Goal: Task Accomplishment & Management: Use online tool/utility

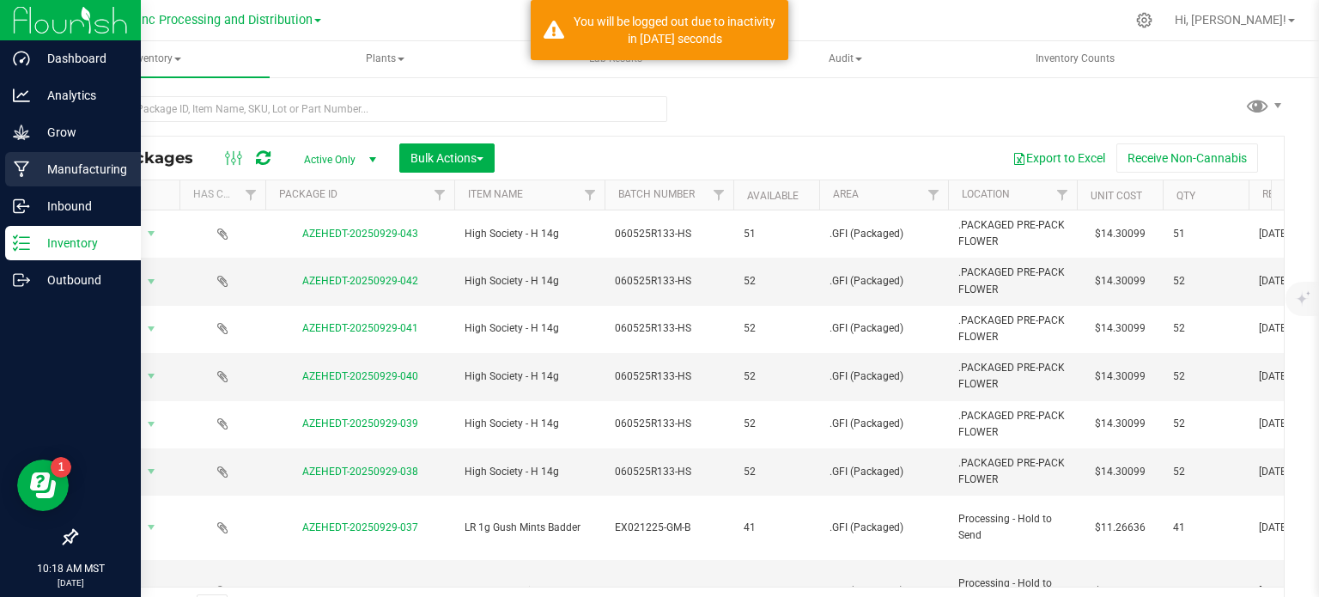
click at [37, 171] on p "Manufacturing" at bounding box center [81, 169] width 103 height 21
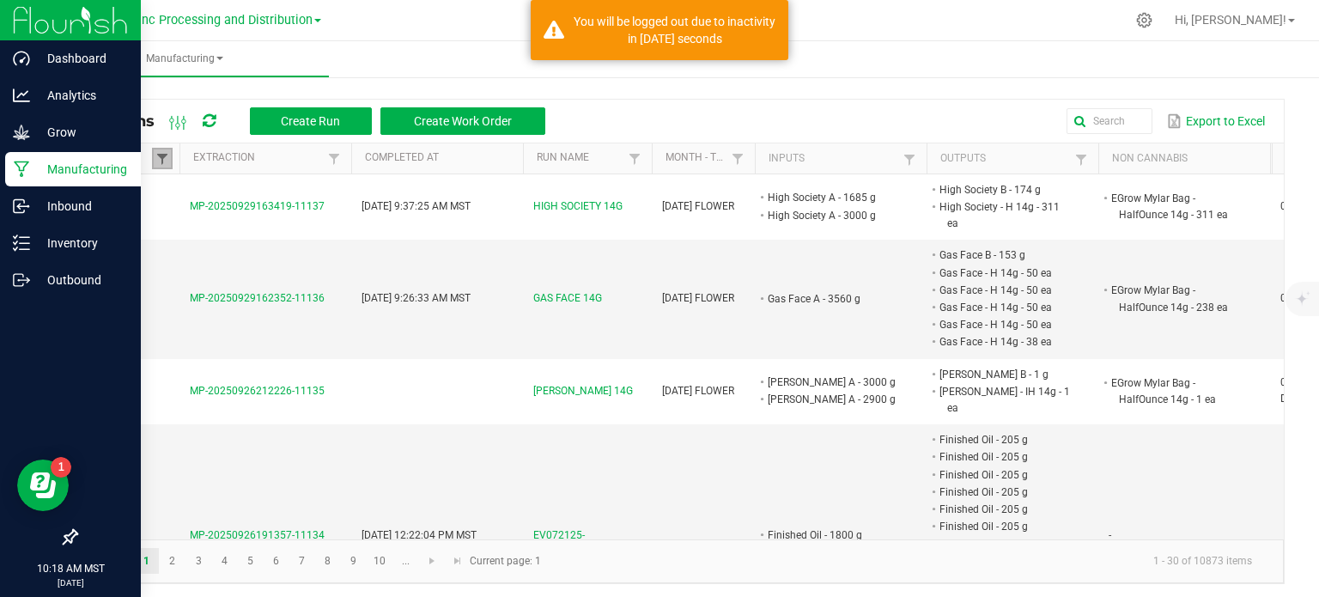
click at [158, 158] on span at bounding box center [162, 159] width 14 height 14
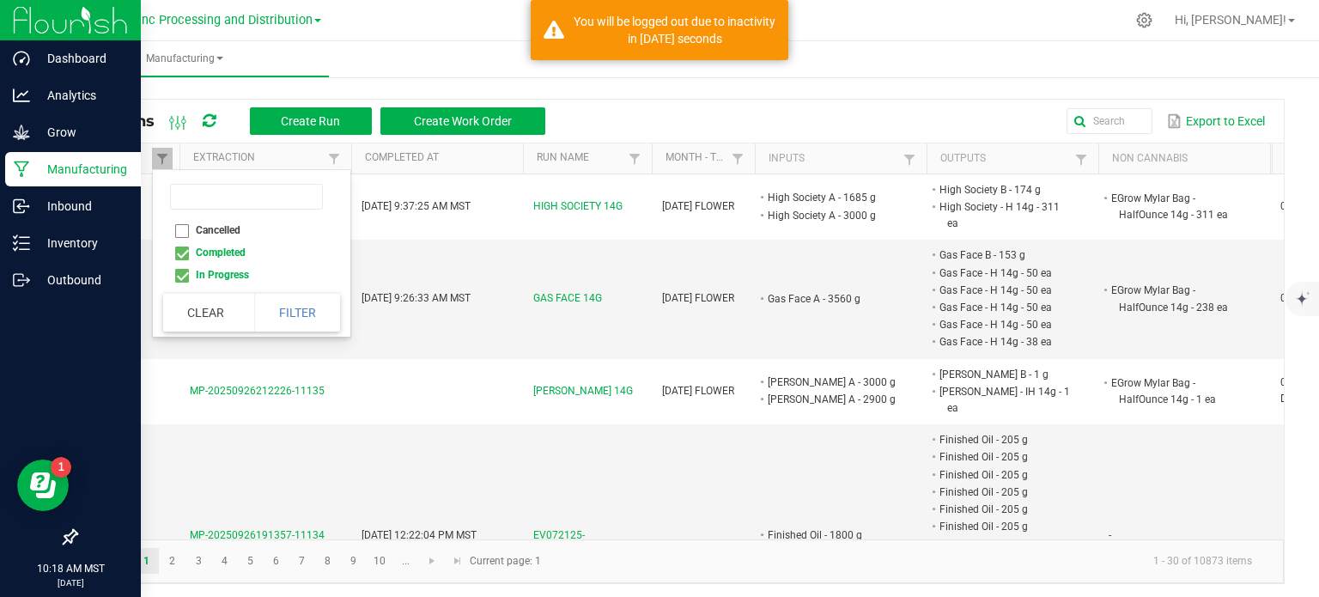
click at [179, 253] on li "Completed" at bounding box center [246, 252] width 167 height 22
checkbox input "false"
click at [316, 308] on button "Filter" at bounding box center [297, 313] width 86 height 38
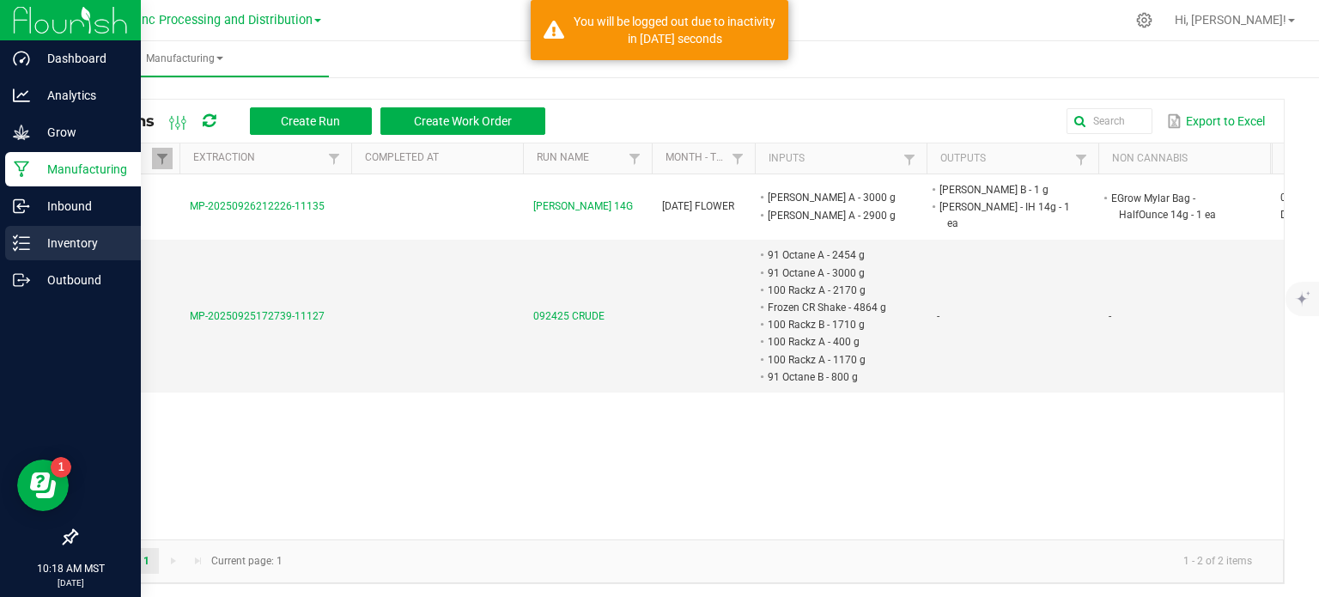
click at [25, 249] on line at bounding box center [24, 249] width 9 height 0
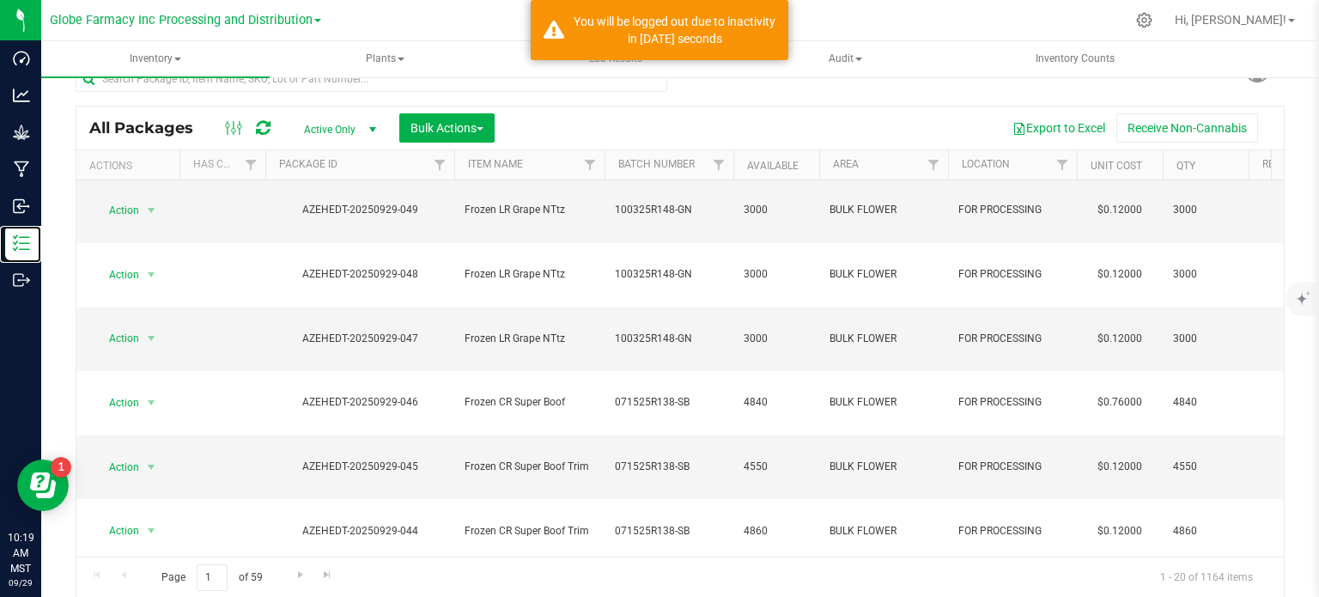
scroll to position [473, 0]
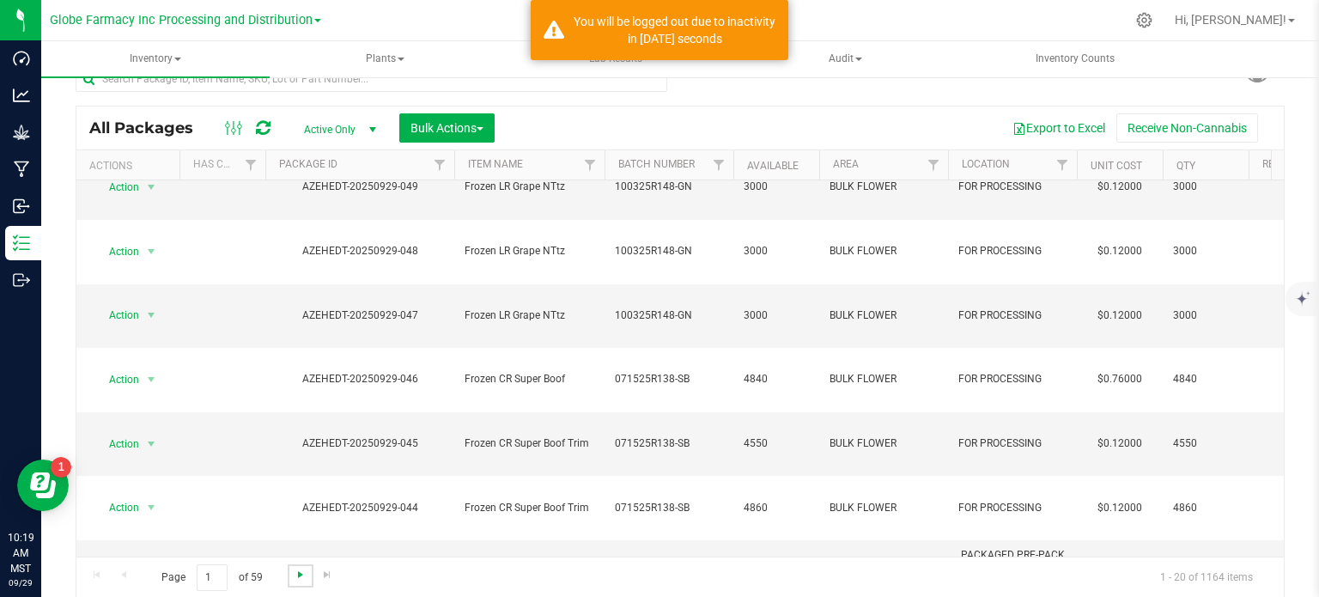
click at [294, 576] on span "Go to the next page" at bounding box center [301, 575] width 14 height 14
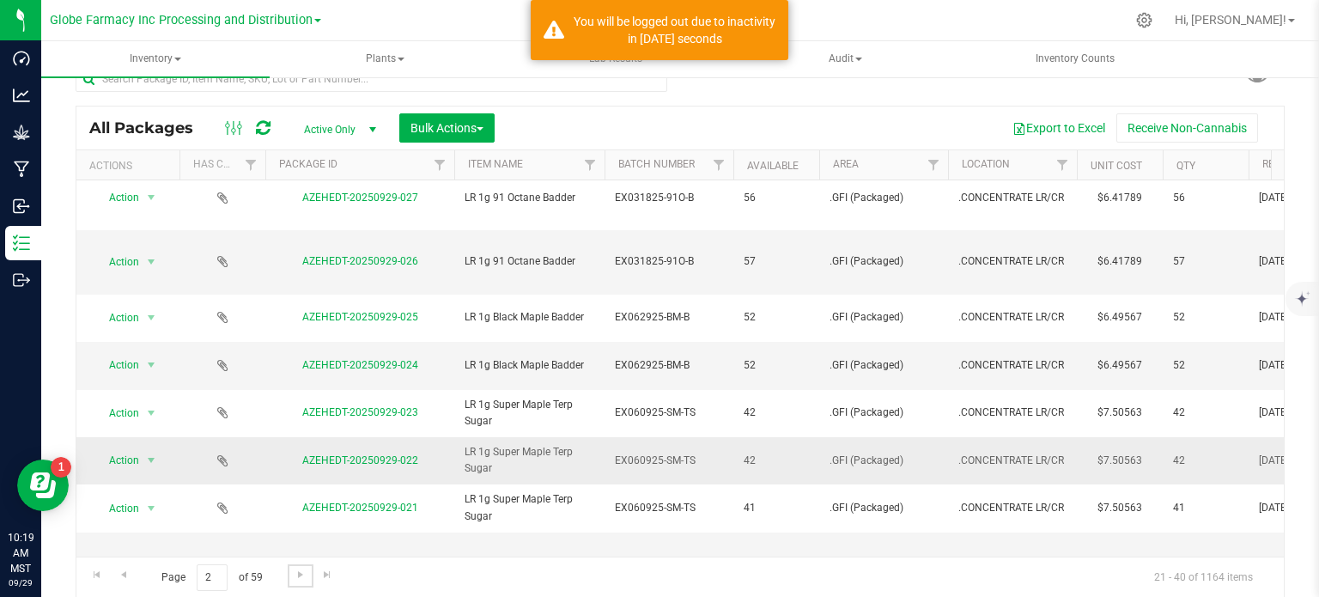
scroll to position [430, 0]
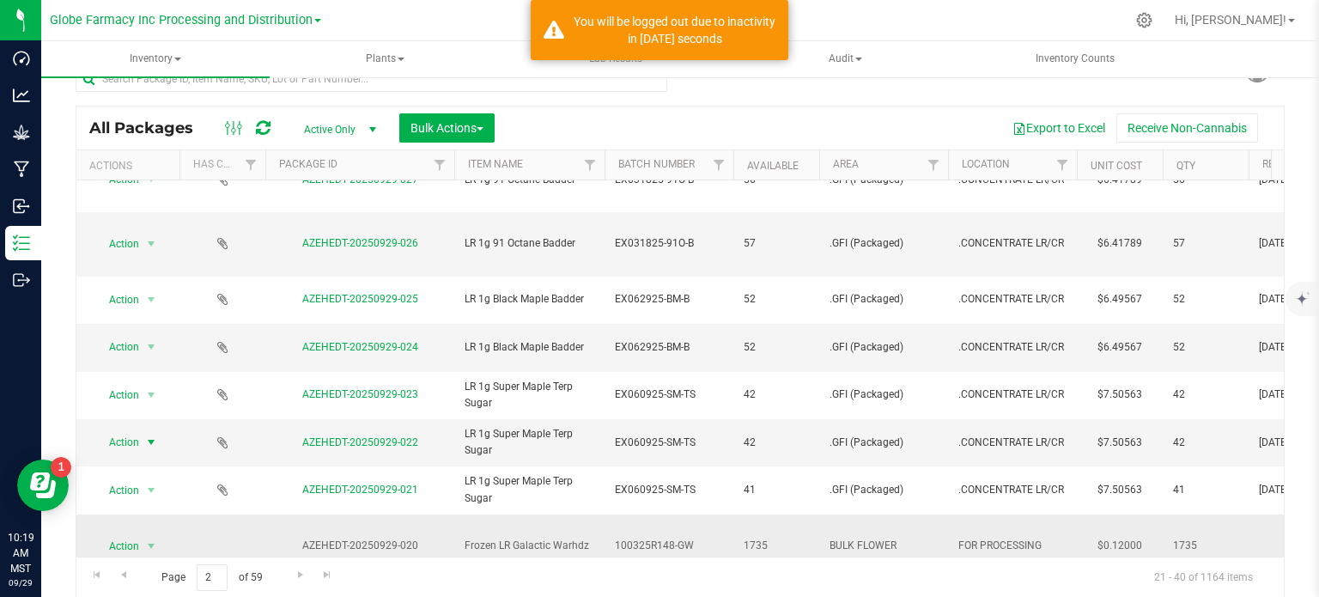
drag, startPoint x: 129, startPoint y: 332, endPoint x: 223, endPoint y: 414, distance: 124.9
click at [128, 430] on span "Action" at bounding box center [117, 442] width 46 height 24
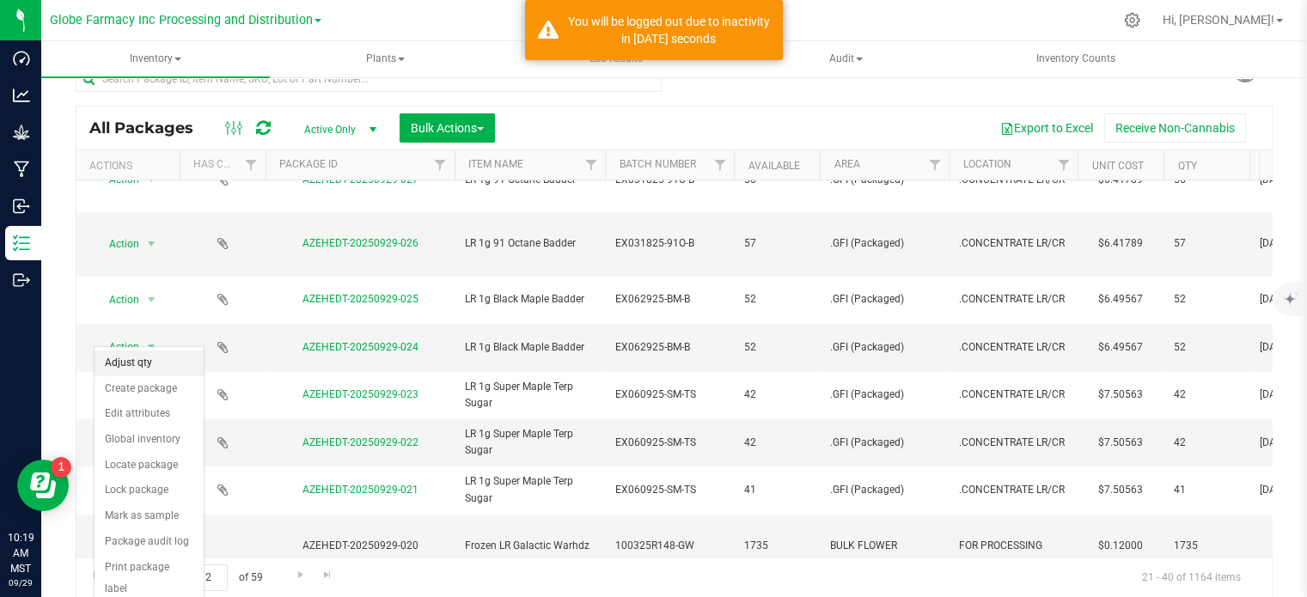
click at [143, 369] on li "Adjust qty" at bounding box center [148, 363] width 109 height 26
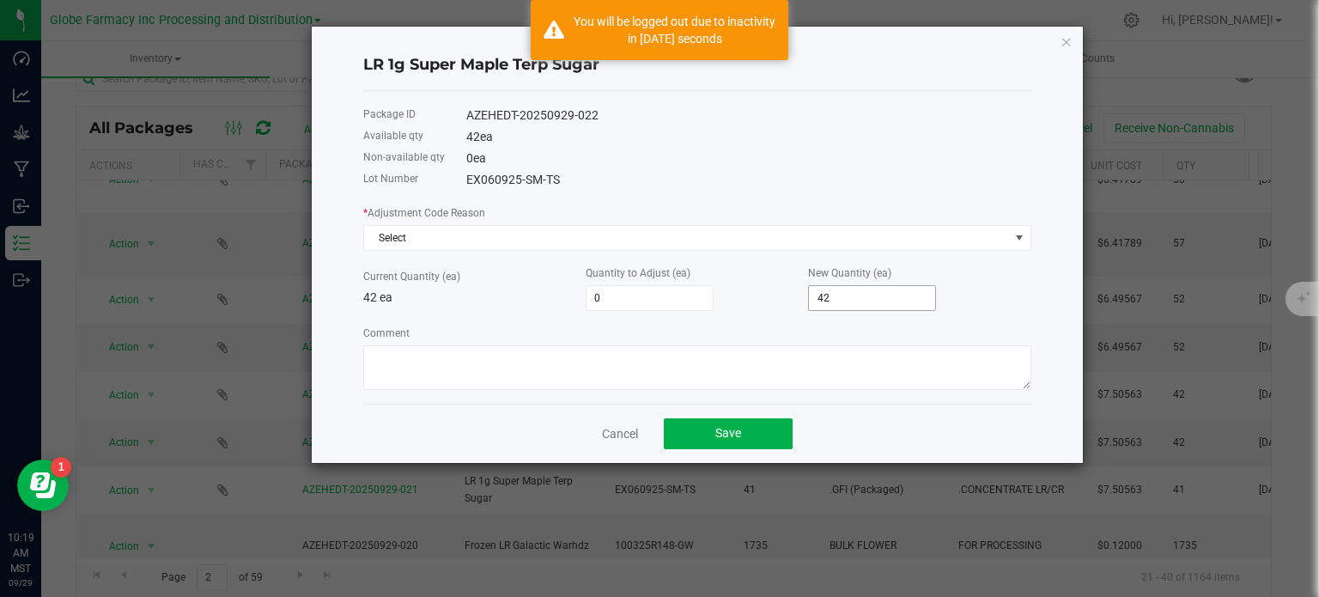
click at [833, 308] on input "42" at bounding box center [872, 298] width 126 height 24
type input "-38"
type input "4"
type input "-1"
type input "41"
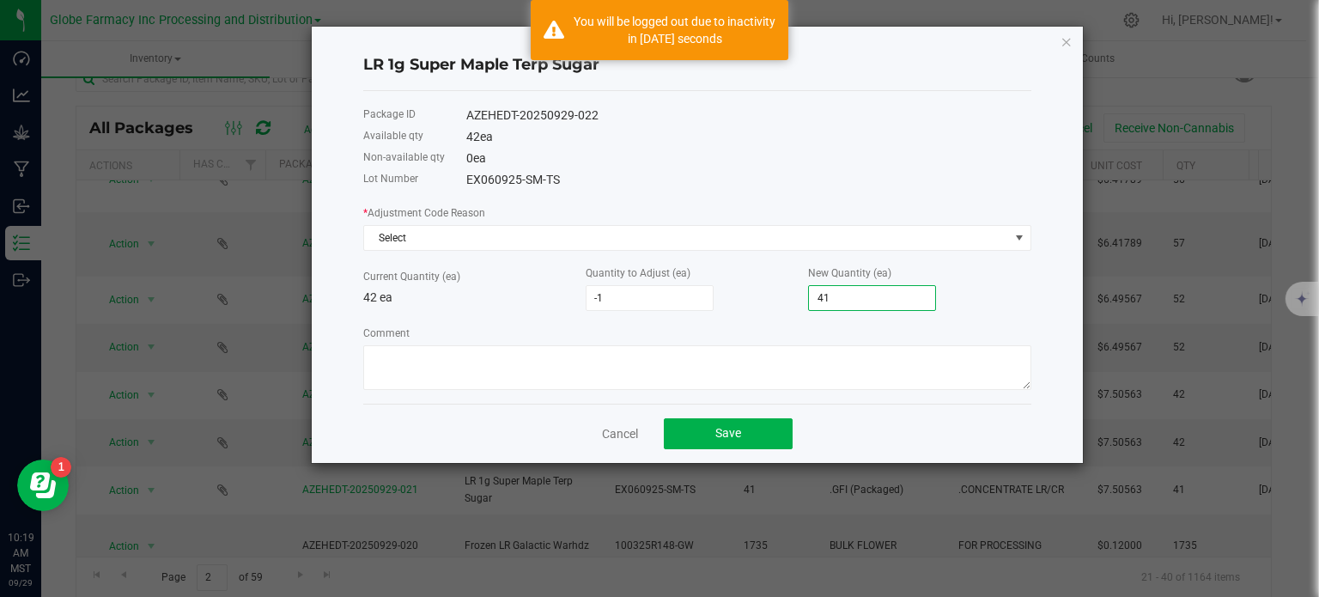
click at [674, 253] on div "* Adjustment Code Reason Select Current Quantity (ea) 42 ea Quantity to Adjust …" at bounding box center [697, 297] width 668 height 186
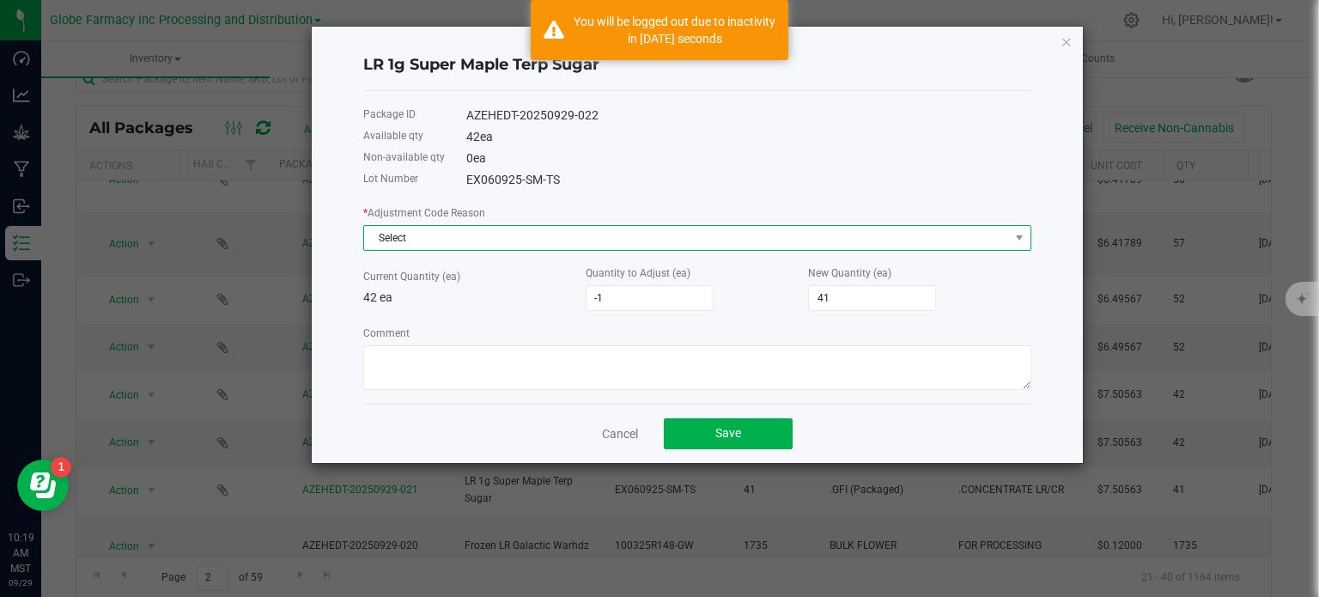
click at [620, 236] on span "Select" at bounding box center [686, 238] width 645 height 24
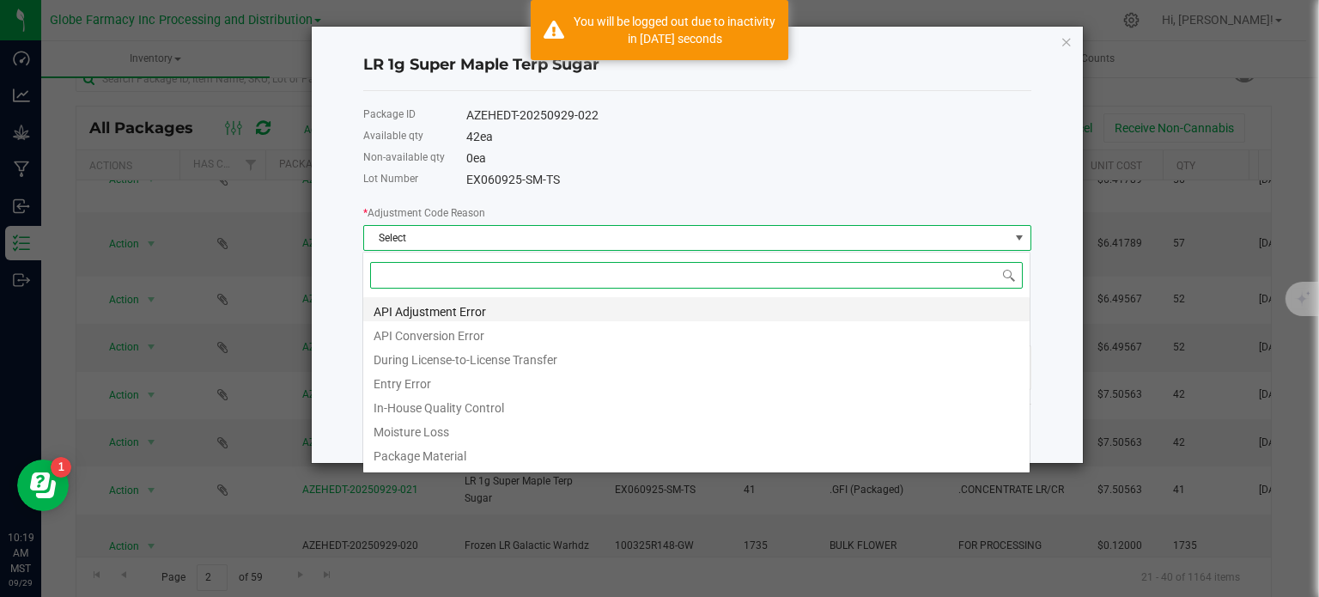
scroll to position [25, 668]
click at [440, 381] on li "Entry Error" at bounding box center [696, 381] width 667 height 24
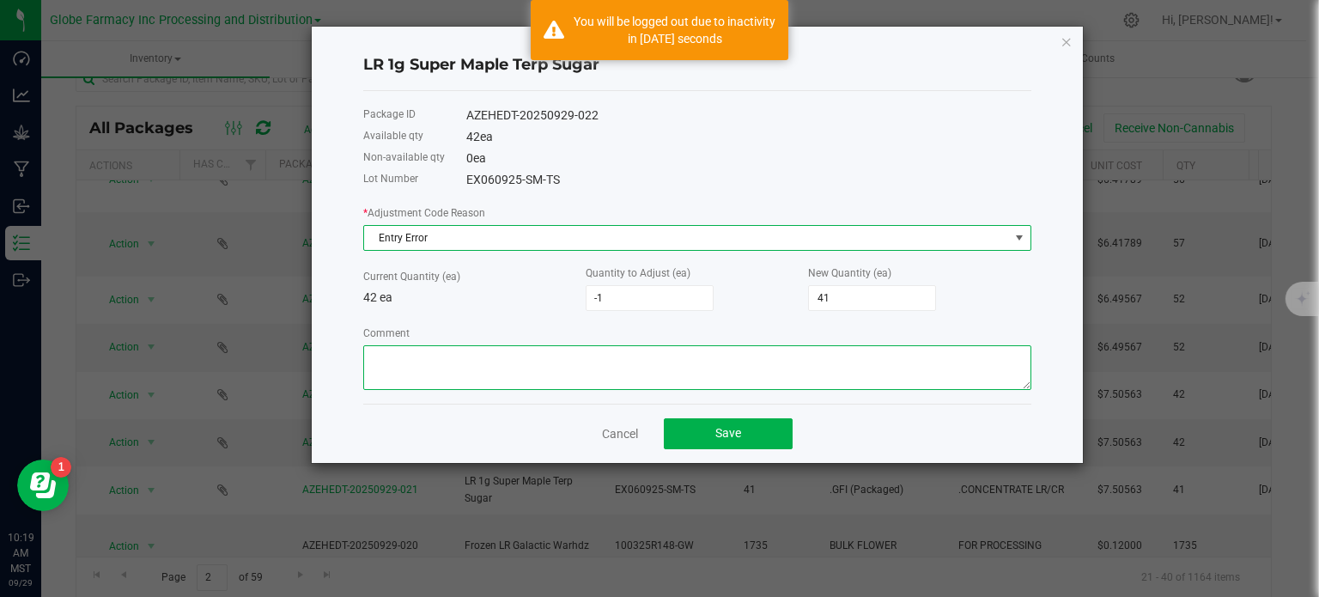
click at [436, 371] on textarea "Comment" at bounding box center [697, 367] width 668 height 45
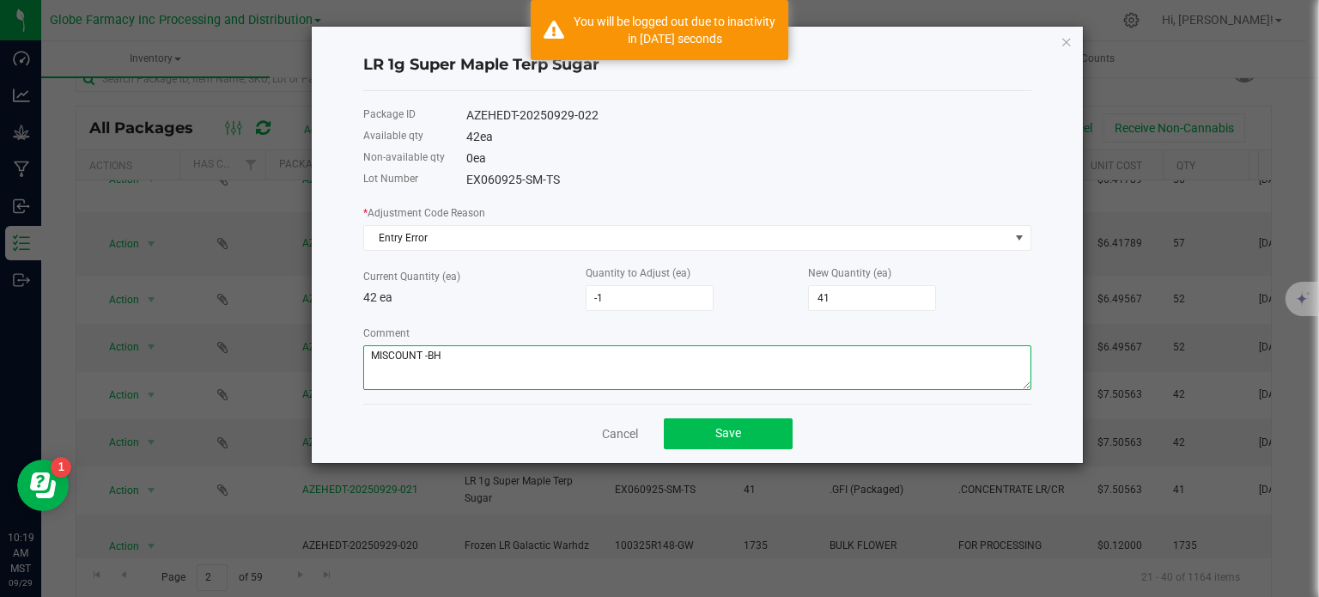
type textarea "MISCOUNT -BH"
click at [759, 431] on button "Save" at bounding box center [728, 433] width 129 height 31
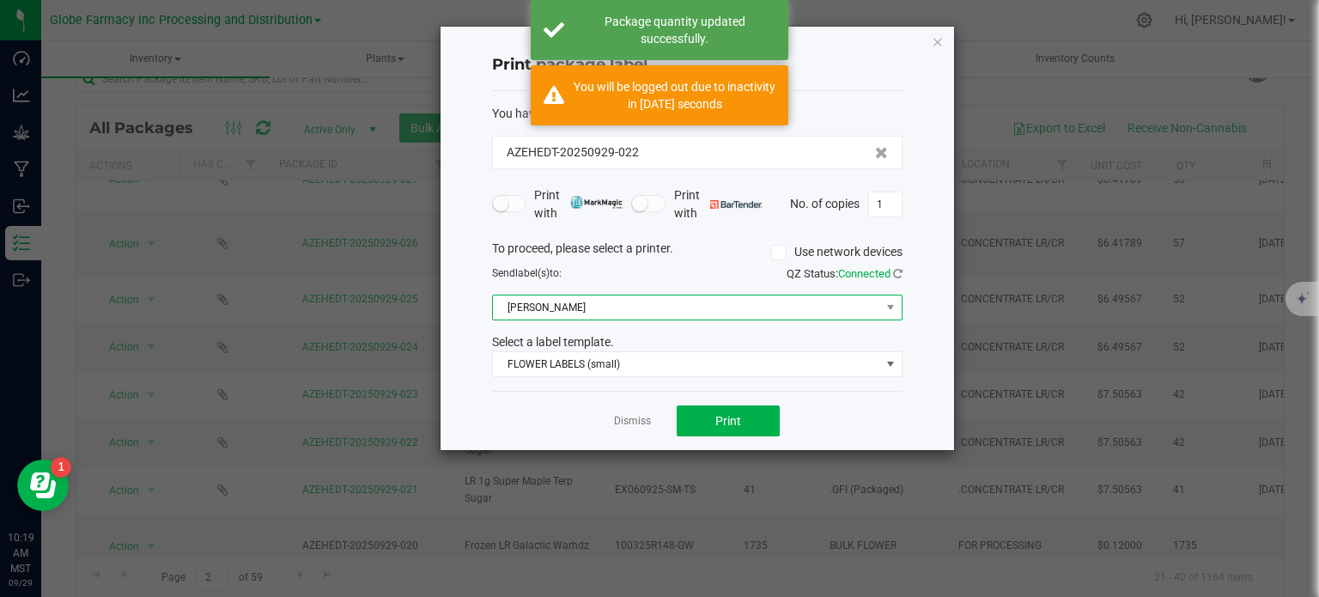
click at [636, 305] on span "[PERSON_NAME]" at bounding box center [686, 308] width 387 height 24
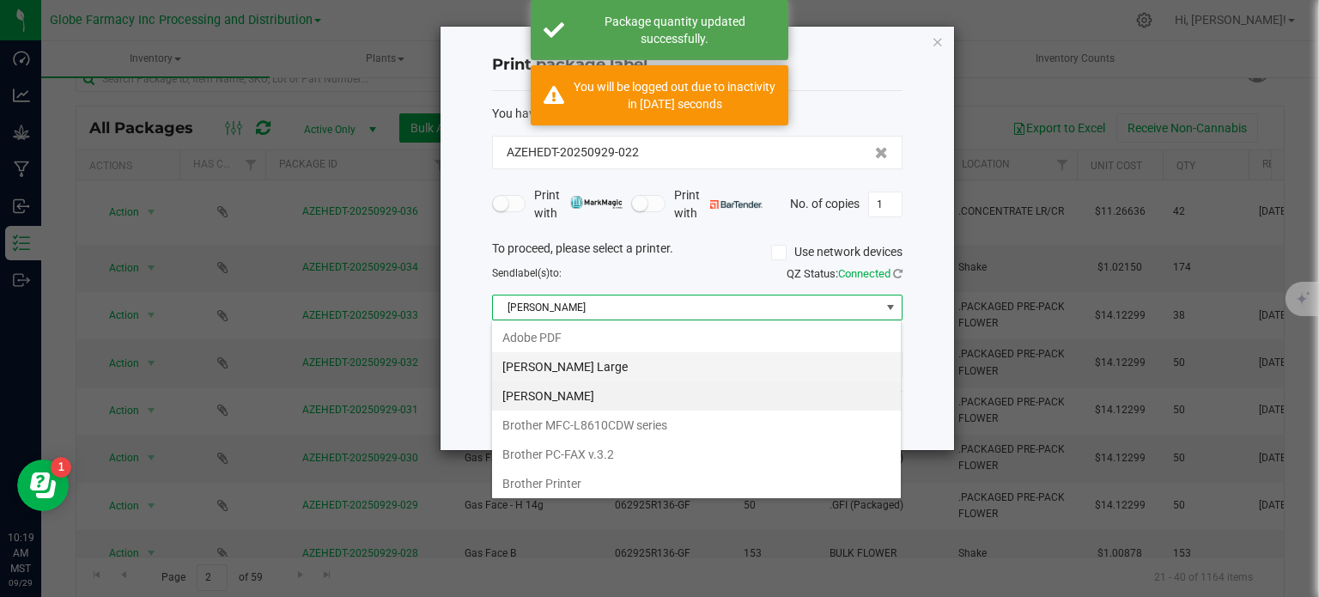
scroll to position [25, 411]
click at [632, 366] on Large "[PERSON_NAME] Large" at bounding box center [696, 366] width 409 height 29
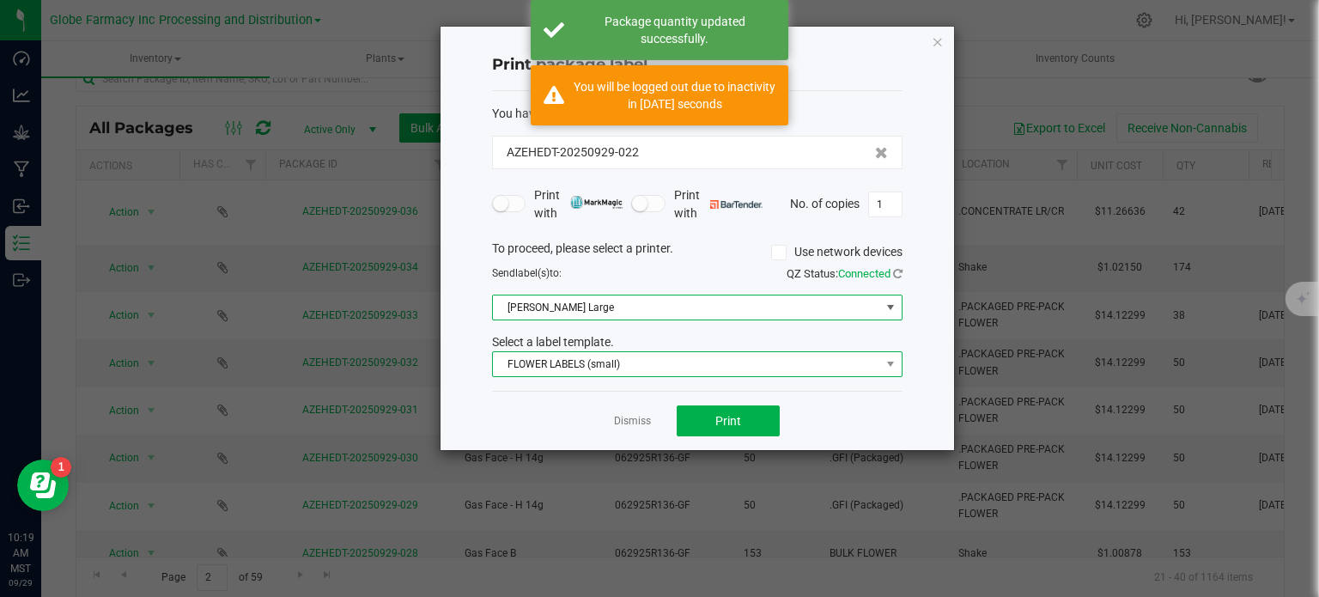
click at [652, 367] on span "FLOWER LABELS (small)" at bounding box center [686, 364] width 387 height 24
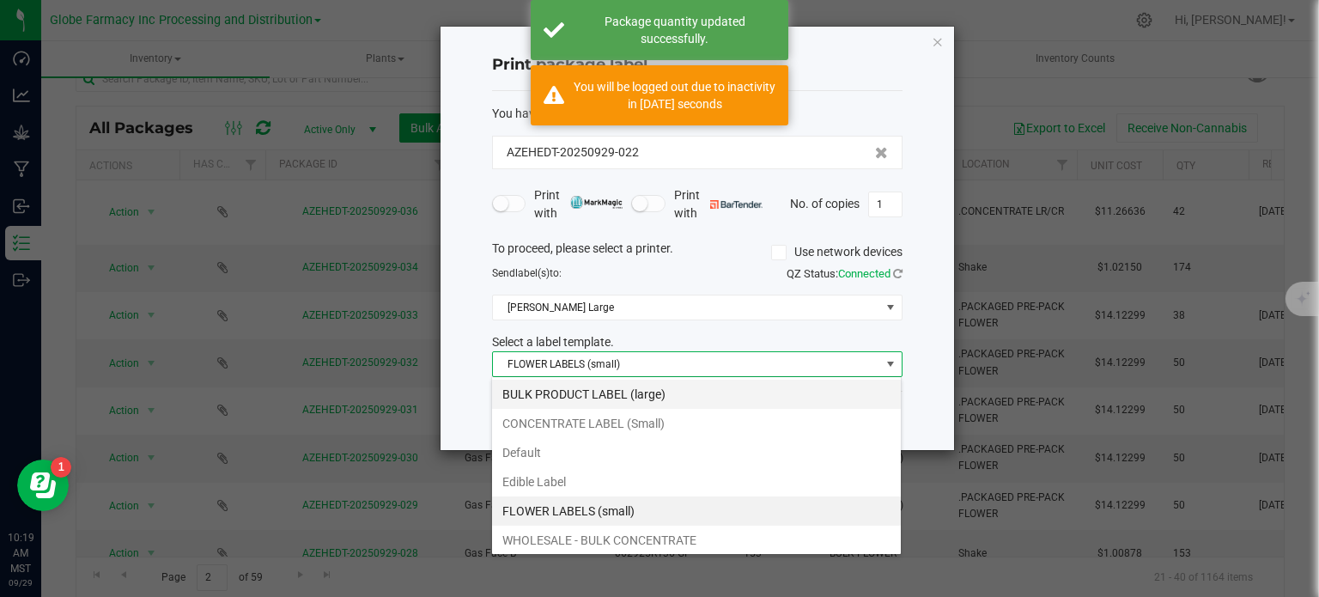
click at [668, 396] on li "BULK PRODUCT LABEL (large)" at bounding box center [696, 394] width 409 height 29
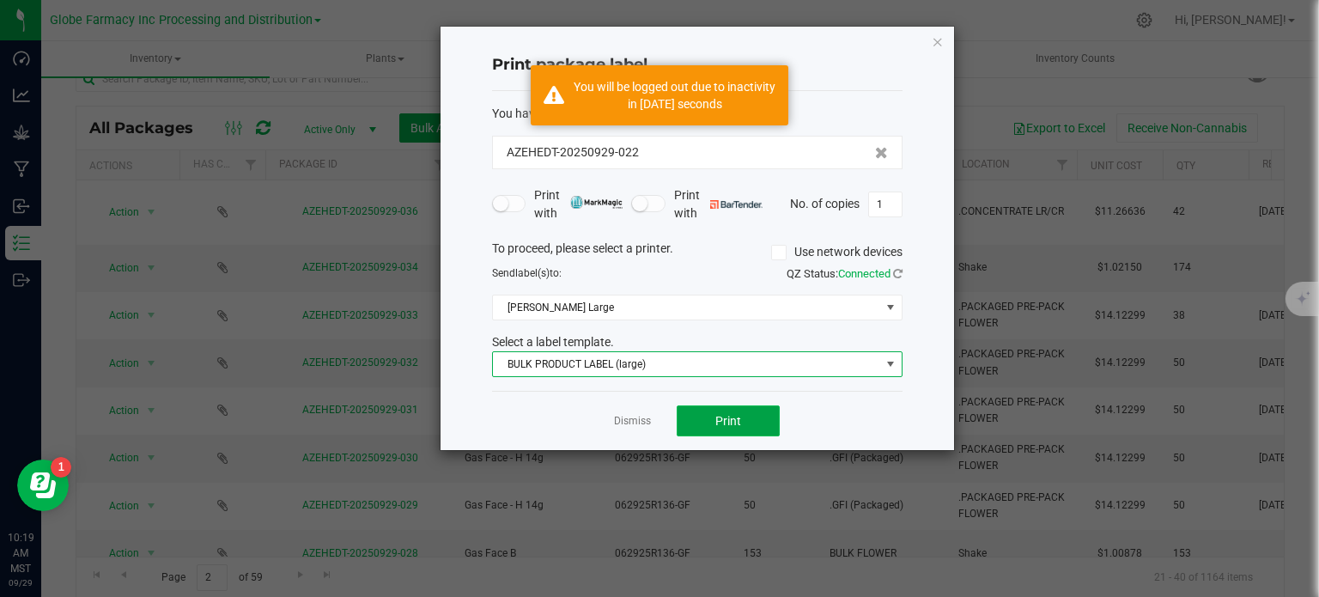
click at [751, 424] on button "Print" at bounding box center [728, 420] width 103 height 31
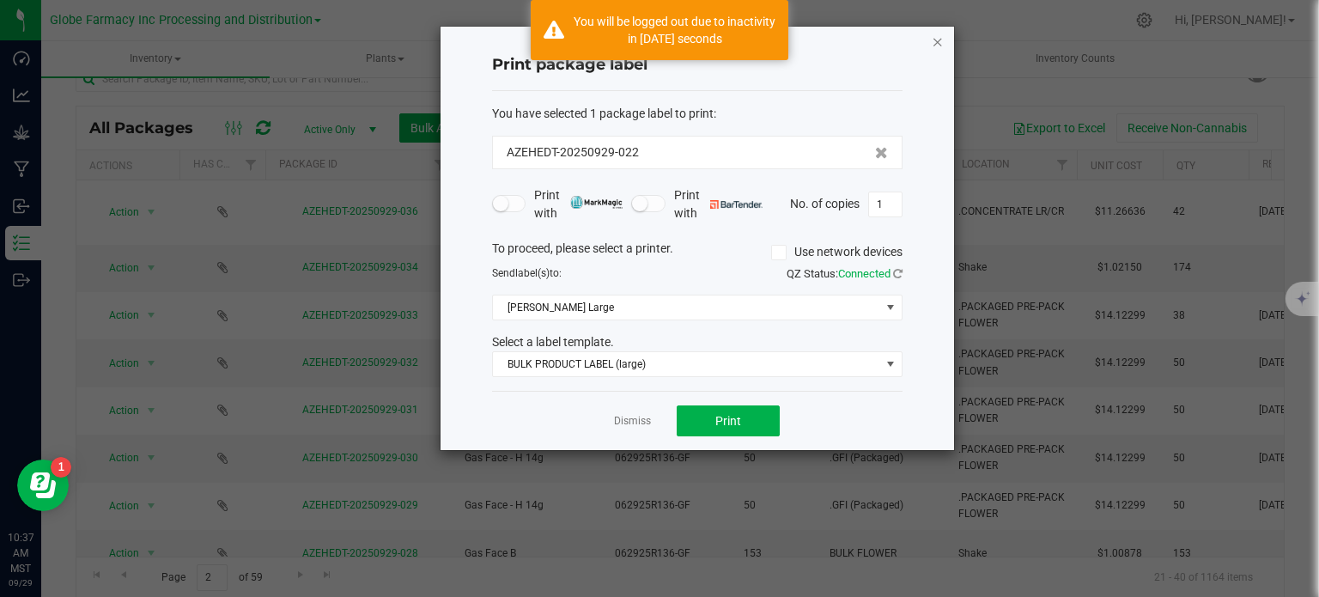
click at [942, 44] on icon "button" at bounding box center [938, 41] width 12 height 21
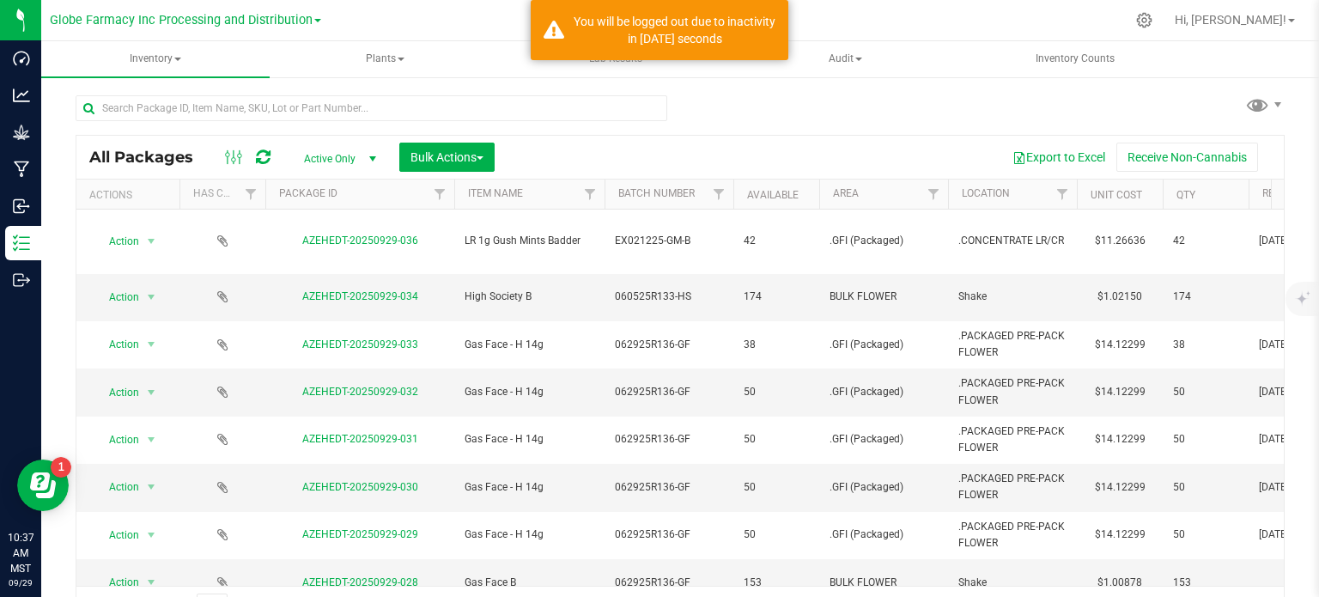
scroll to position [0, 0]
click at [221, 103] on input "text" at bounding box center [372, 109] width 592 height 26
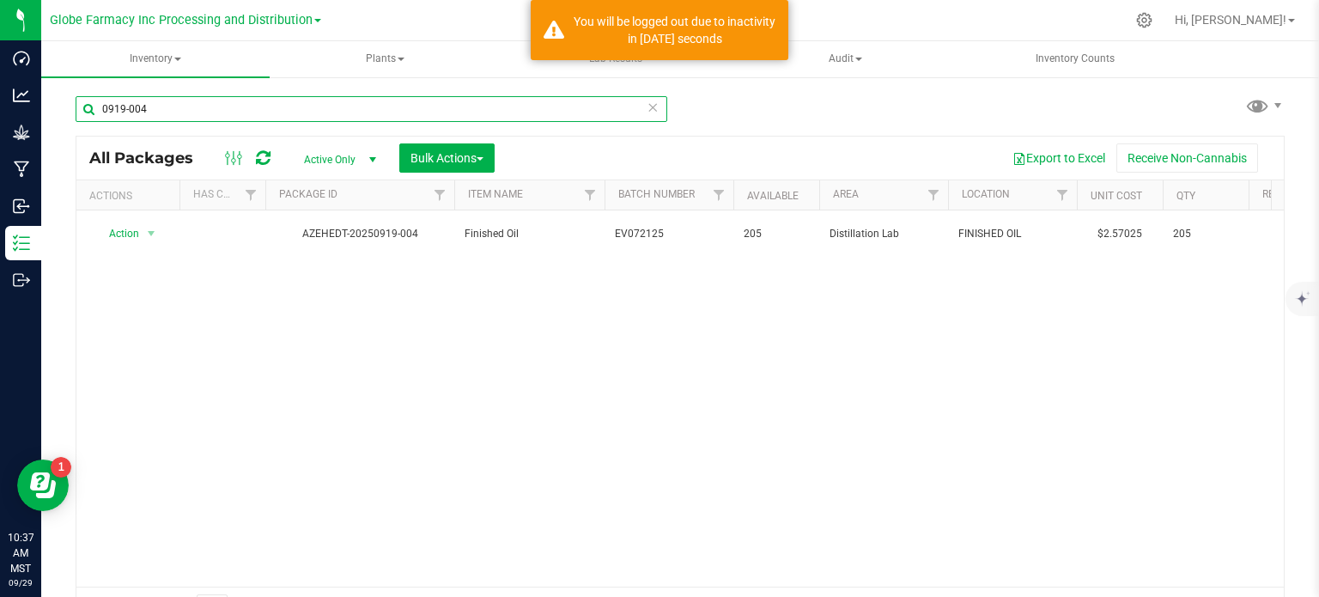
type input "0919-004"
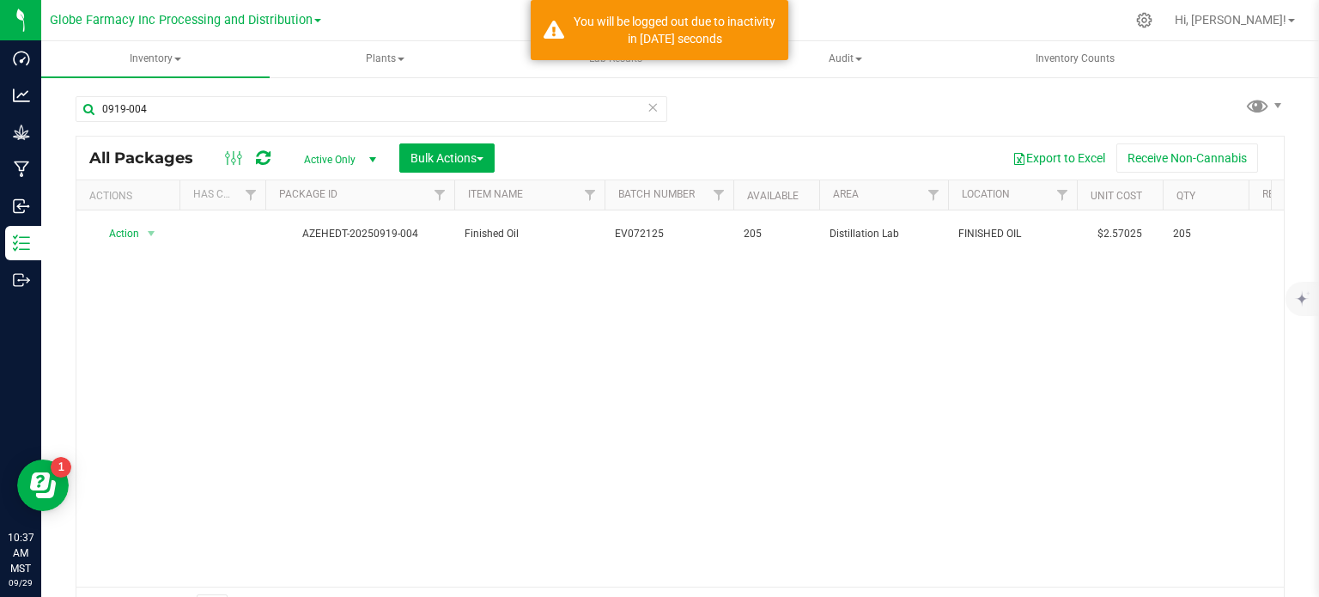
click at [677, 231] on span "EV072125" at bounding box center [669, 234] width 108 height 16
type input "EV072125-AN"
click at [576, 353] on div "All Packages Active Only Active Only Lab Samples Locked All Bulk Actions Add to…" at bounding box center [681, 382] width 1210 height 493
click at [268, 164] on icon at bounding box center [263, 157] width 15 height 17
click at [463, 162] on span "Bulk Actions" at bounding box center [447, 158] width 73 height 14
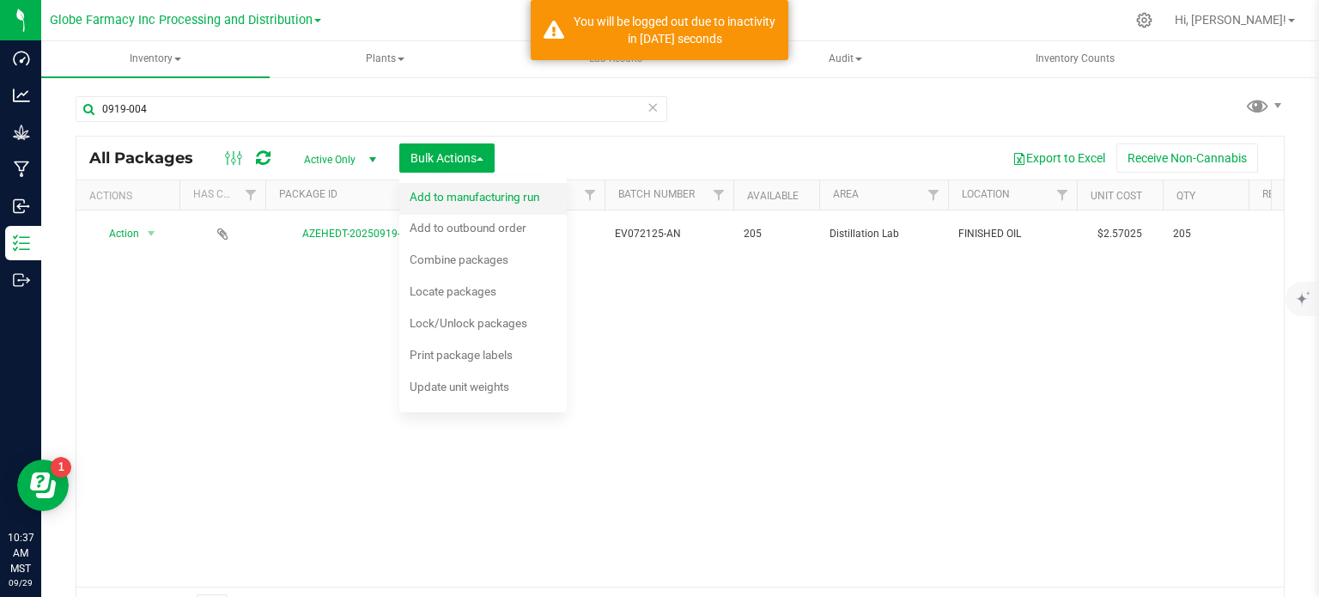
click at [430, 205] on div "Add to manufacturing run" at bounding box center [486, 199] width 153 height 27
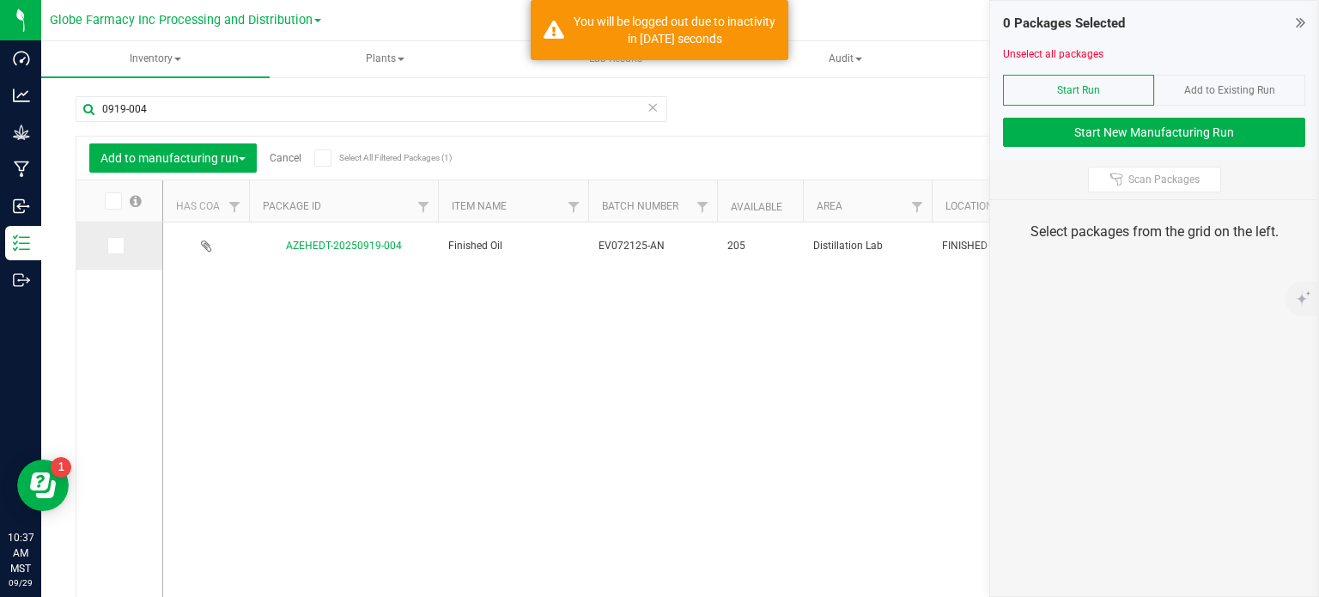
click at [117, 246] on icon at bounding box center [114, 246] width 11 height 0
click at [0, 0] on input "checkbox" at bounding box center [0, 0] width 0 height 0
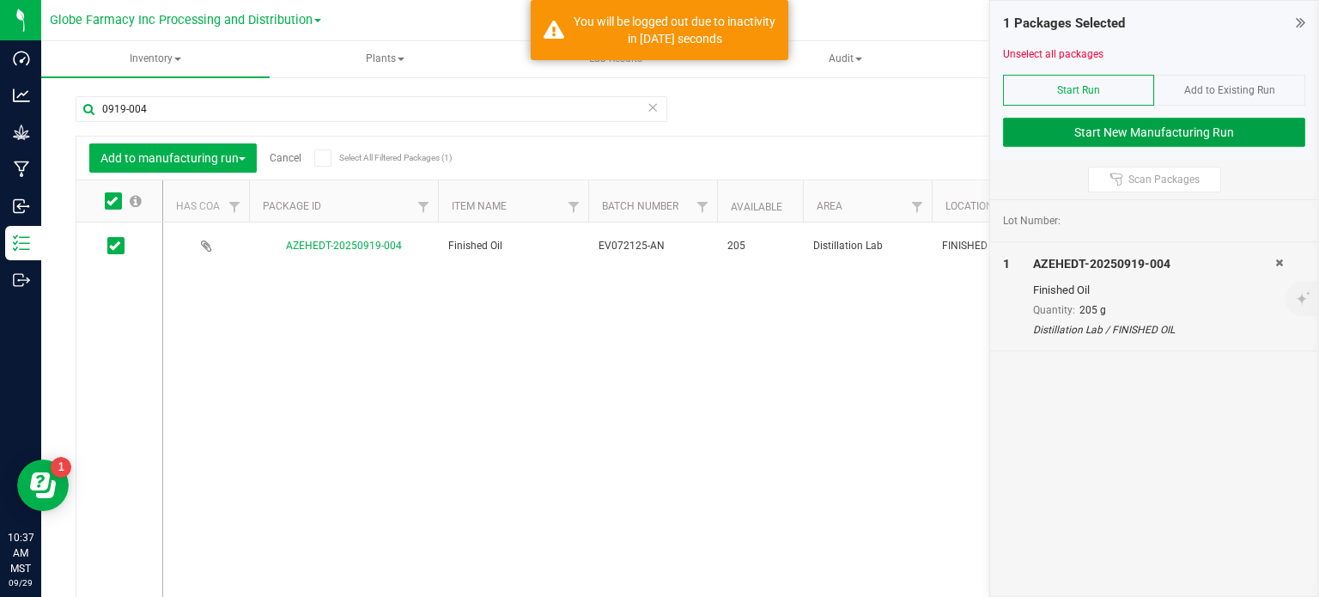
click at [1059, 136] on button "Start New Manufacturing Run" at bounding box center [1154, 132] width 302 height 29
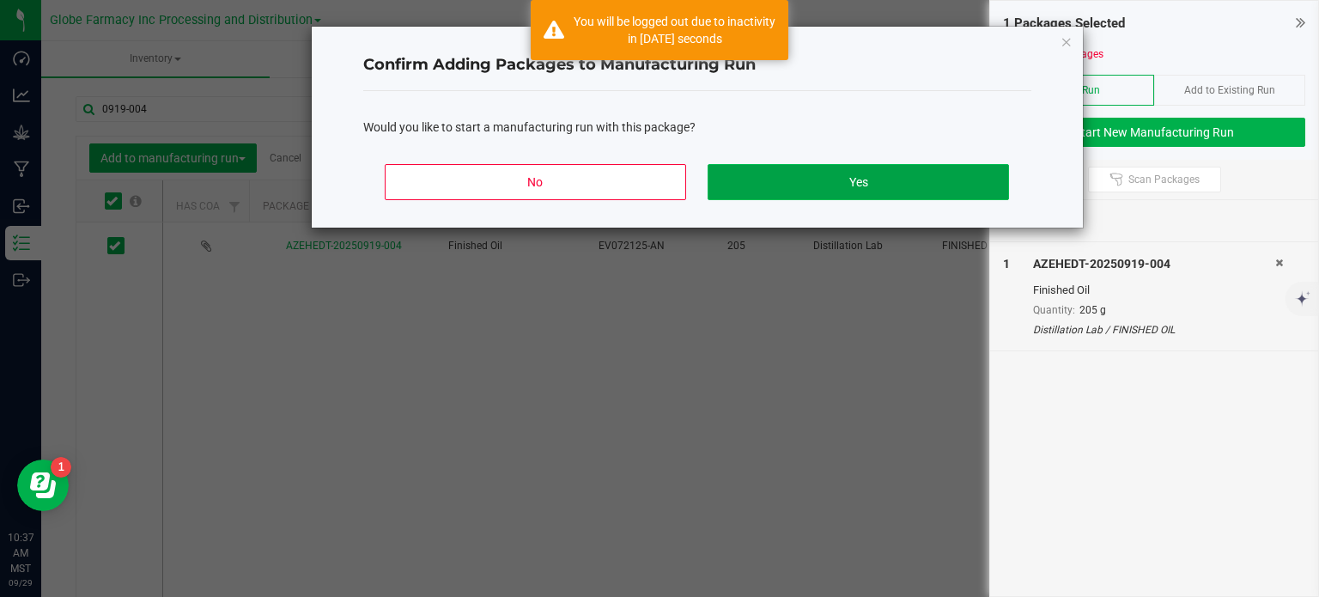
click at [759, 186] on button "Yes" at bounding box center [858, 182] width 301 height 36
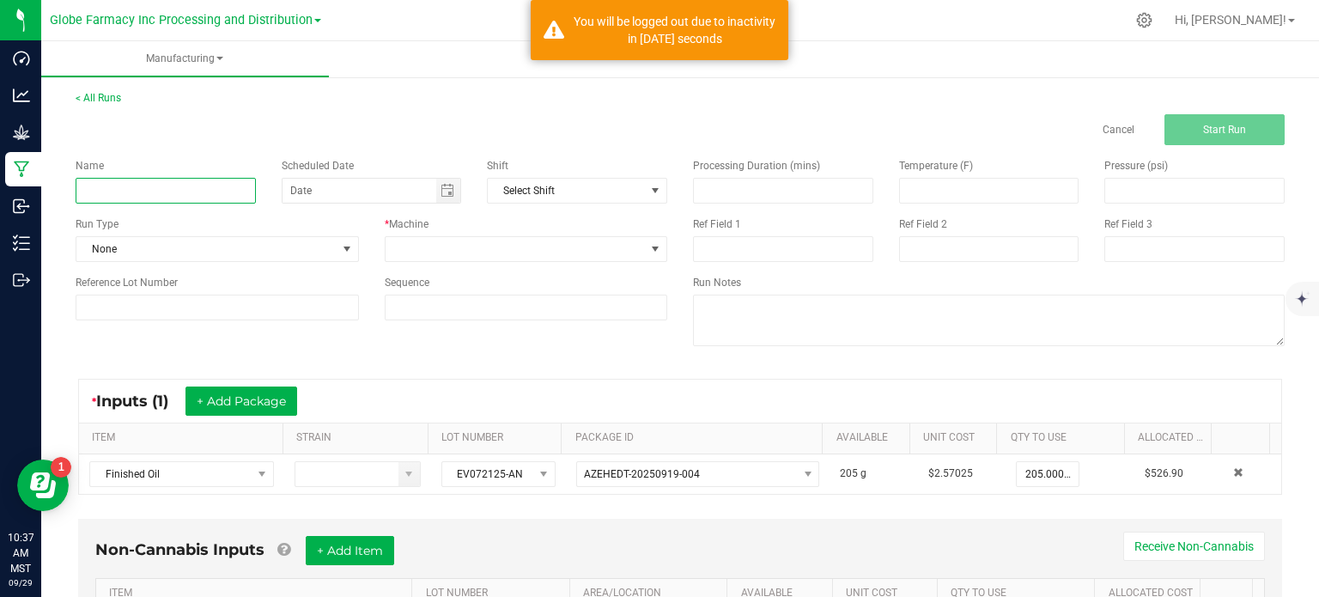
click at [140, 195] on input at bounding box center [166, 191] width 180 height 26
type input "TERP TANK MINI - APRICOT NECTAR 1G"
click at [436, 235] on div "* Machine" at bounding box center [526, 239] width 309 height 46
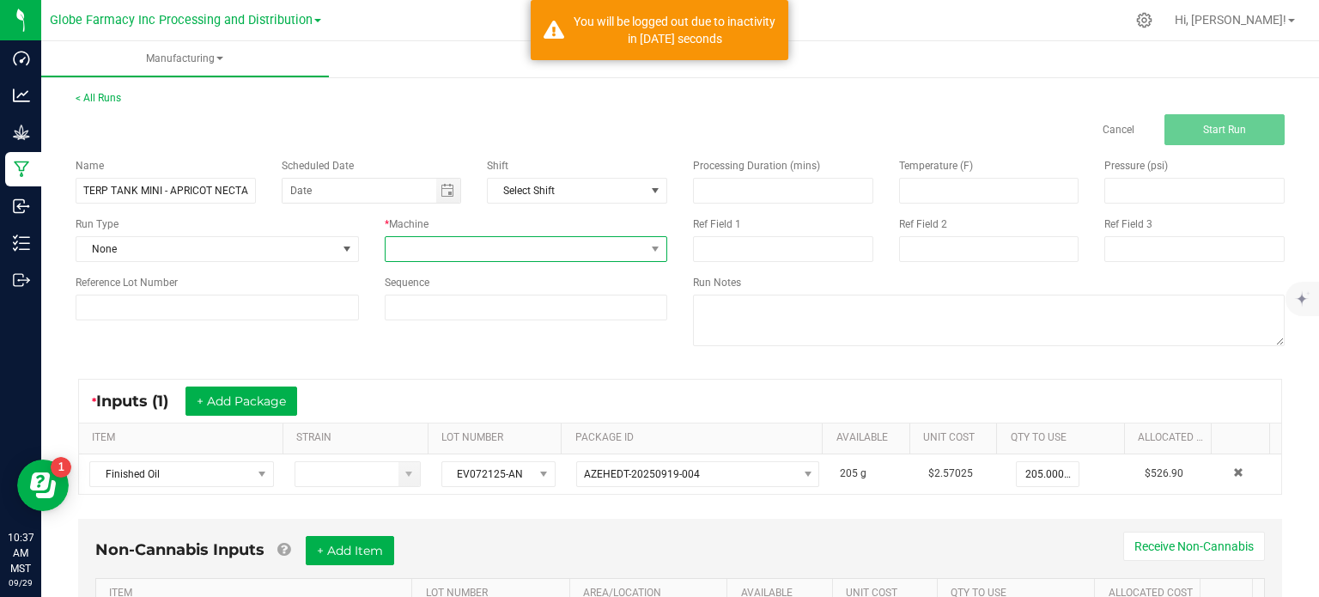
click at [432, 246] on span at bounding box center [516, 249] width 260 height 24
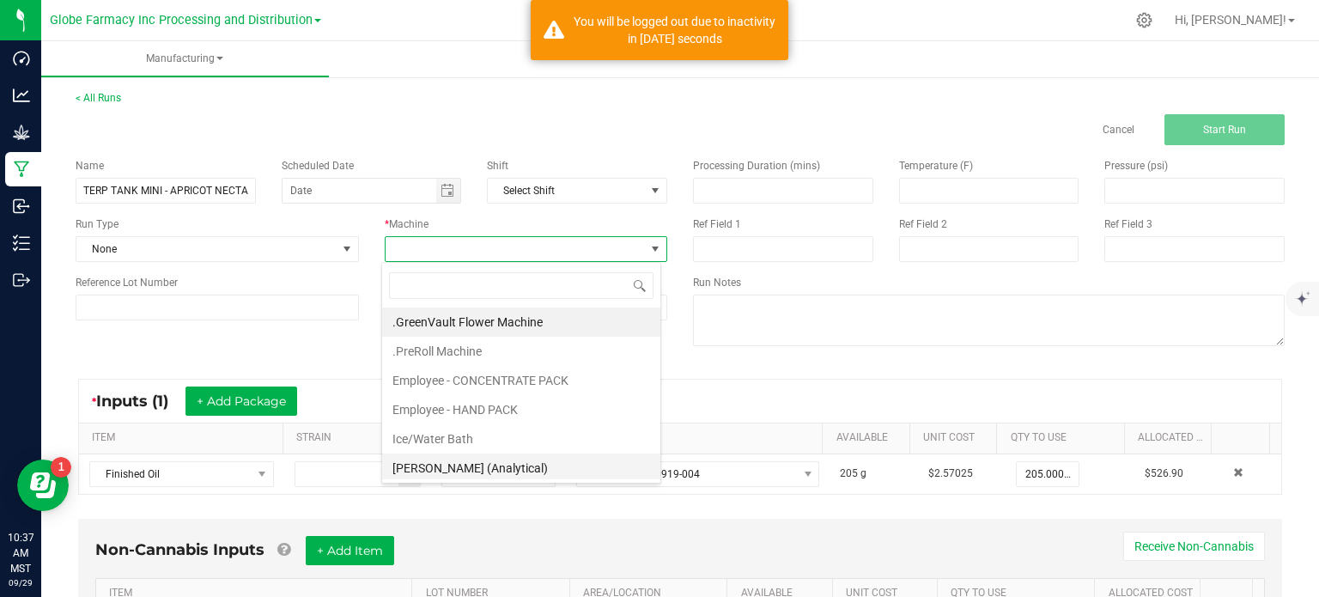
scroll to position [25, 279]
click at [488, 384] on li "Employee - CONCENTRATE PACK" at bounding box center [521, 380] width 278 height 29
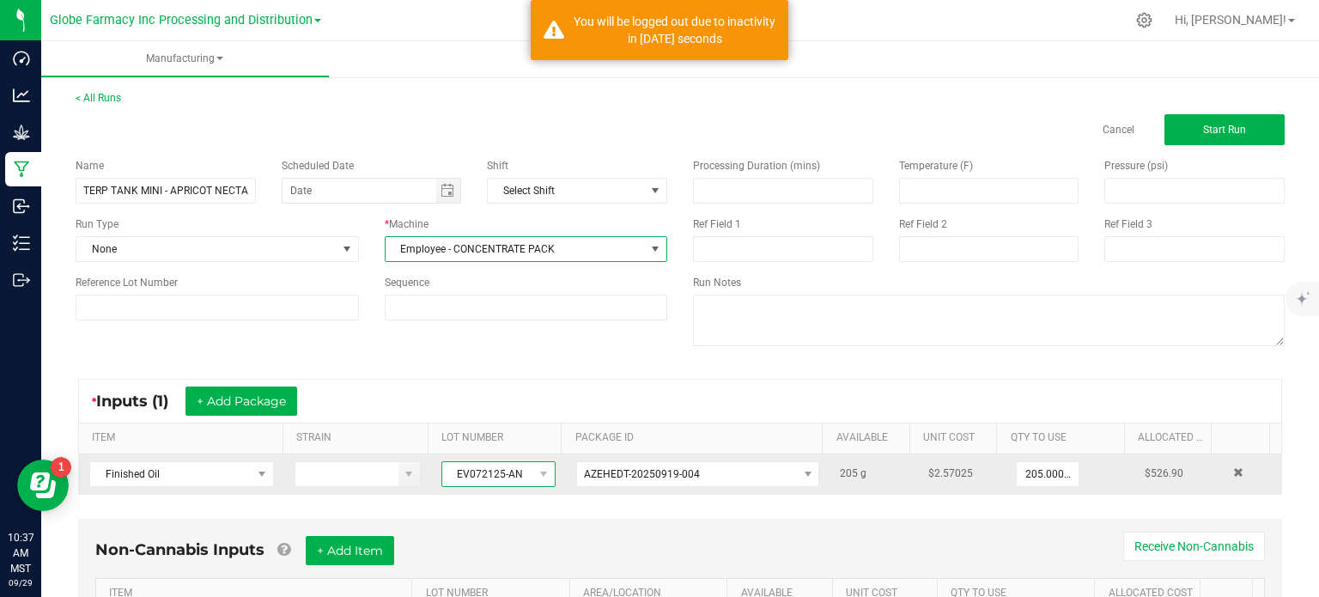
click at [484, 477] on span "EV072125-AN" at bounding box center [487, 474] width 91 height 24
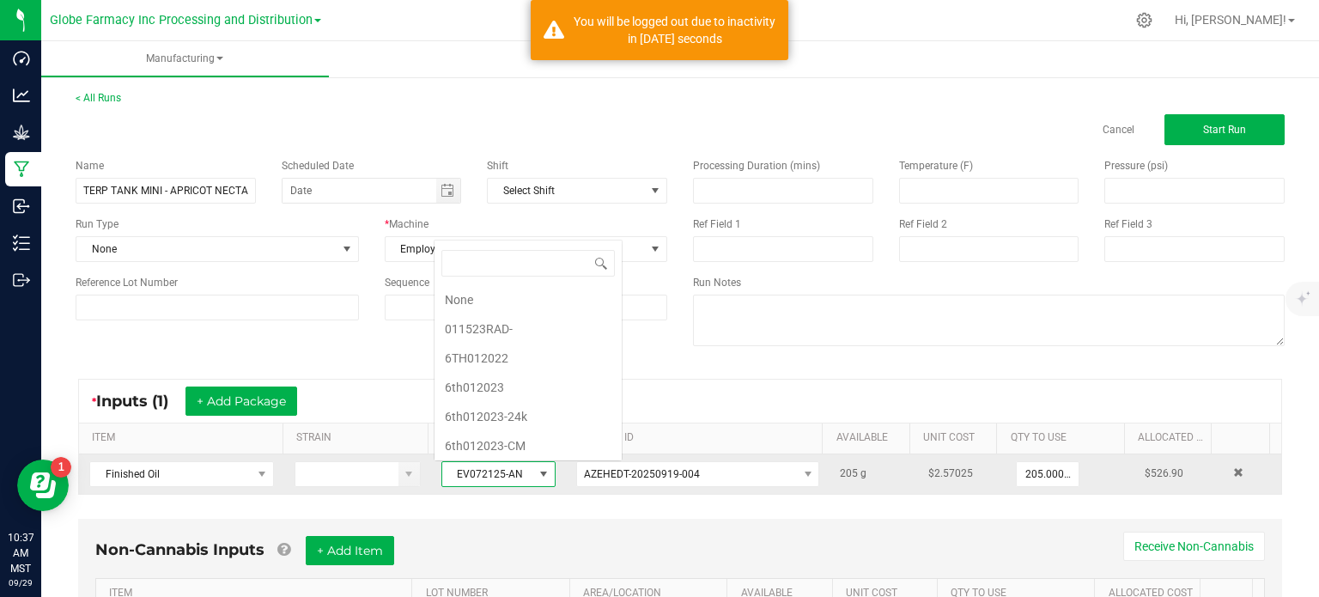
click at [486, 471] on span "EV072125-AN" at bounding box center [487, 474] width 91 height 24
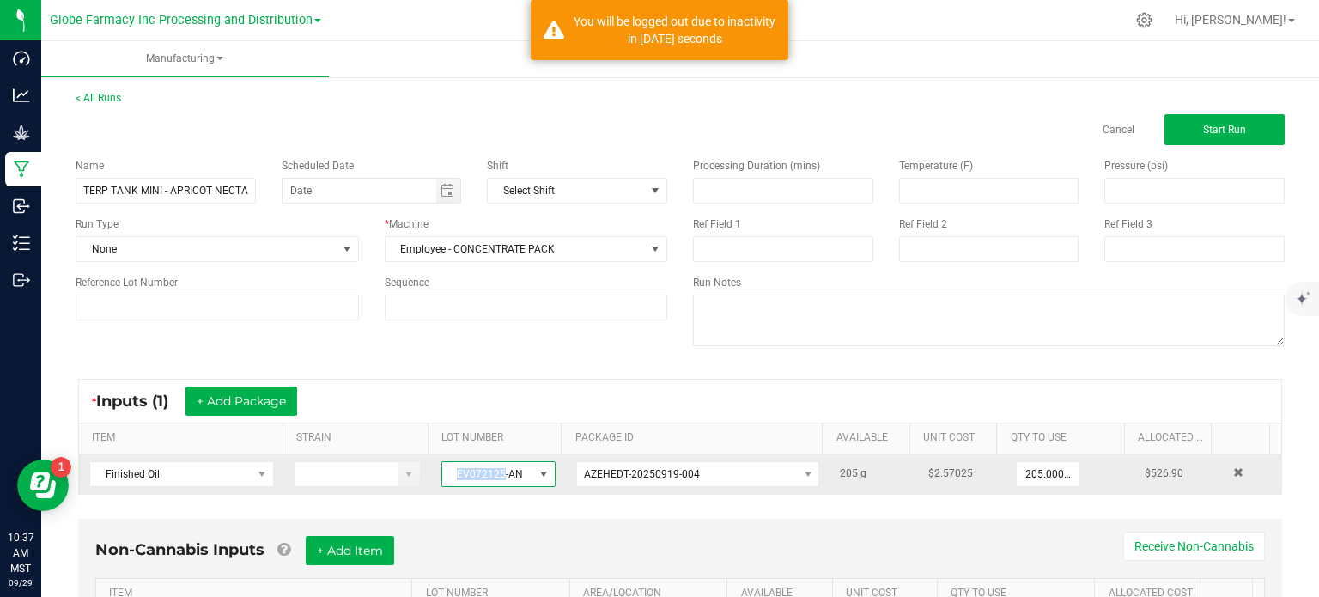
click at [486, 471] on span "EV072125-AN" at bounding box center [487, 474] width 91 height 24
copy span "EV072125-AN"
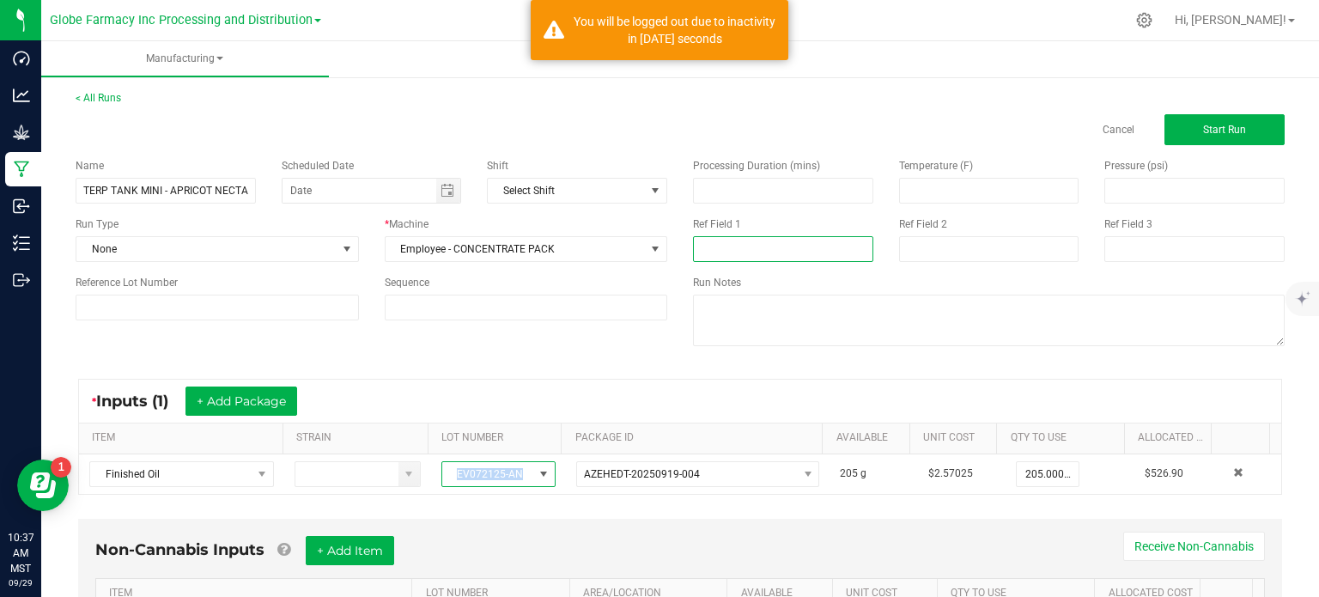
click at [718, 257] on input at bounding box center [783, 249] width 180 height 26
paste input "EV072125-AN"
type input "EV072125-AN"
click at [926, 260] on input at bounding box center [989, 249] width 180 height 26
type input "[DATE] VAPES"
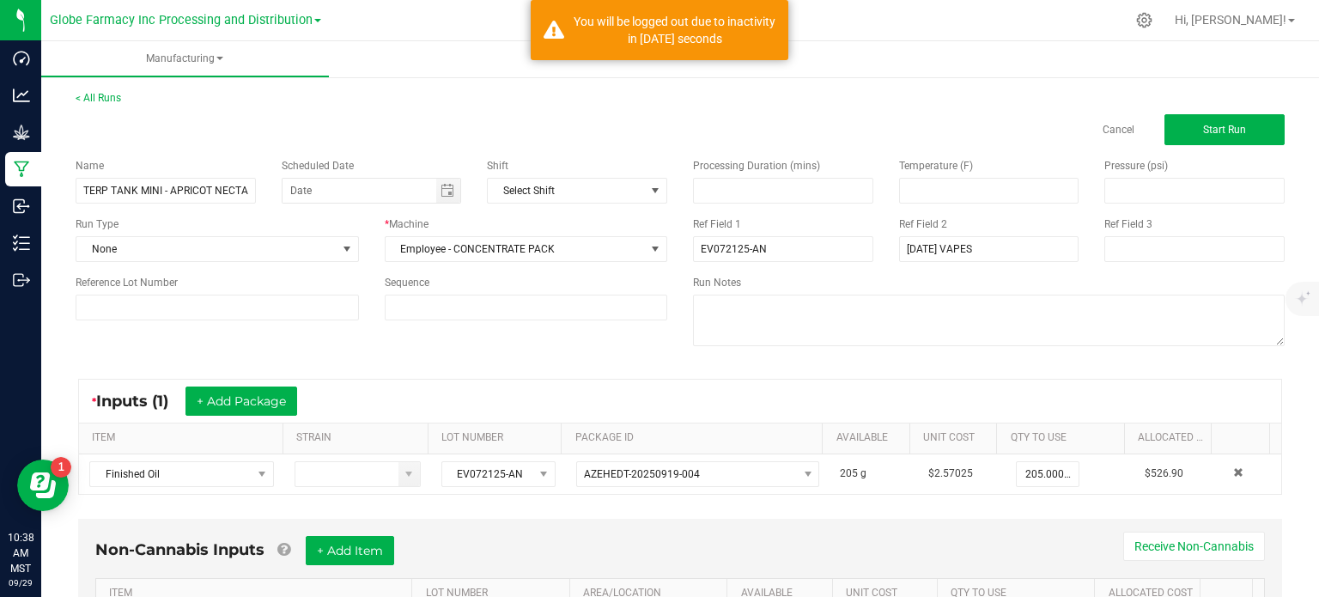
click at [520, 368] on div "* Inputs (1) + Add Package ITEM STRAIN LOT NUMBER PACKAGE ID AVAILABLE Unit Cos…" at bounding box center [680, 436] width 1235 height 147
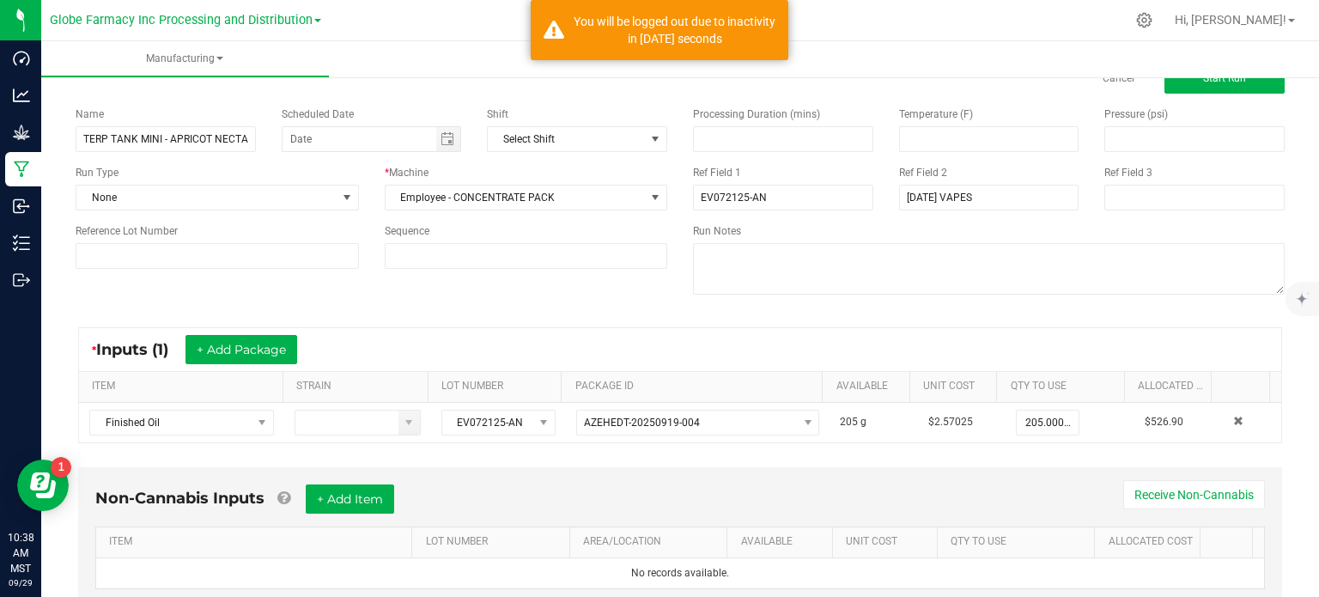
scroll to position [107, 0]
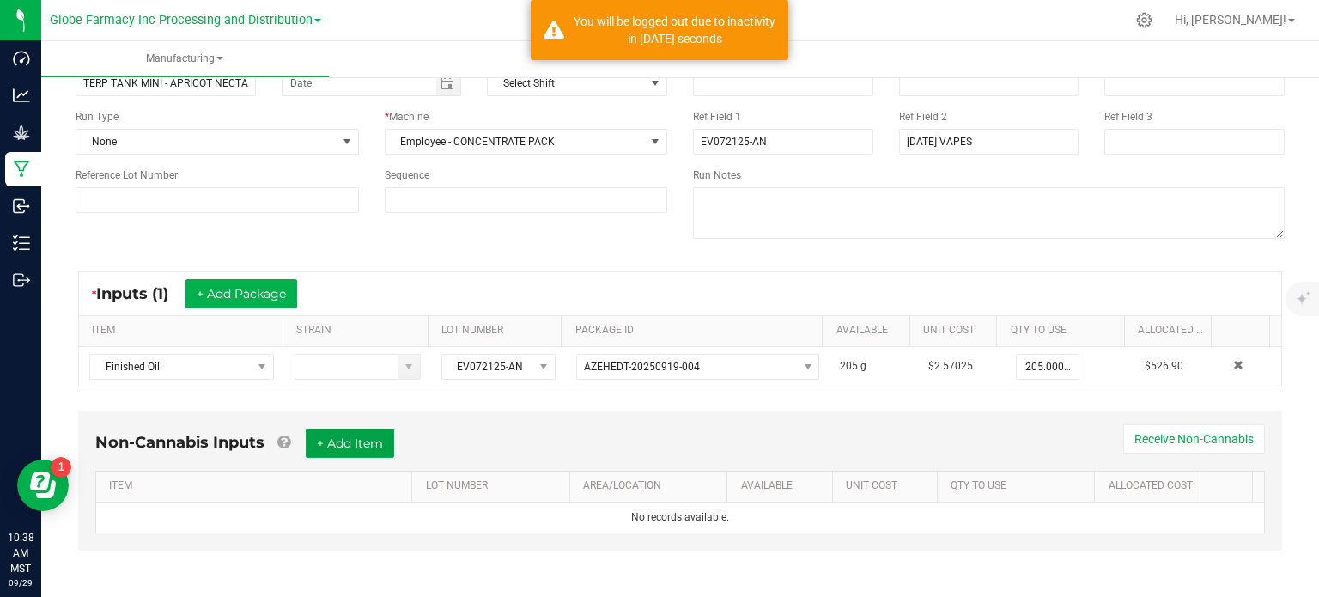
drag, startPoint x: 350, startPoint y: 445, endPoint x: 340, endPoint y: 495, distance: 50.9
click at [350, 445] on button "+ Add Item" at bounding box center [350, 443] width 88 height 29
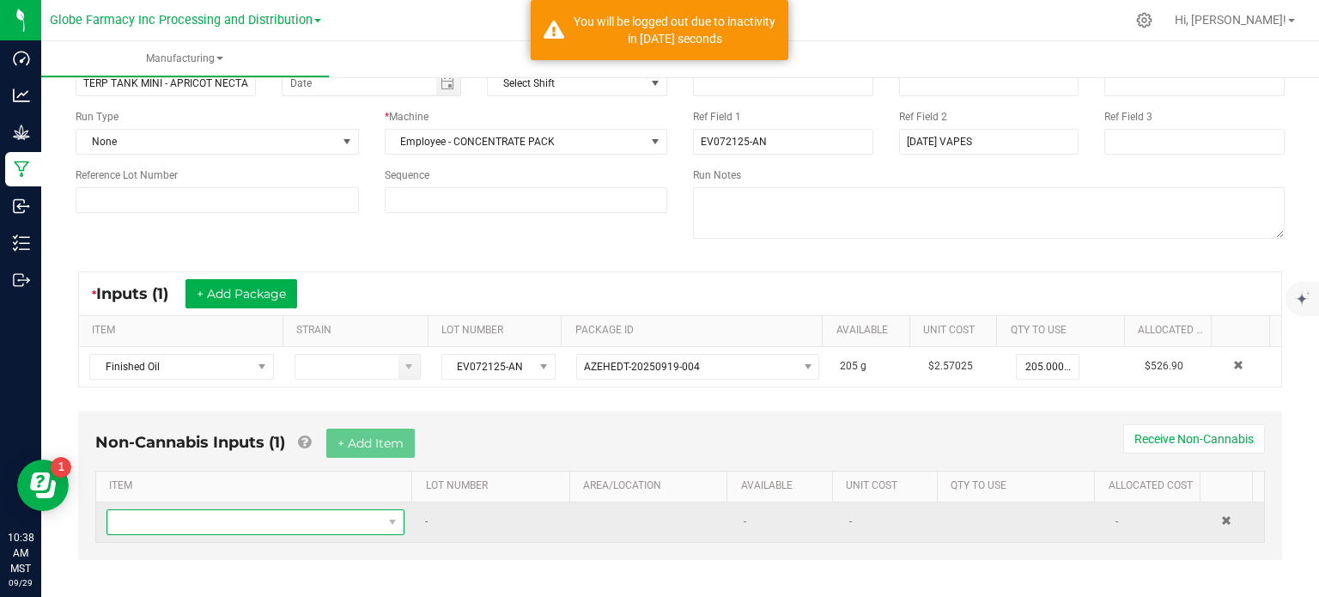
click at [314, 525] on span "NO DATA FOUND" at bounding box center [244, 522] width 275 height 24
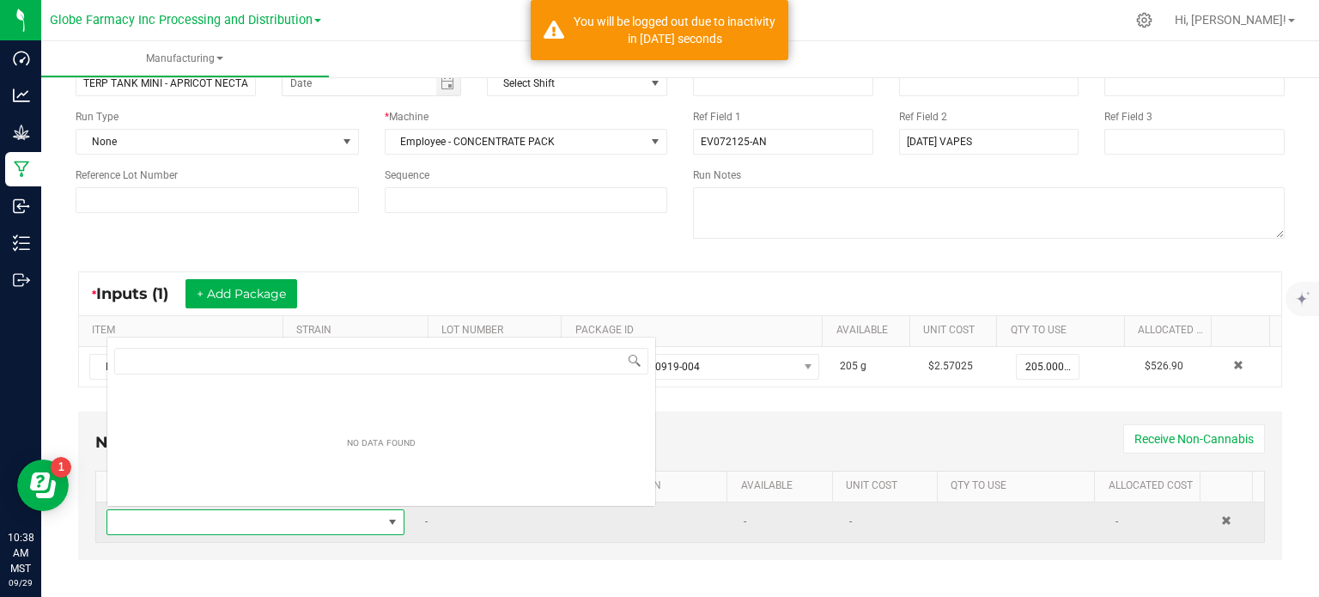
scroll to position [25, 287]
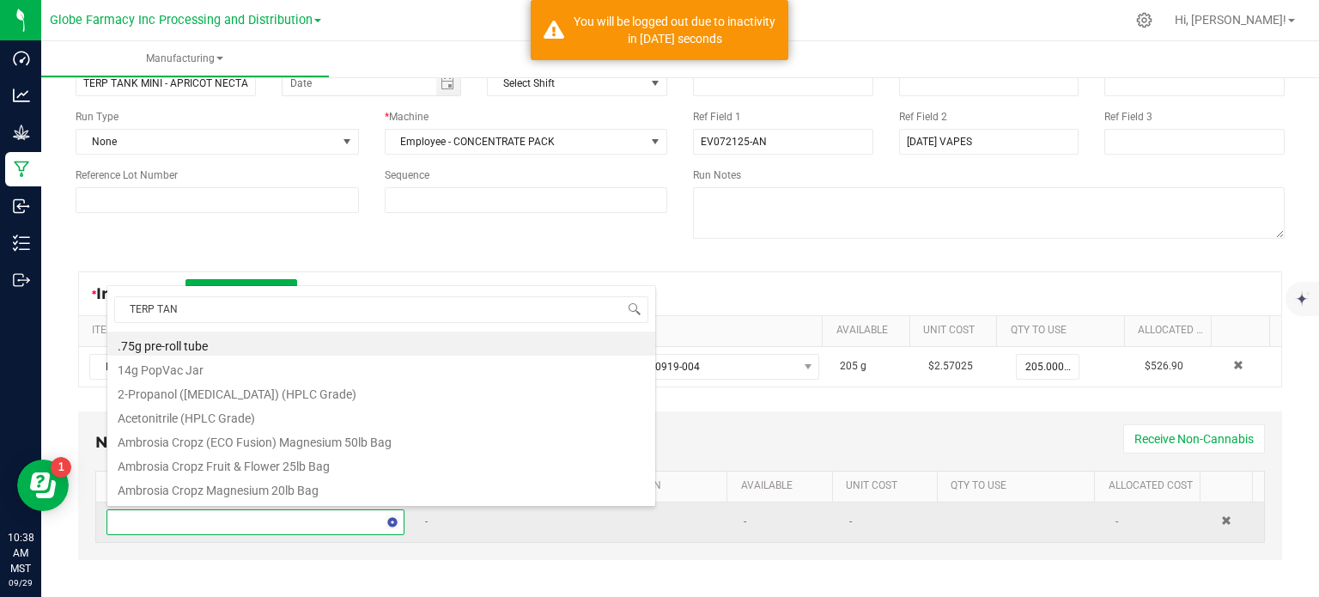
type input "TERP TANK"
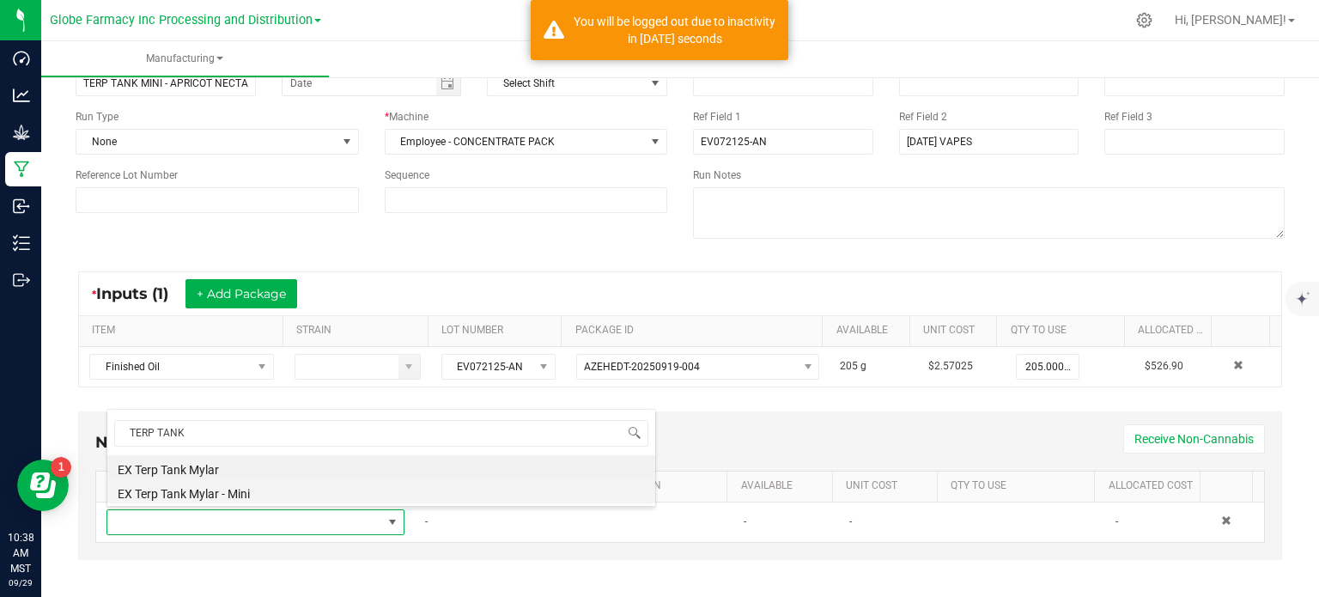
click at [216, 492] on li "EX Terp Tank Mylar - Mini" at bounding box center [381, 491] width 548 height 24
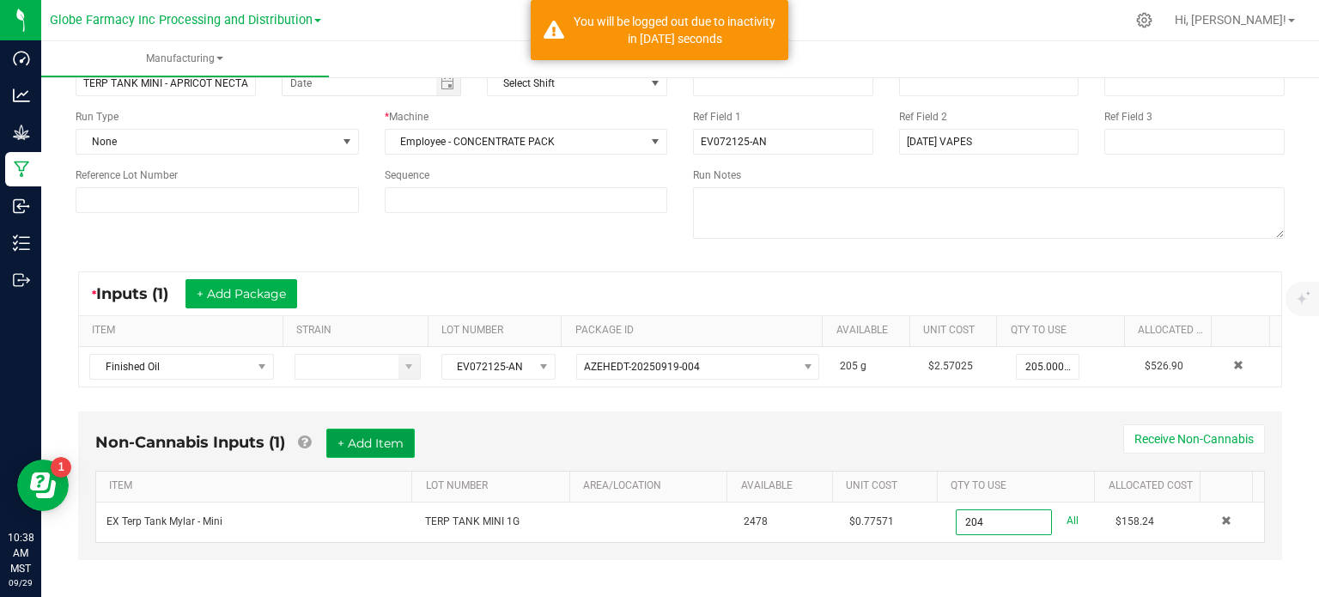
click at [352, 446] on button "+ Add Item" at bounding box center [370, 443] width 88 height 29
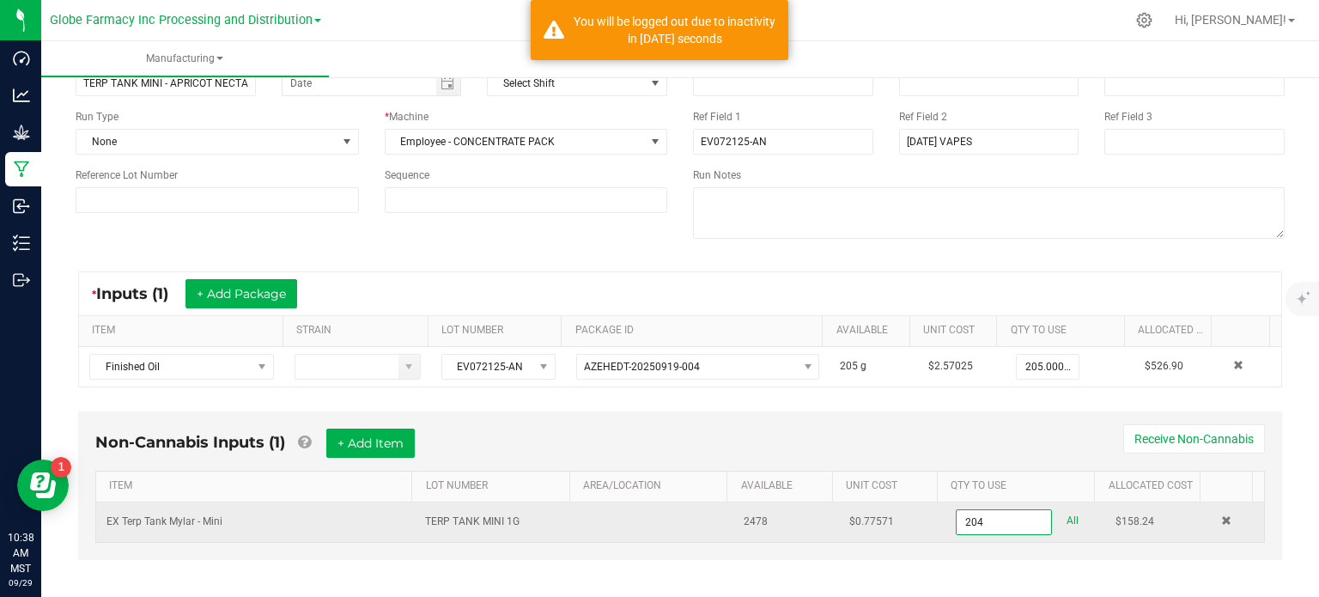
type input "204 ea"
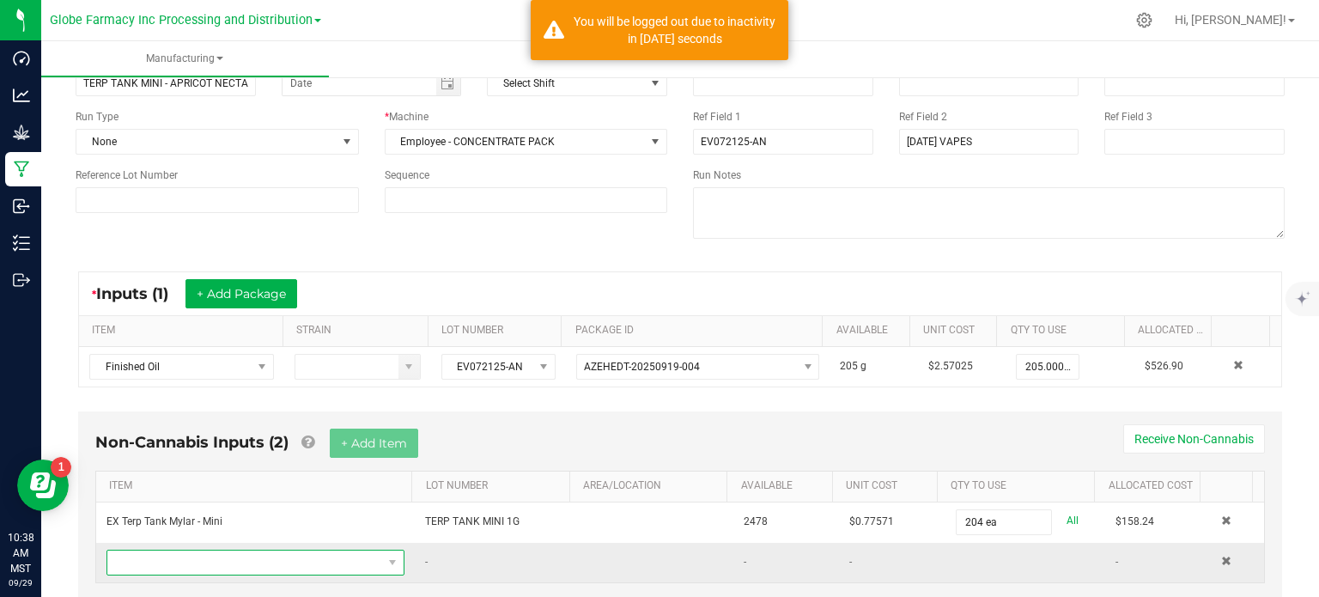
click at [270, 566] on span "NO DATA FOUND" at bounding box center [244, 563] width 275 height 24
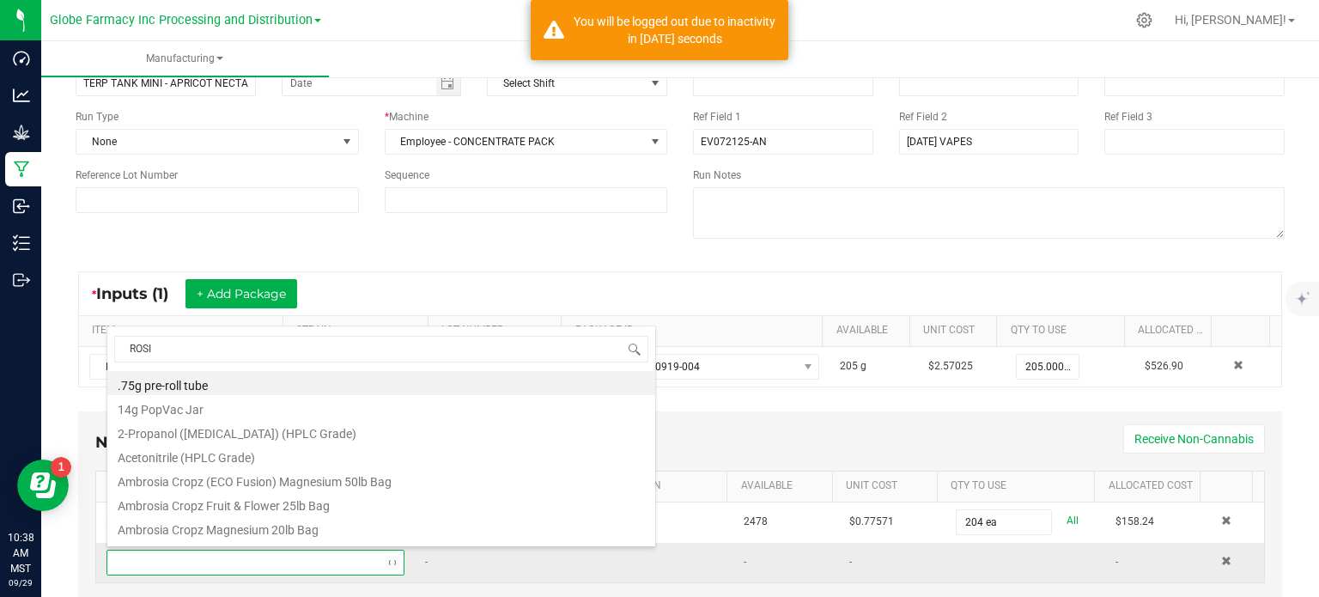
type input "ROSIN"
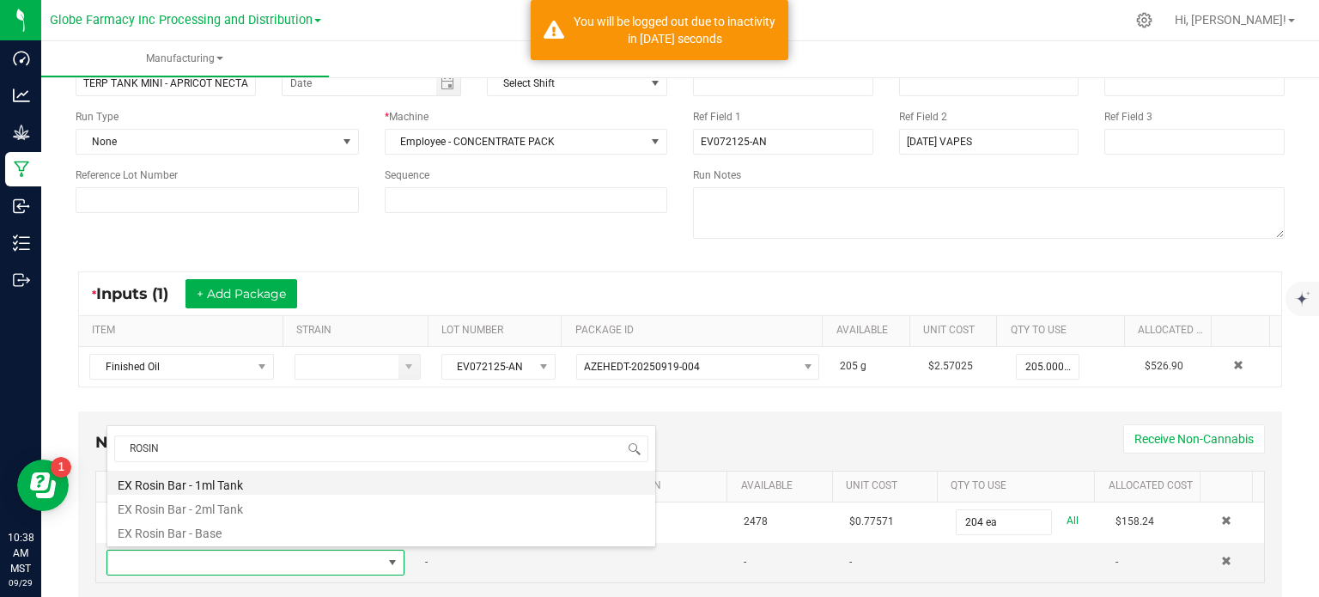
click at [322, 485] on li "EX Rosin Bar - 1ml Tank" at bounding box center [381, 483] width 548 height 24
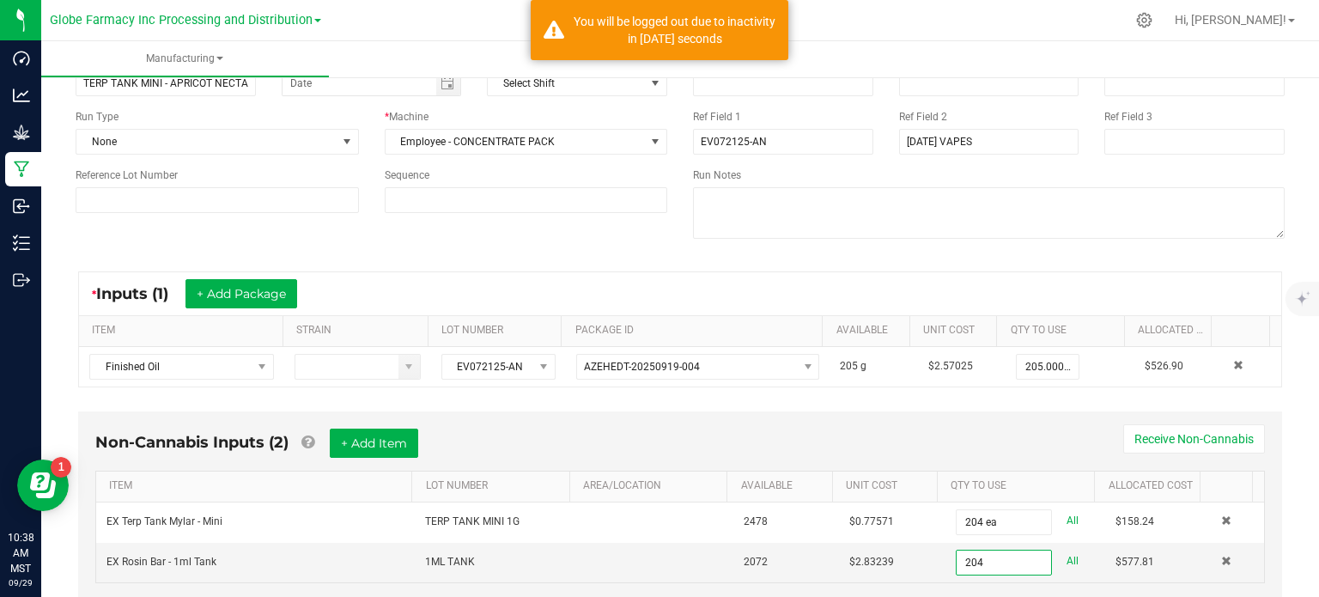
type input "204 ea"
click at [989, 432] on div "Non-Cannabis Inputs (2) + Add Item Receive Non-Cannabis" at bounding box center [680, 450] width 1170 height 42
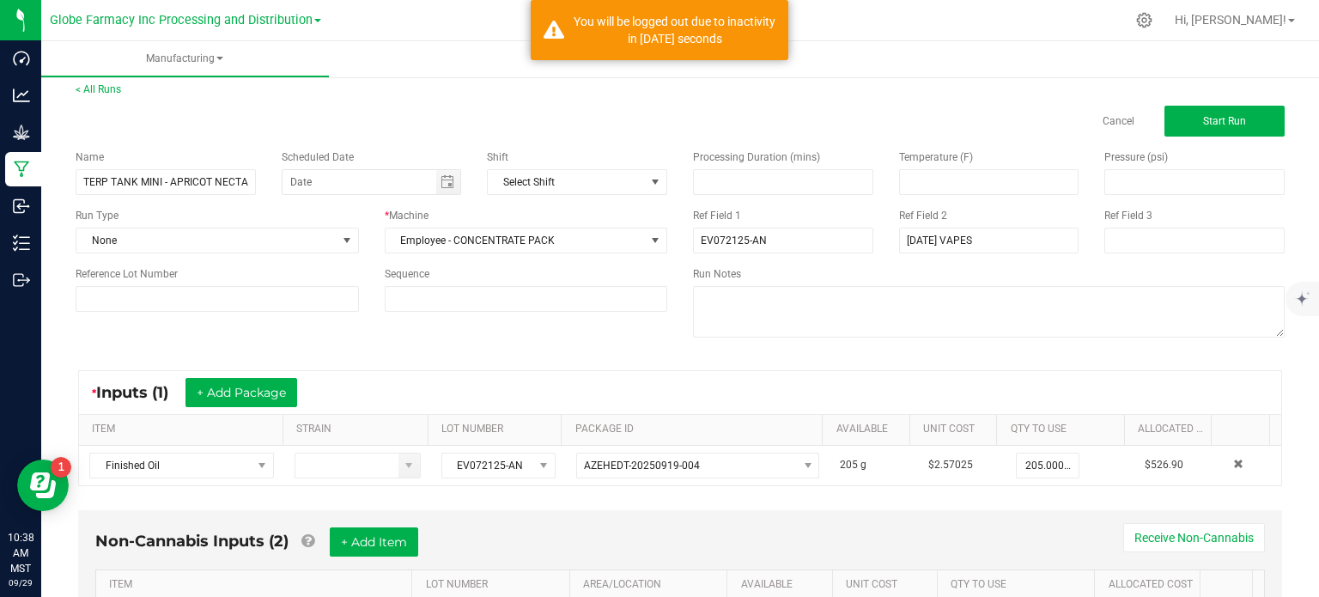
scroll to position [0, 0]
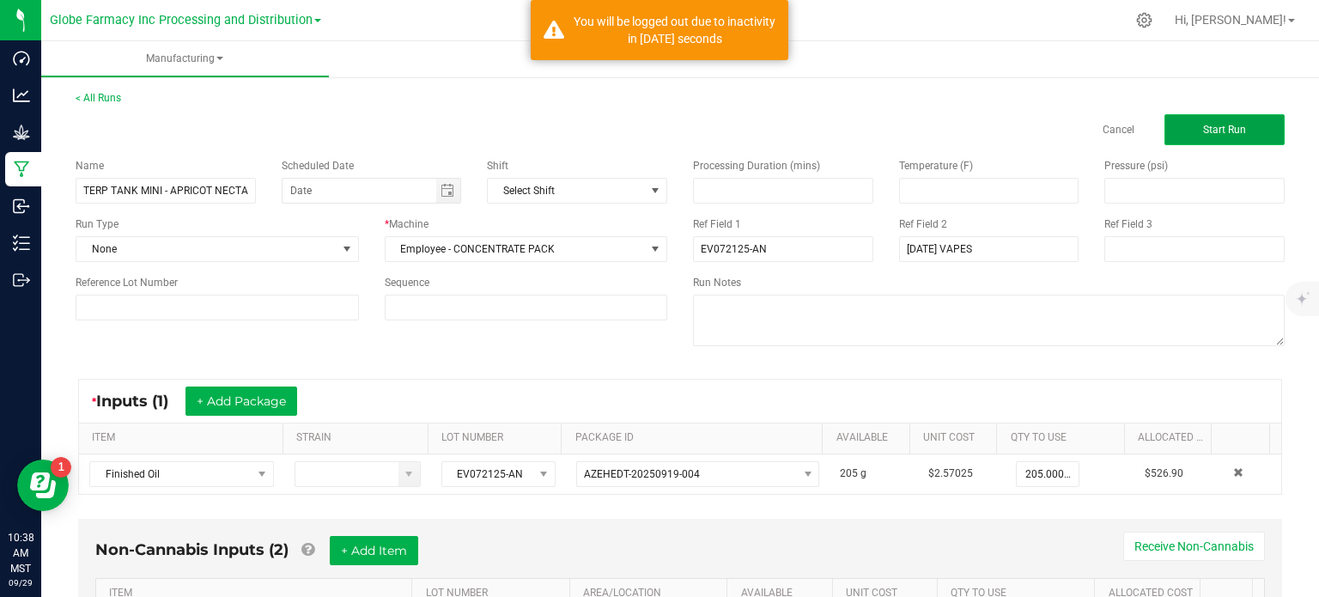
click at [1185, 143] on button "Start Run" at bounding box center [1225, 129] width 120 height 31
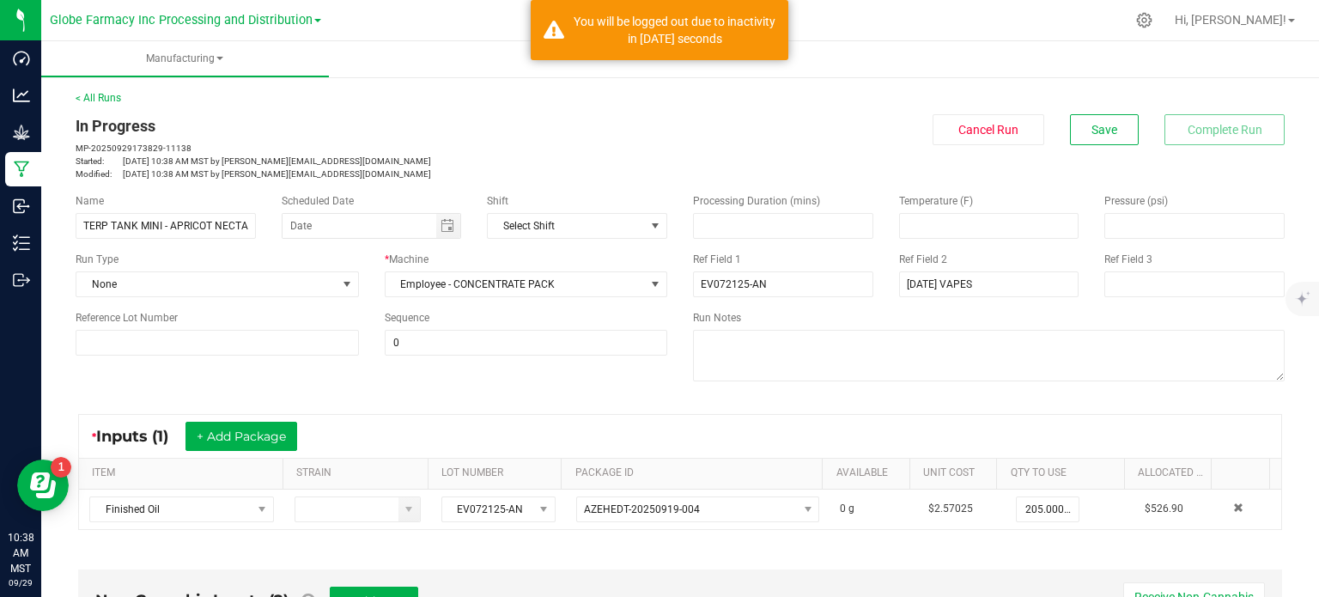
scroll to position [258, 0]
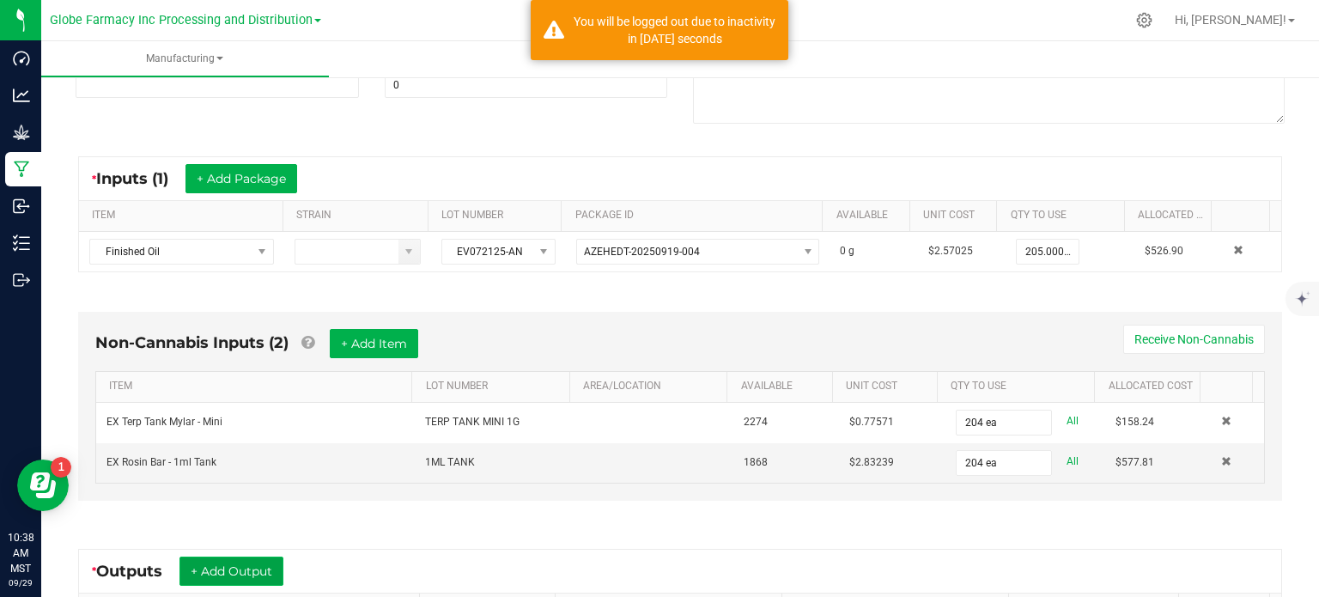
click at [234, 558] on button "+ Add Output" at bounding box center [232, 571] width 104 height 29
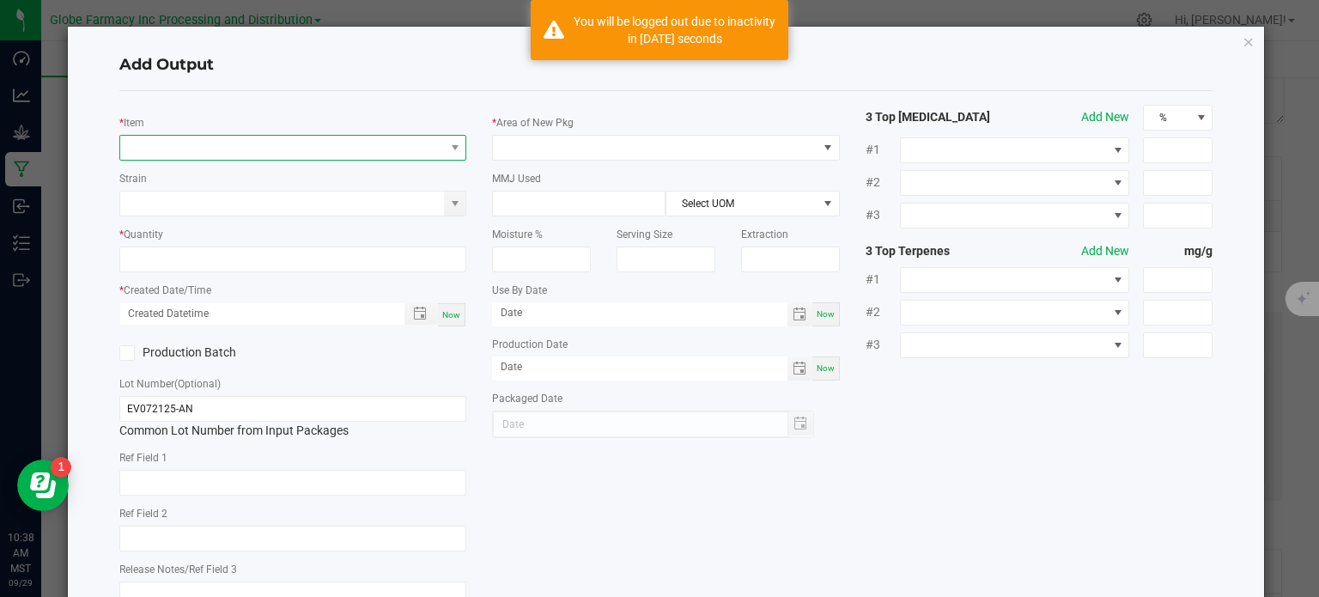
click at [227, 156] on span "NO DATA FOUND" at bounding box center [282, 148] width 325 height 24
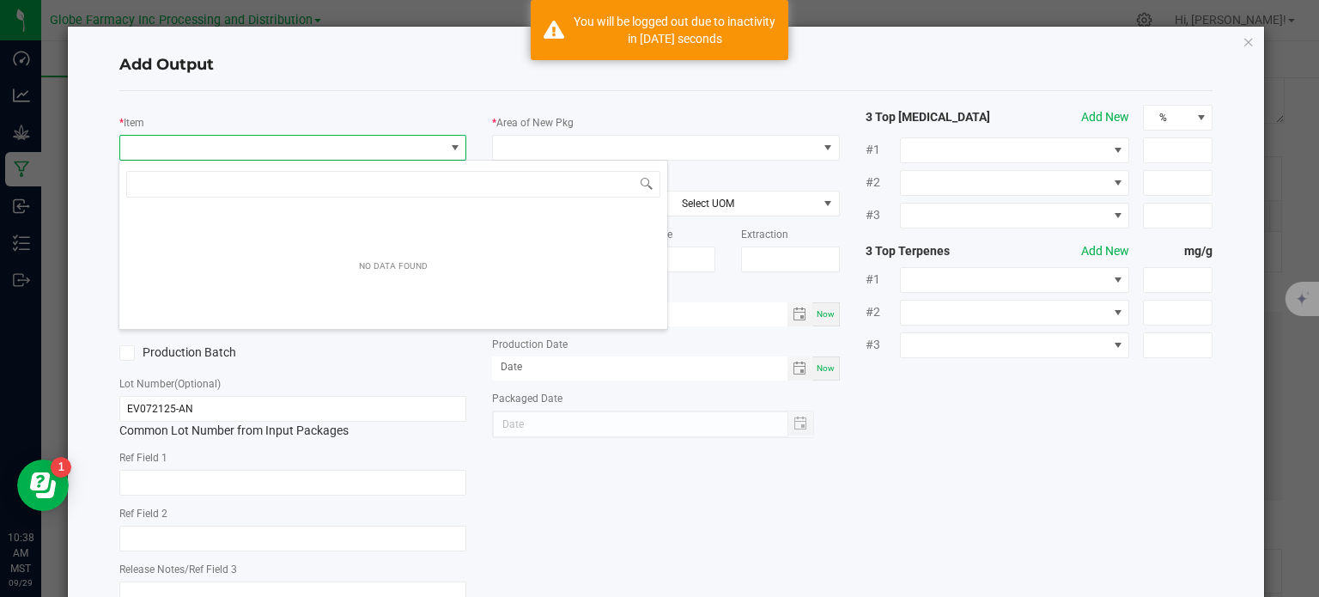
scroll to position [25, 344]
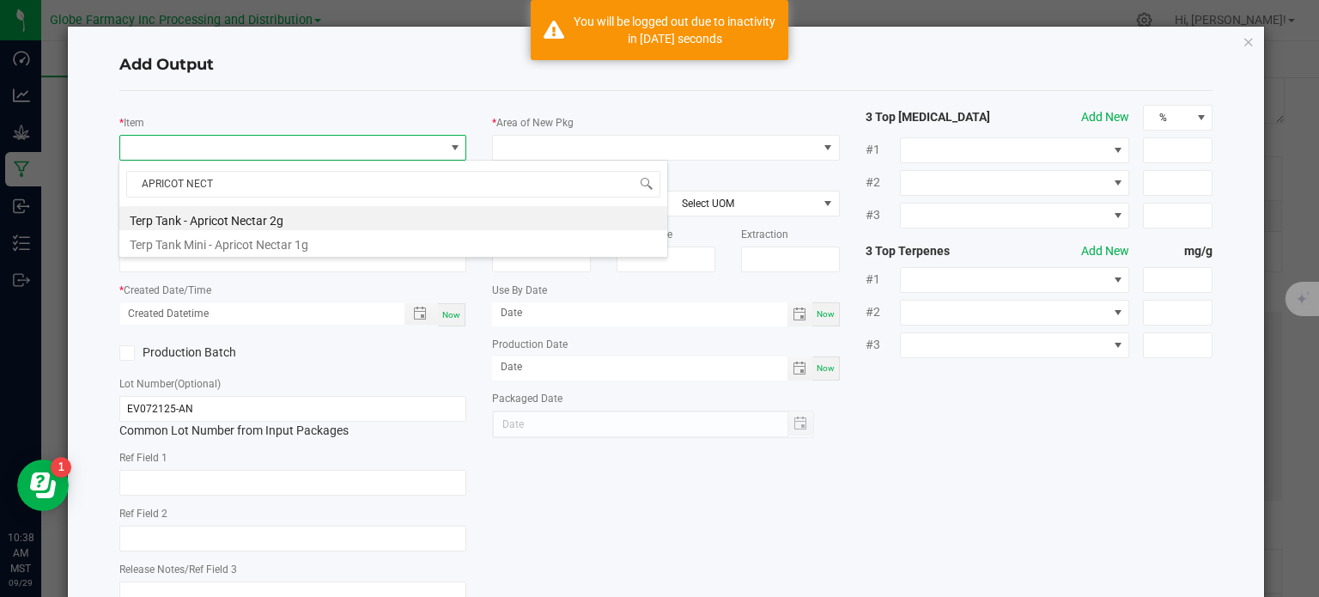
type input "APRICOT NECTA"
click at [255, 240] on li "Terp Tank Mini - Apricot Nectar 1g" at bounding box center [393, 242] width 548 height 24
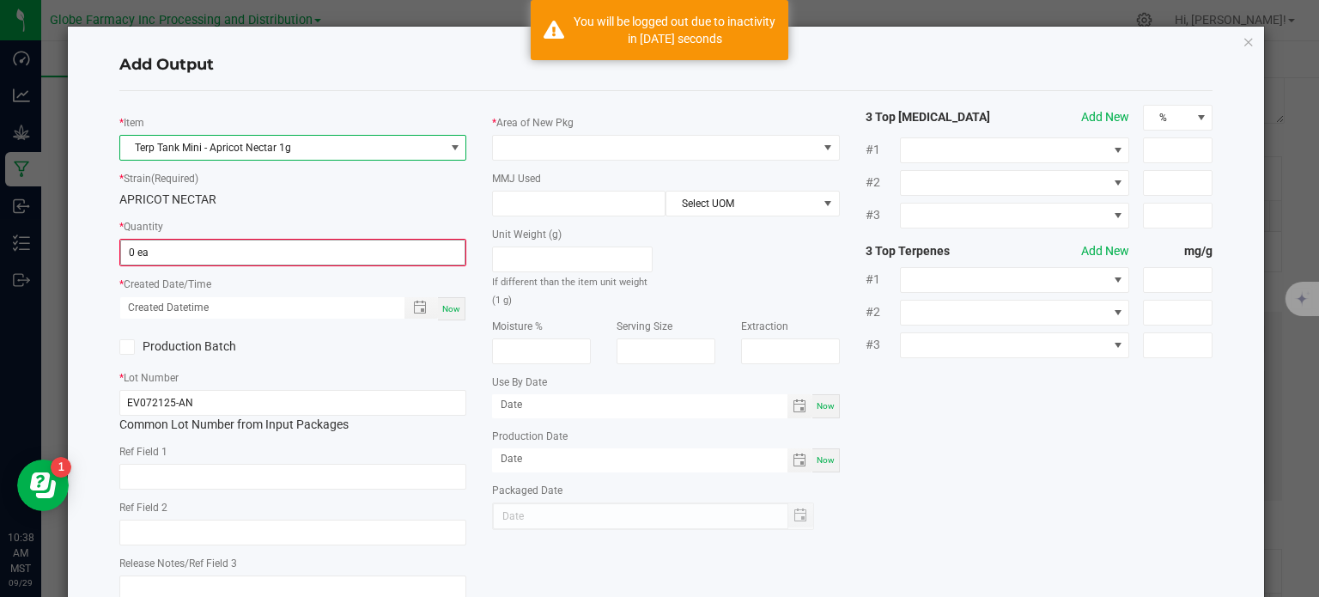
click at [179, 257] on input "0 ea" at bounding box center [293, 253] width 344 height 24
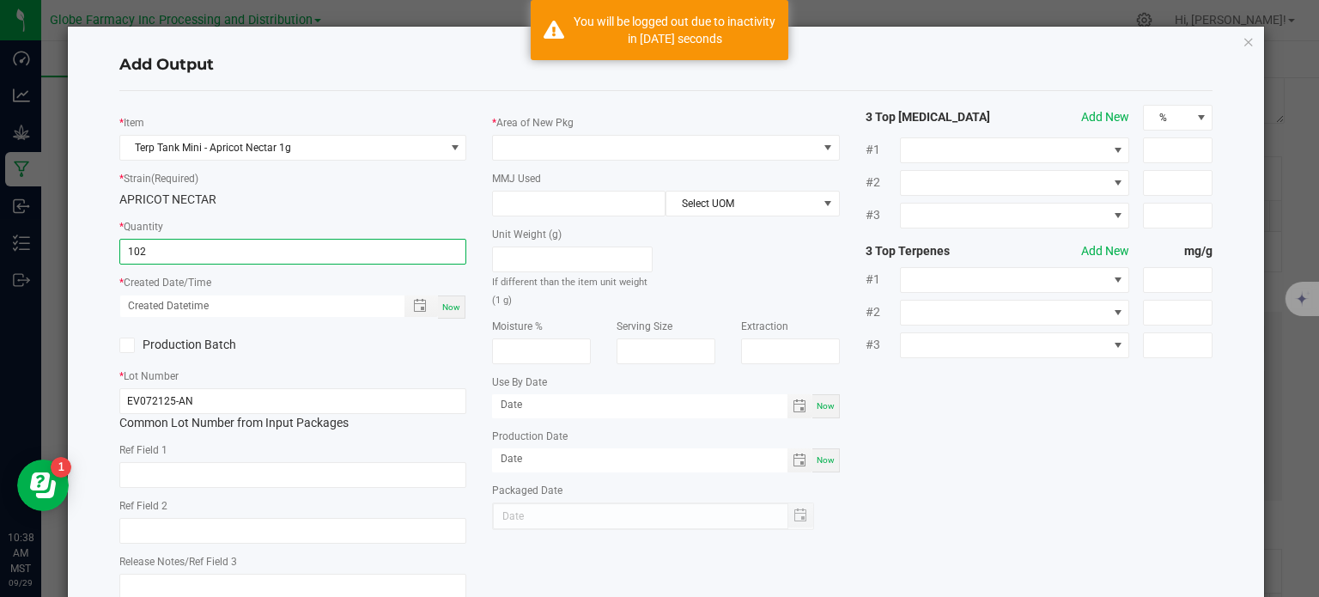
click at [452, 312] on span "Now" at bounding box center [451, 306] width 18 height 9
type input "102 ea"
type input "[DATE] 10:38 AM"
type input "[DATE]"
click at [174, 478] on input "text" at bounding box center [293, 475] width 348 height 26
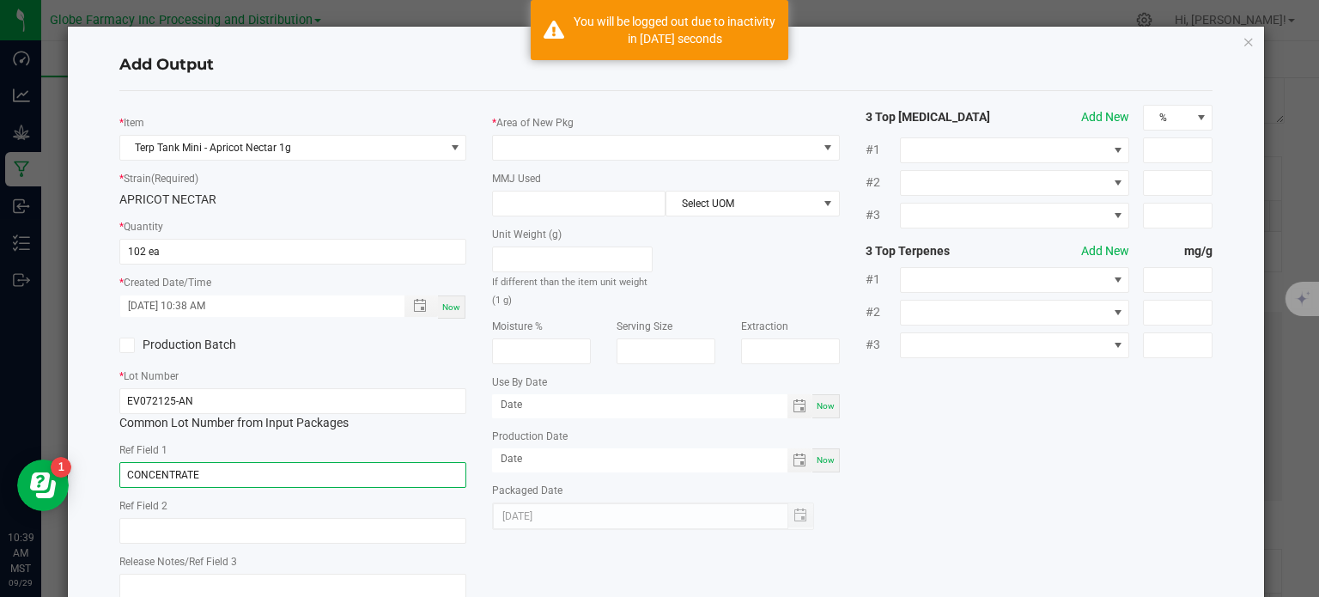
type input "CONCENTRATE"
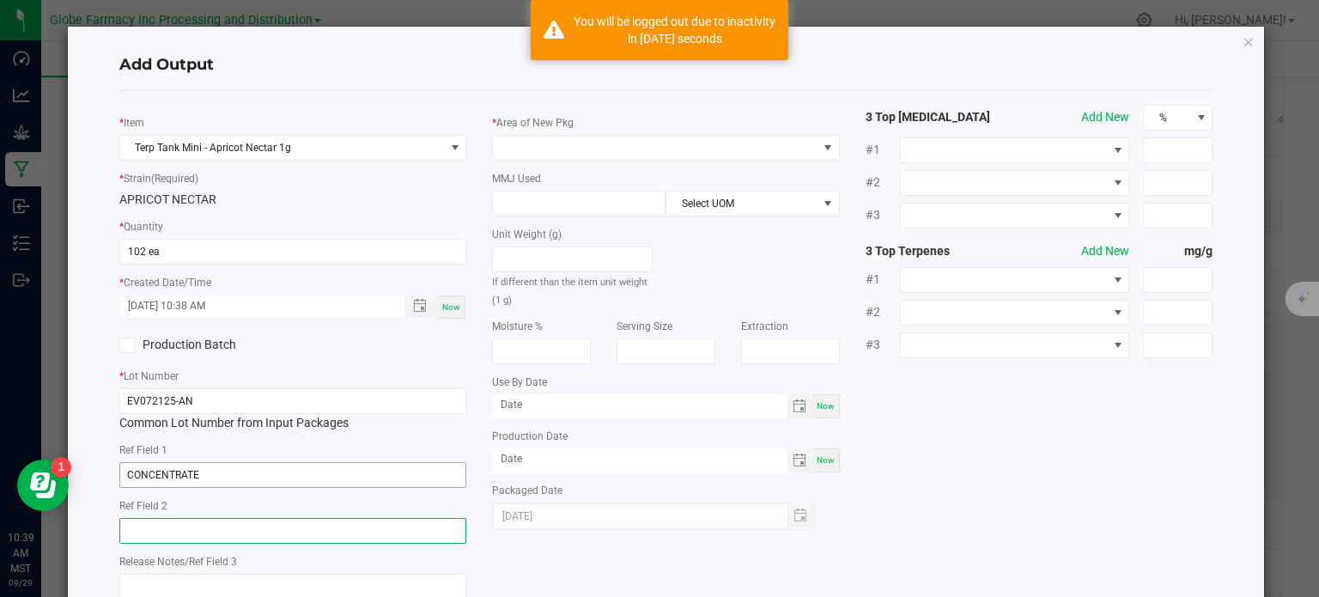
paste input "Cannabis Derived Distillate, Organic Terpenes"
type input "Cannabis Derived Distillate, Organic Terpenes"
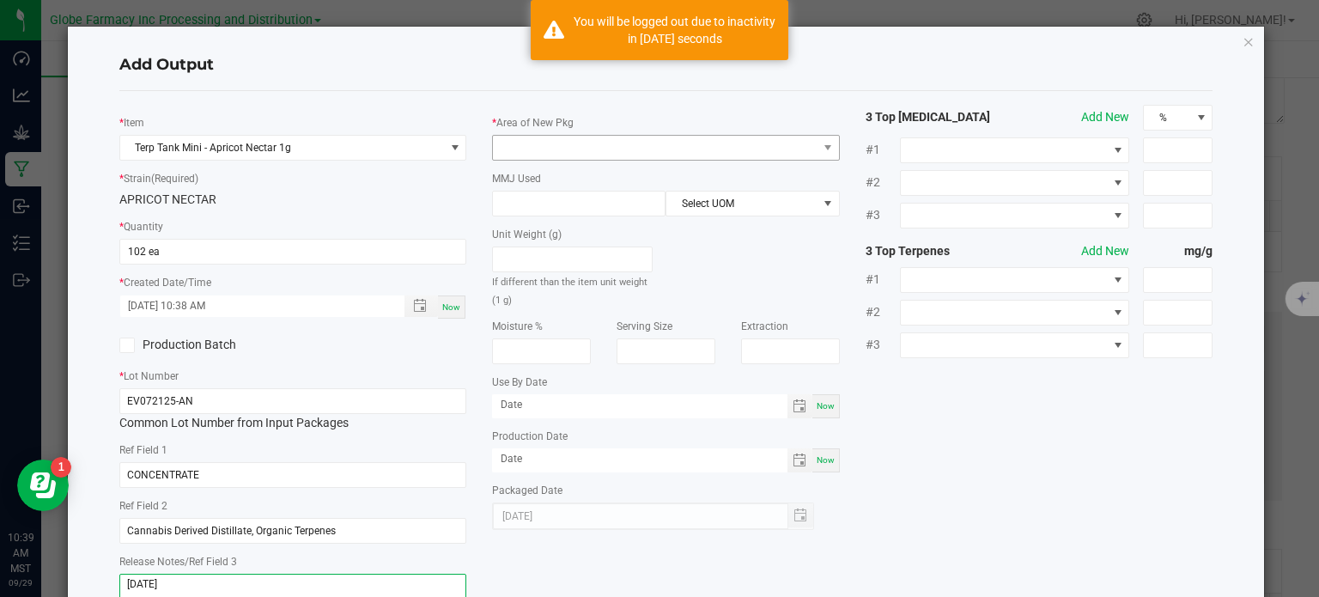
type textarea "[DATE]"
click at [578, 147] on span at bounding box center [655, 148] width 325 height 24
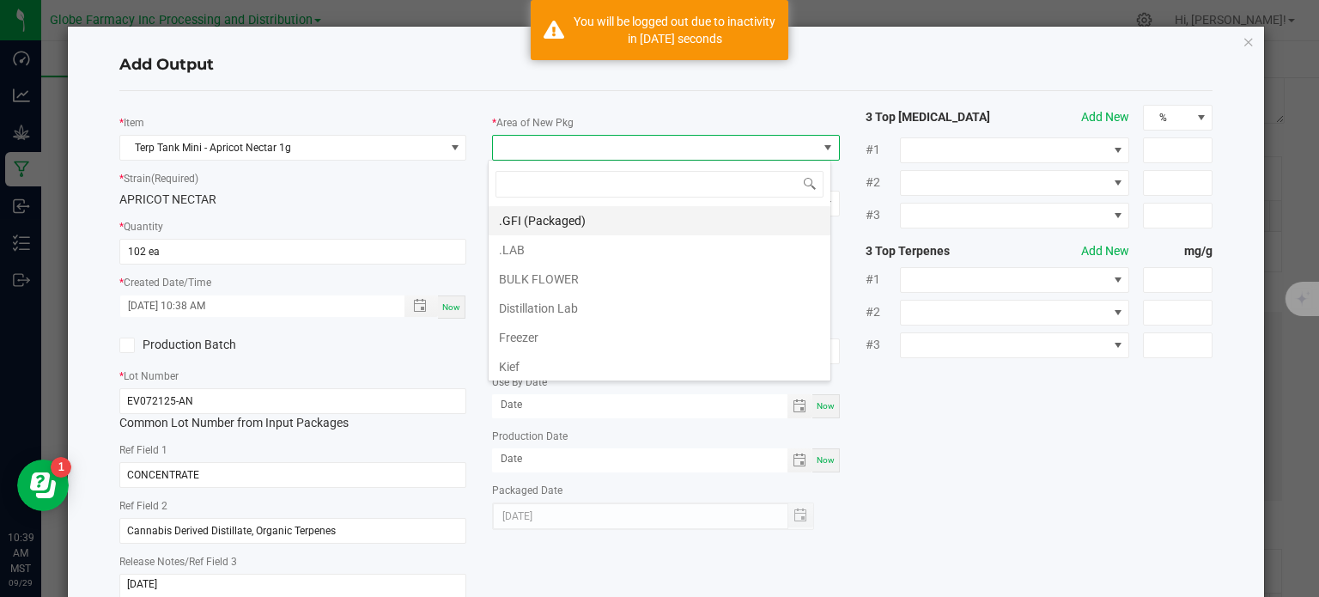
click at [527, 220] on li ".GFI (Packaged)" at bounding box center [660, 220] width 342 height 29
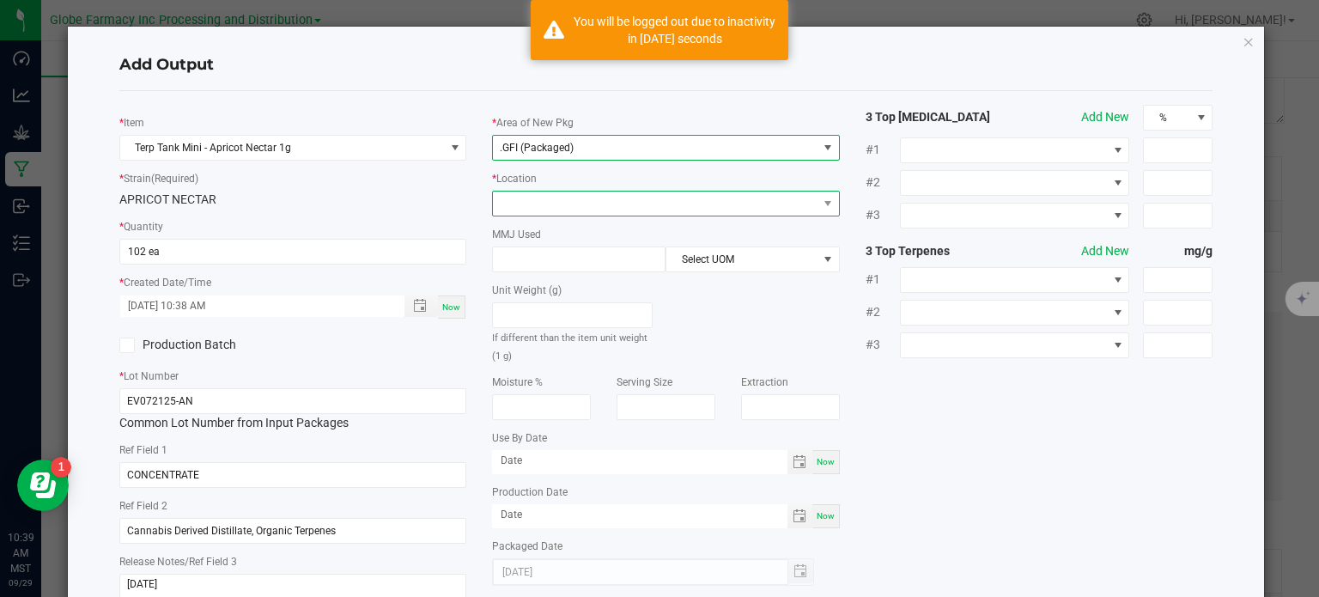
click at [551, 202] on span at bounding box center [655, 204] width 325 height 24
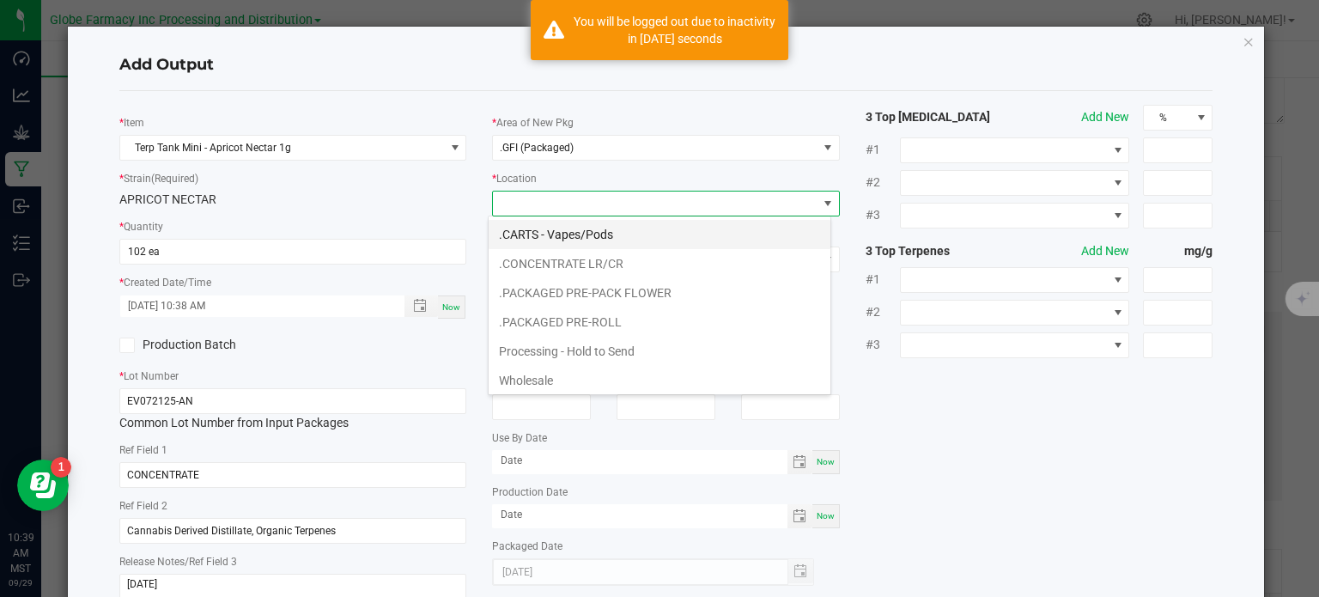
click at [576, 235] on li ".CARTS - Vapes/Pods" at bounding box center [660, 234] width 342 height 29
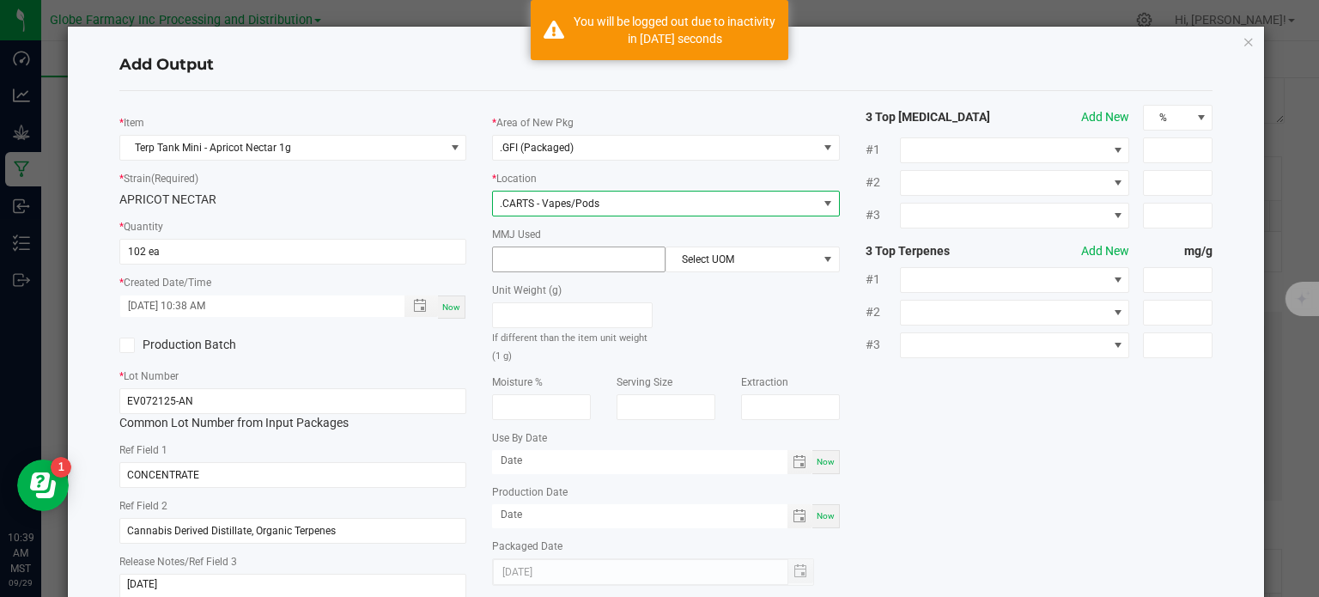
click at [543, 265] on input at bounding box center [579, 259] width 172 height 24
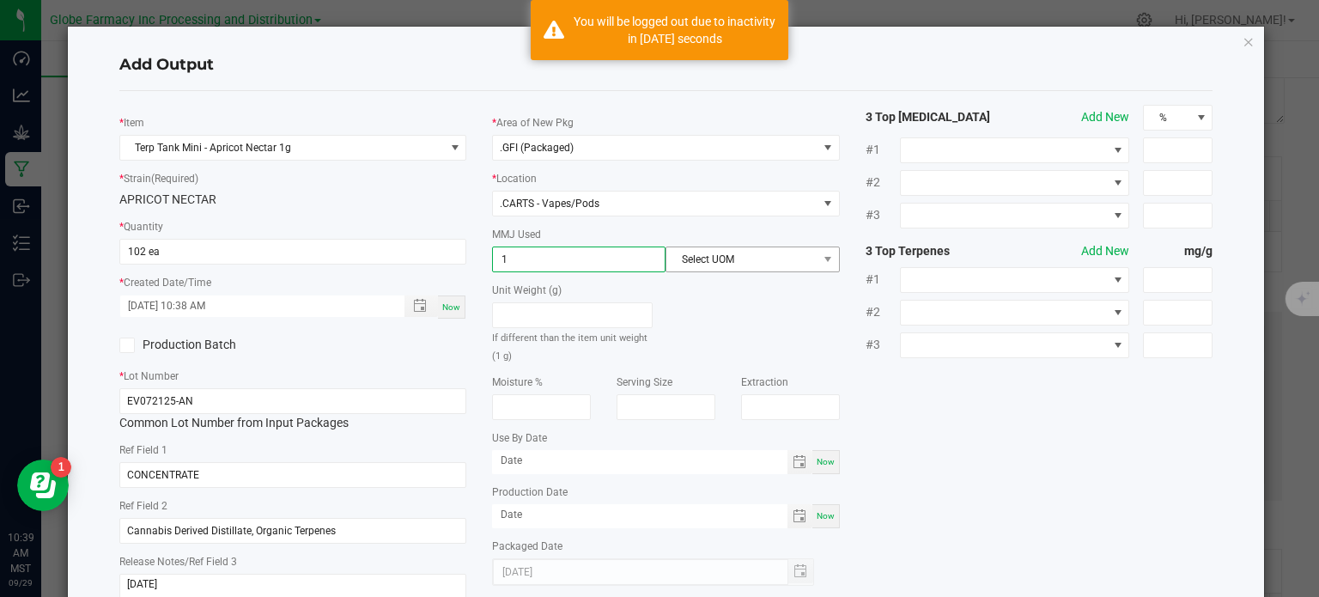
type input "1"
click at [704, 254] on span "Select UOM" at bounding box center [742, 259] width 150 height 24
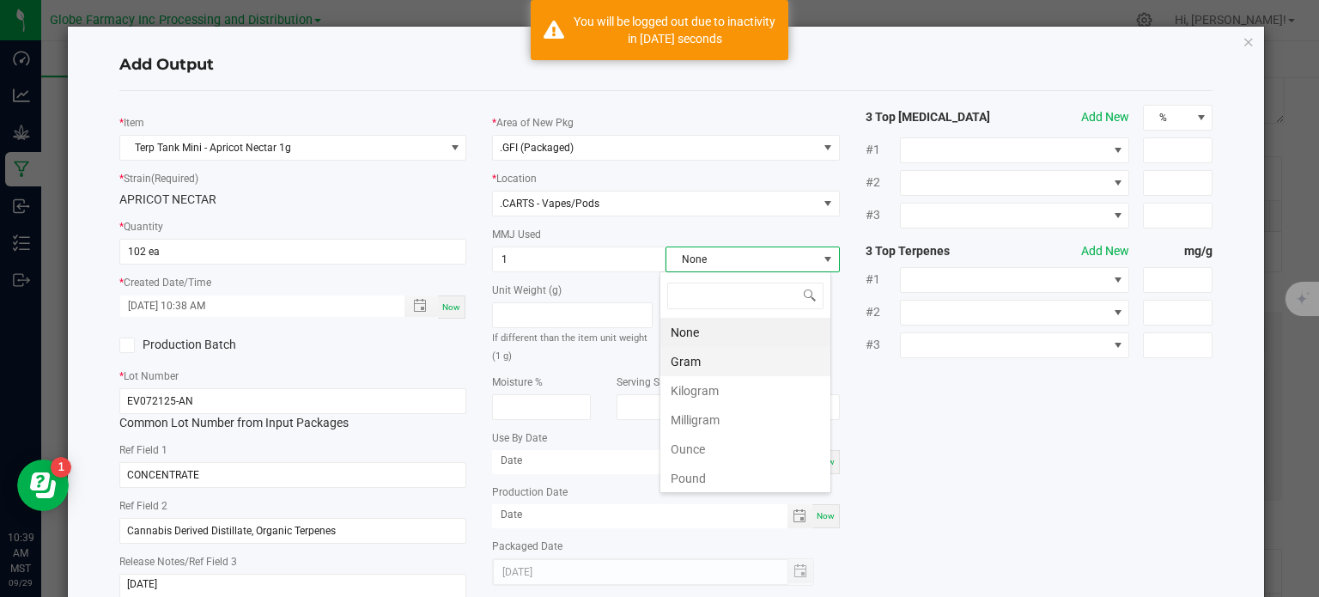
scroll to position [25, 172]
click at [710, 366] on li "Gram" at bounding box center [746, 361] width 170 height 29
click at [1070, 443] on div "* Item Terp Tank Mini - Apricot Nectar 1g * Strain (Required) APRICOT NECTAR * …" at bounding box center [667, 358] width 1120 height 507
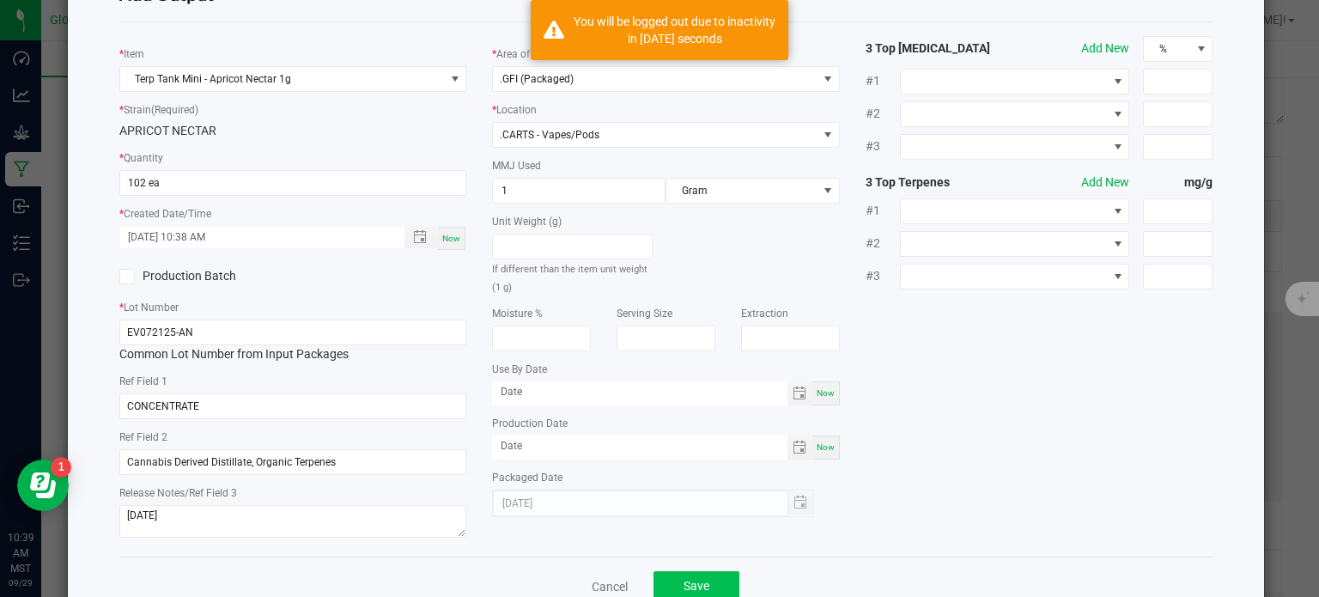
scroll to position [114, 0]
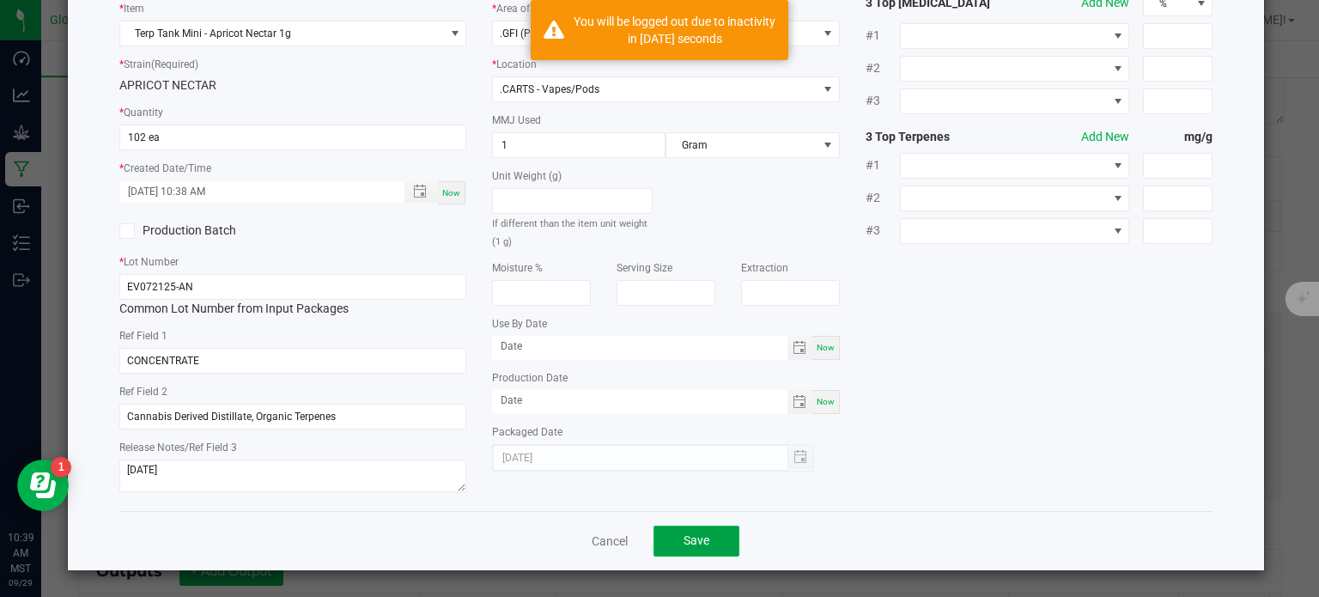
click at [722, 538] on button "Save" at bounding box center [697, 541] width 86 height 31
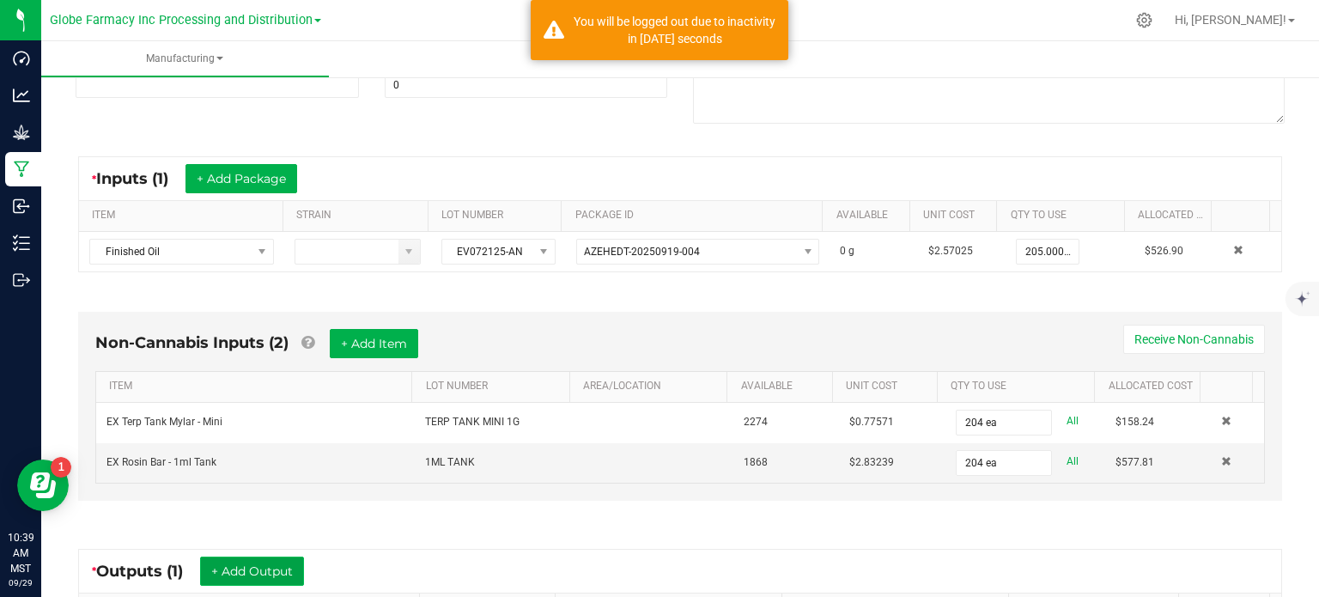
click at [254, 564] on button "+ Add Output" at bounding box center [252, 571] width 104 height 29
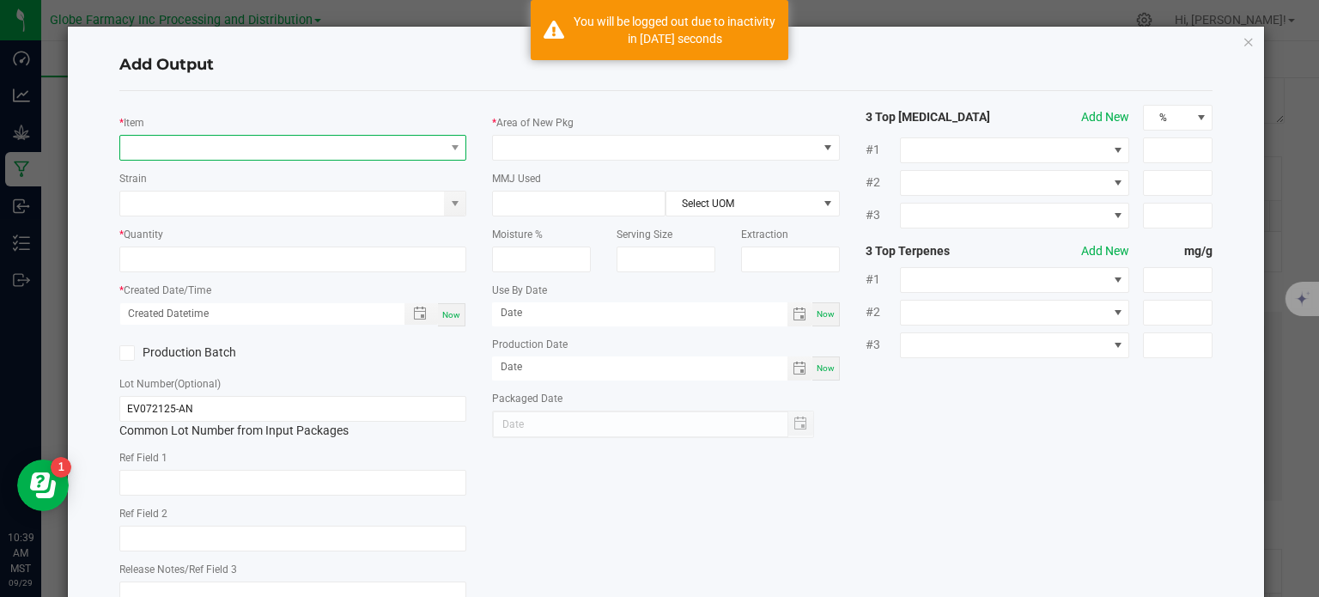
click at [227, 152] on span "NO DATA FOUND" at bounding box center [282, 148] width 325 height 24
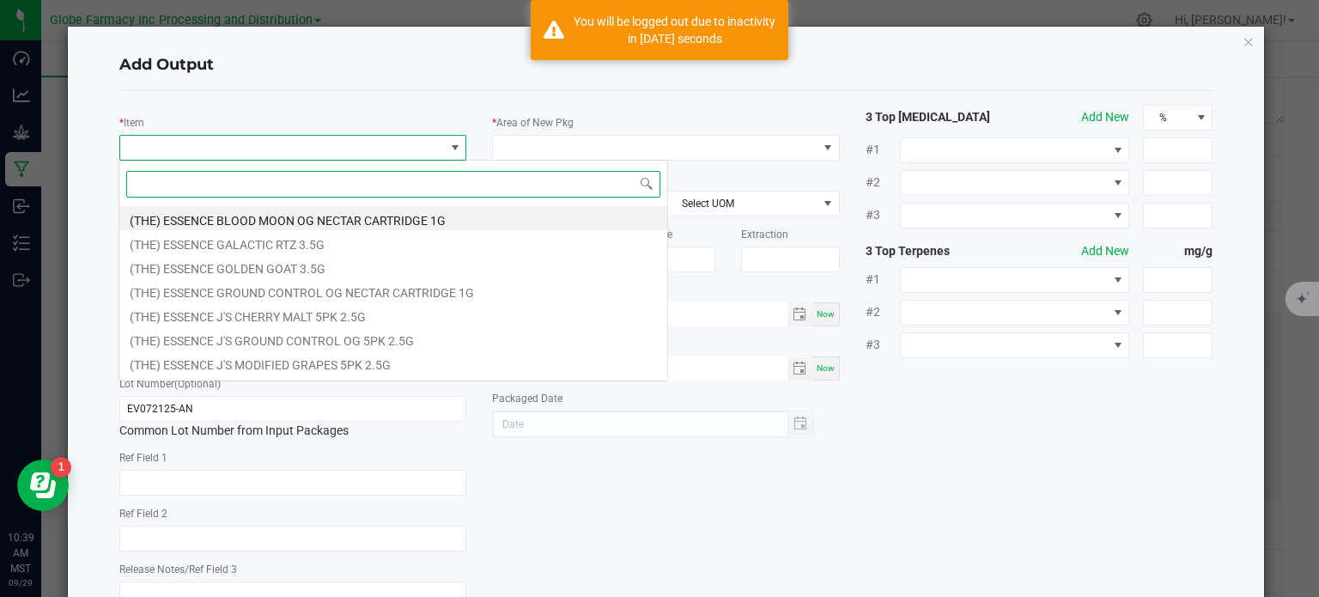
scroll to position [25, 344]
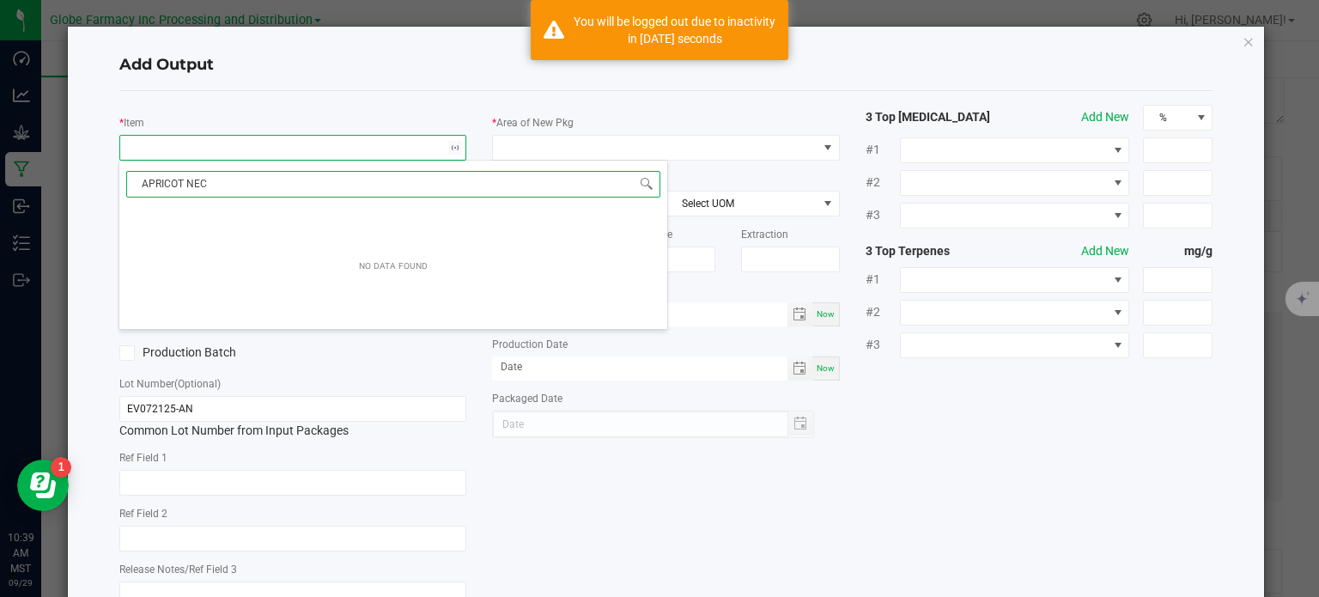
type input "APRICOT NECT"
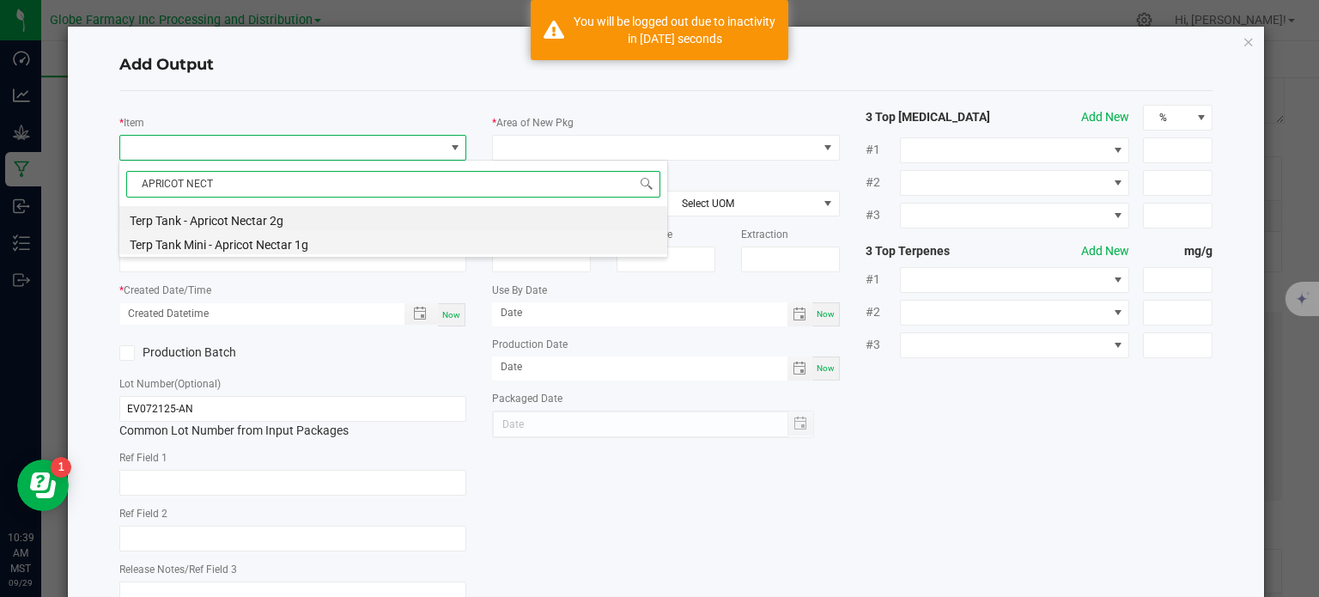
click at [251, 242] on li "Terp Tank Mini - Apricot Nectar 1g" at bounding box center [393, 242] width 548 height 24
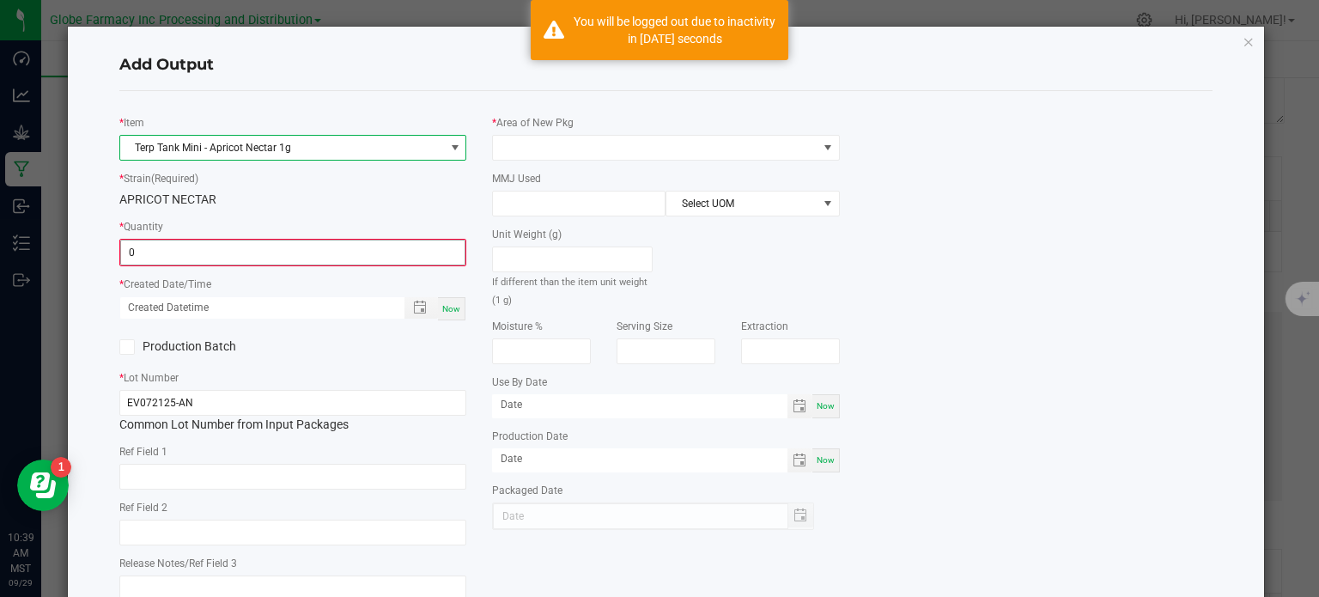
click at [134, 260] on input "0" at bounding box center [293, 253] width 344 height 24
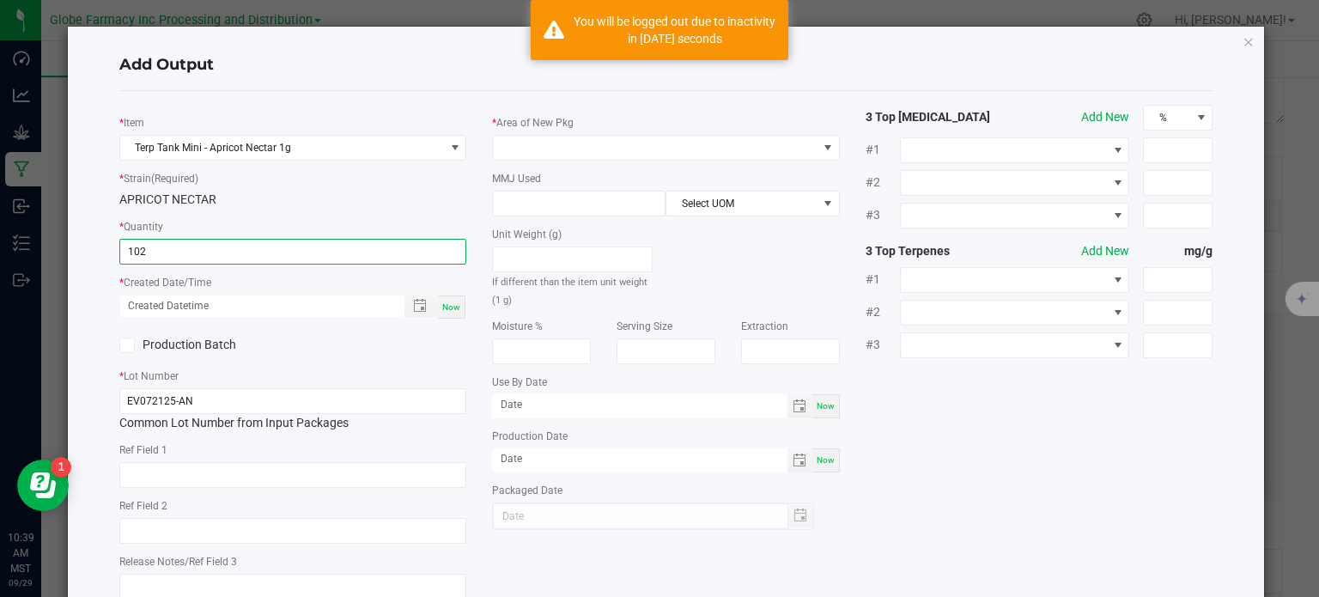
click at [457, 304] on div "Now" at bounding box center [451, 307] width 27 height 23
type input "102 ea"
type input "[DATE] 10:39 AM"
type input "[DATE]"
click at [178, 477] on input "text" at bounding box center [293, 475] width 348 height 26
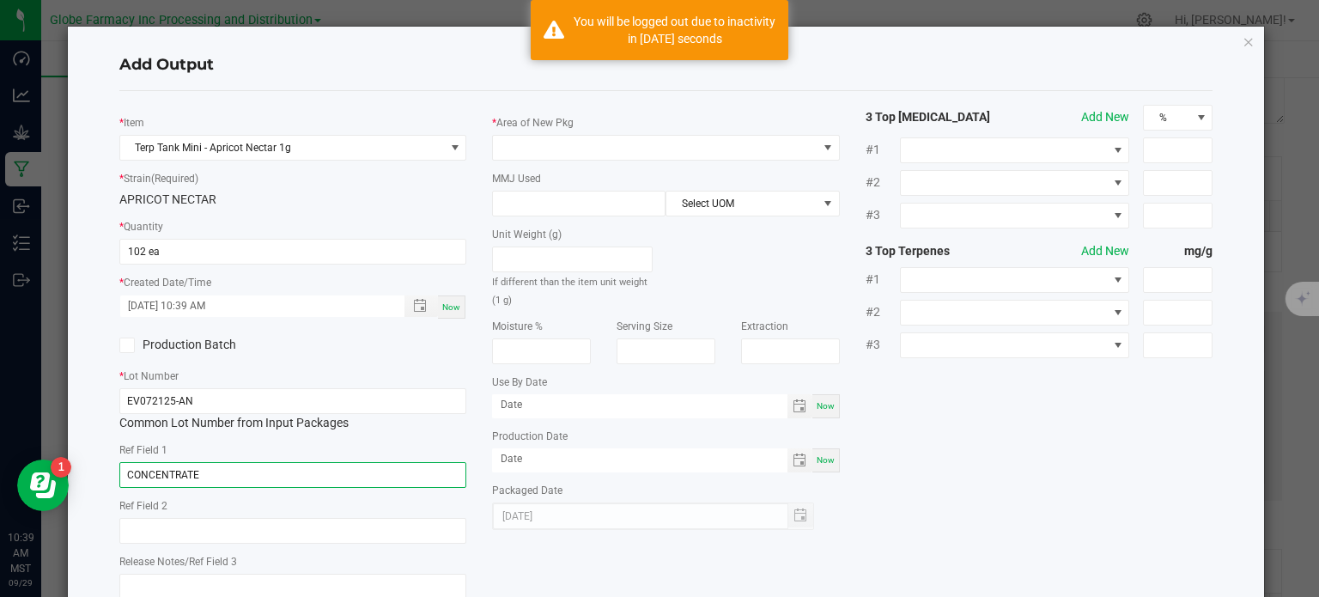
type input "CONCENTRATE"
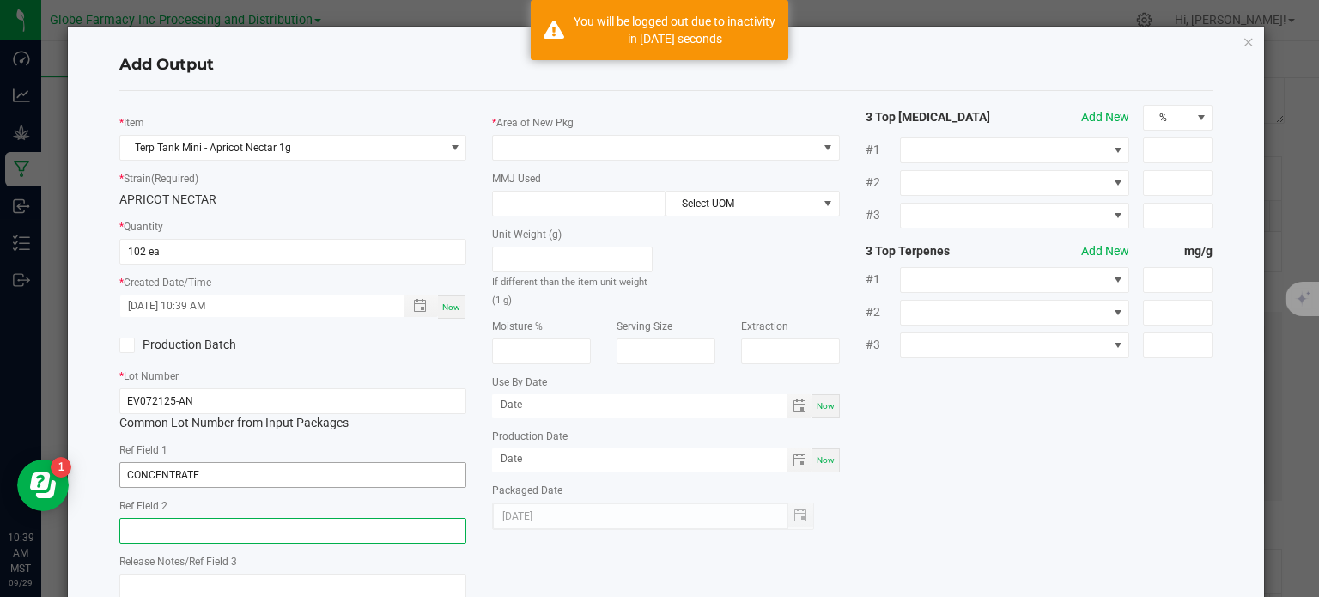
paste input "Cannabis Derived Distillate, Organic Terpenes"
type input "Cannabis Derived Distillate, Organic Terpenes"
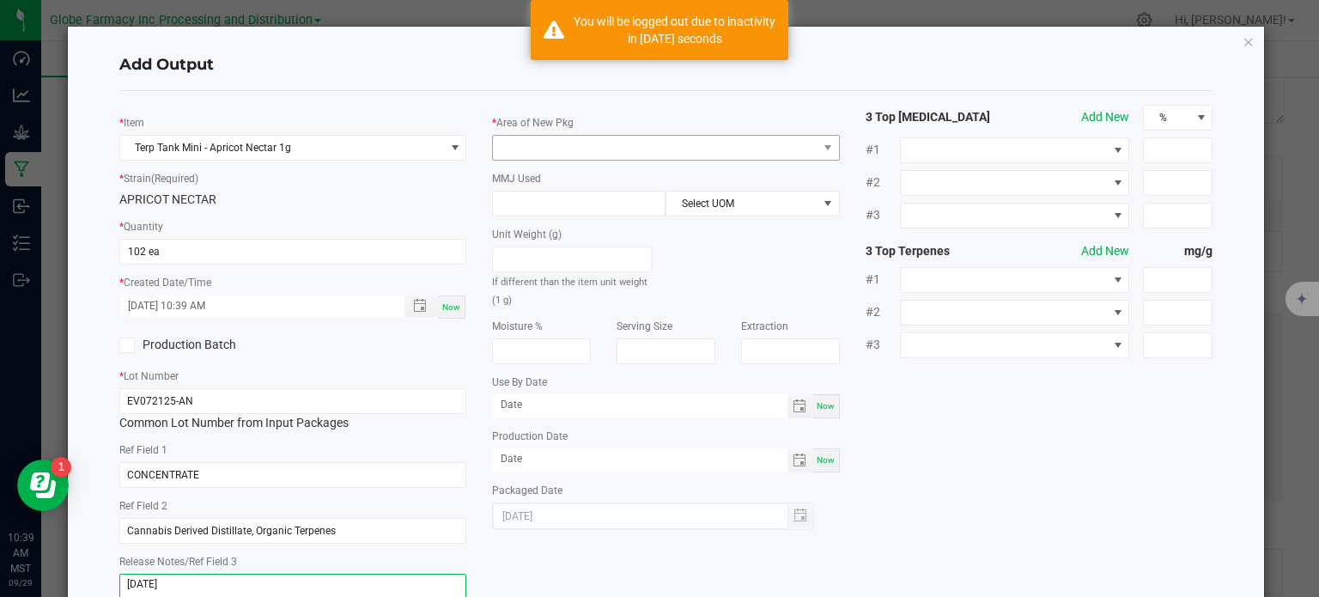
type textarea "[DATE]"
click at [563, 144] on span at bounding box center [655, 148] width 325 height 24
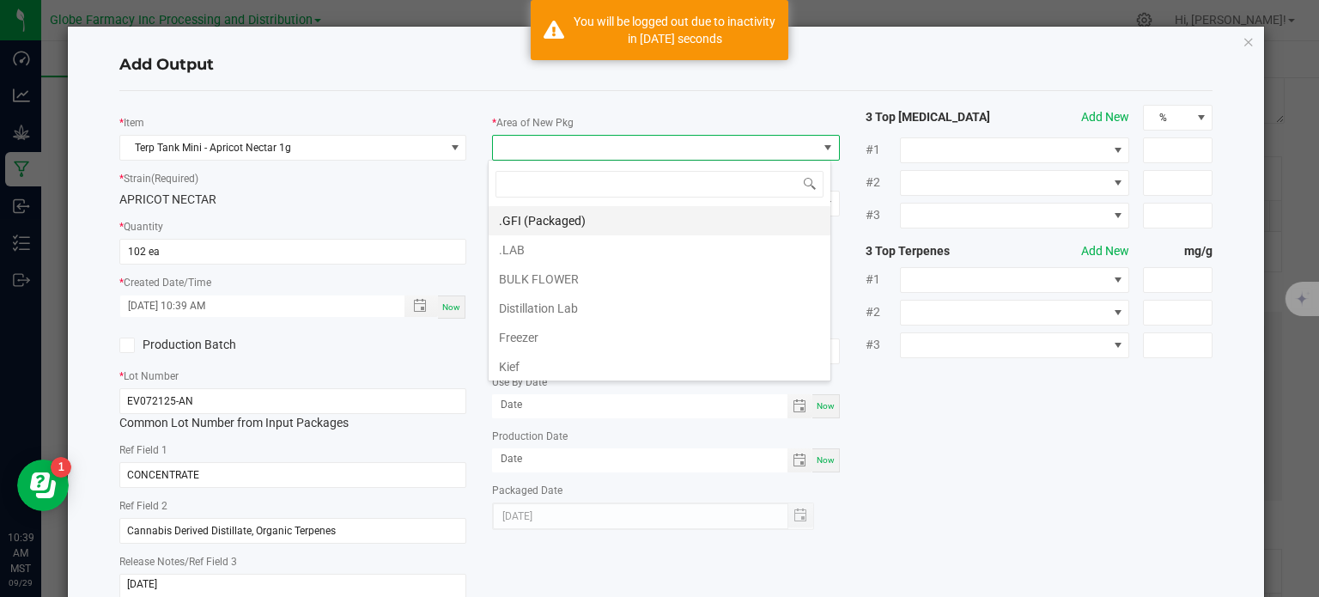
click at [541, 218] on li ".GFI (Packaged)" at bounding box center [660, 220] width 342 height 29
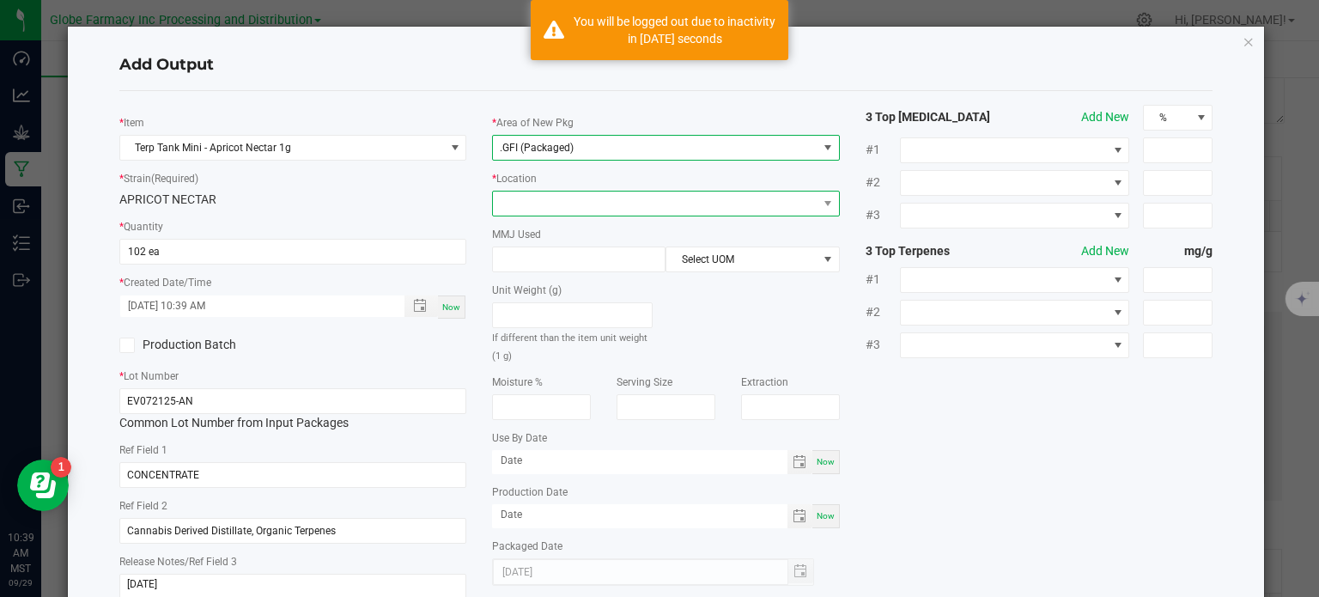
click at [546, 206] on span at bounding box center [655, 204] width 325 height 24
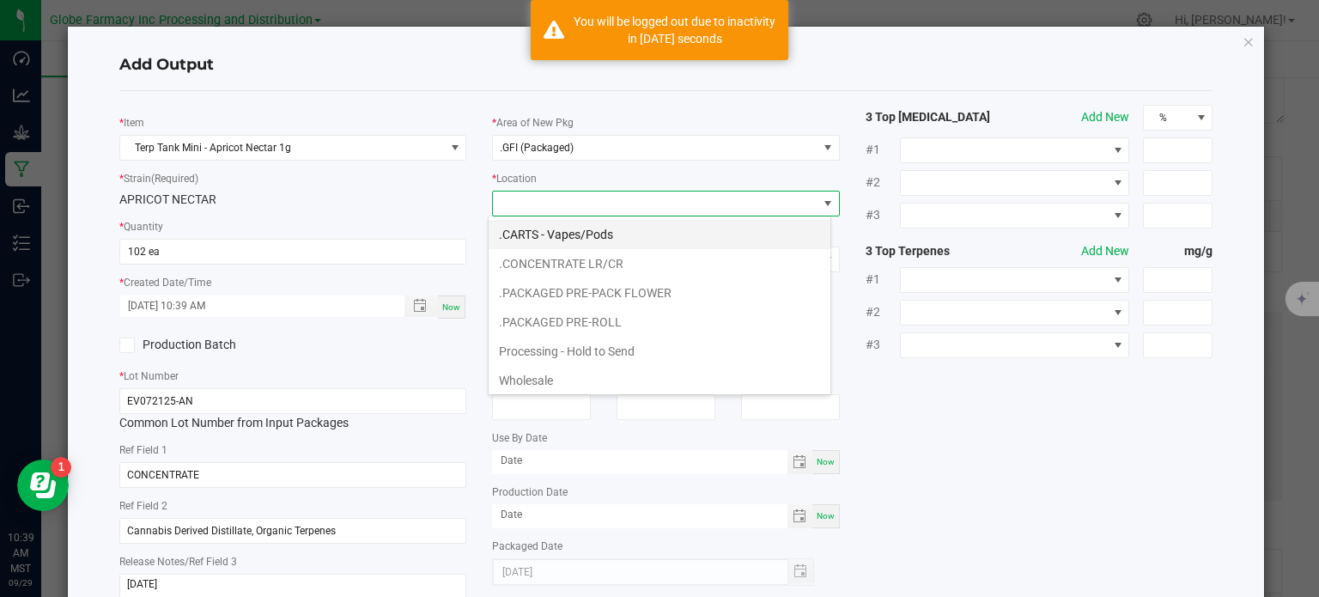
click at [575, 238] on li ".CARTS - Vapes/Pods" at bounding box center [660, 234] width 342 height 29
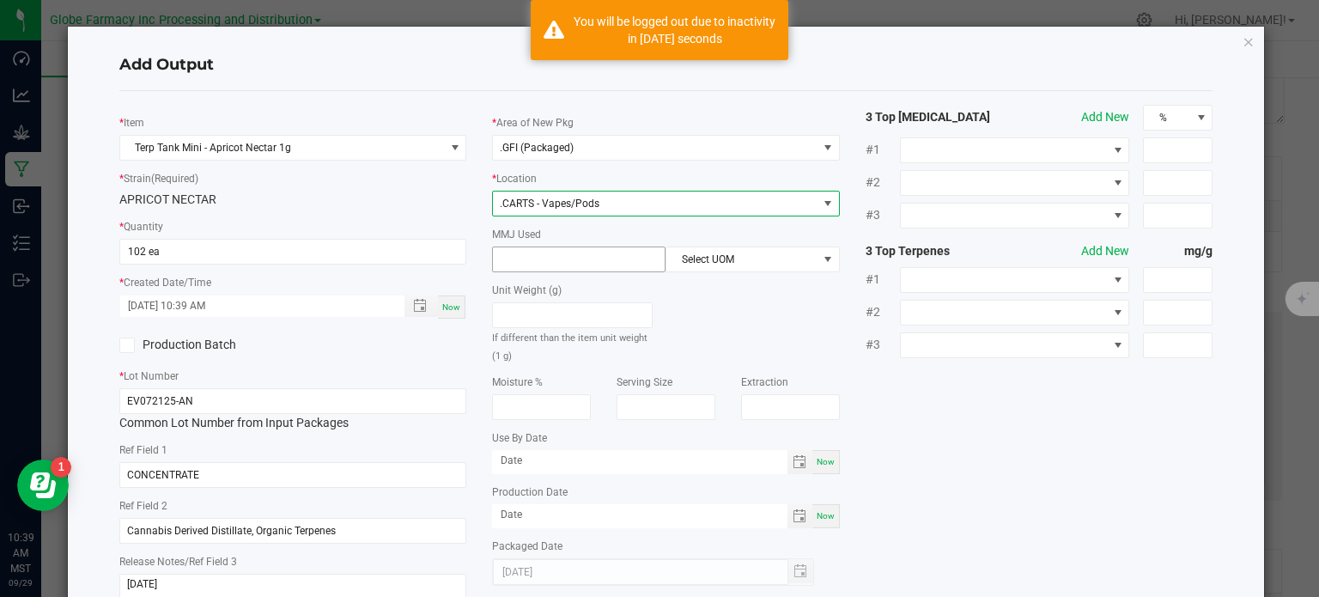
click at [561, 270] on input at bounding box center [579, 259] width 172 height 24
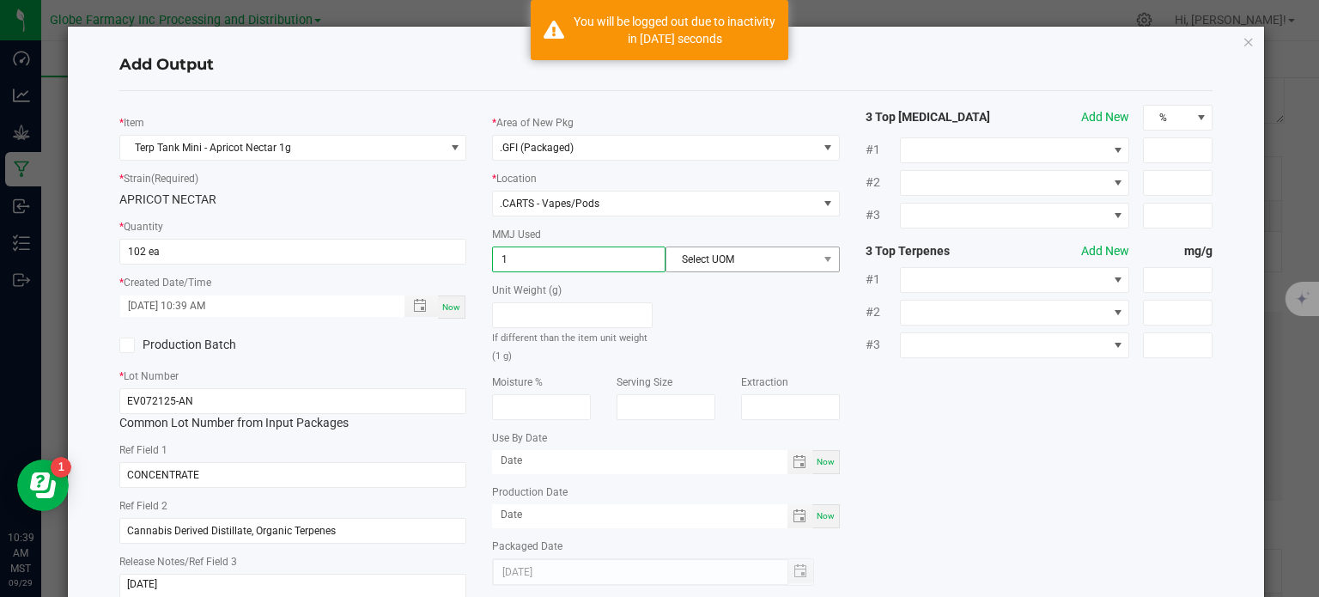
type input "1"
click at [694, 266] on span "Select UOM" at bounding box center [742, 259] width 150 height 24
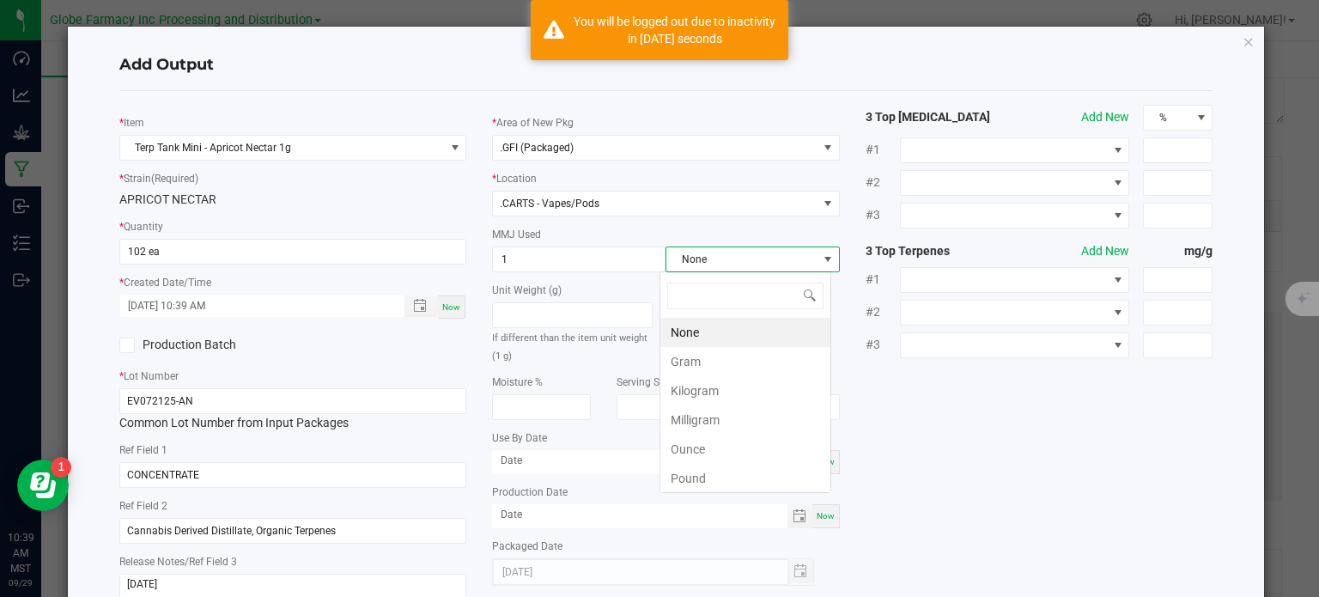
scroll to position [25, 172]
click at [694, 363] on li "Gram" at bounding box center [746, 361] width 170 height 29
click at [977, 391] on div "* Item Terp Tank Mini - Apricot Nectar 1g * Strain (Required) APRICOT NECTAR * …" at bounding box center [667, 358] width 1120 height 507
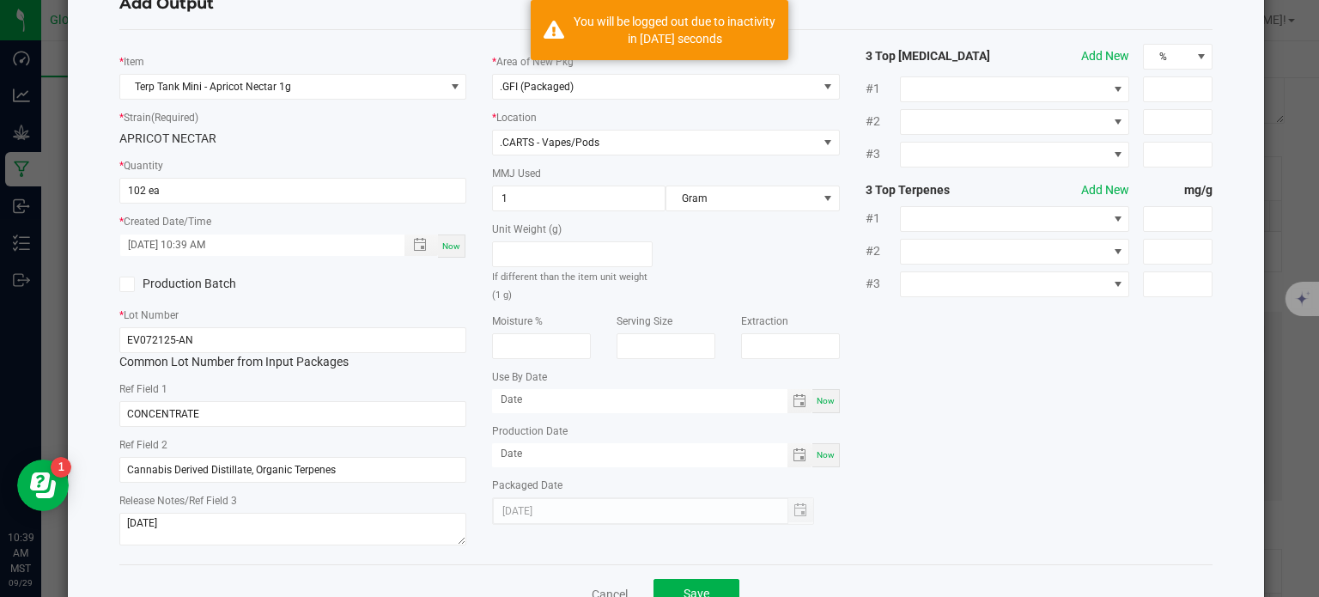
scroll to position [114, 0]
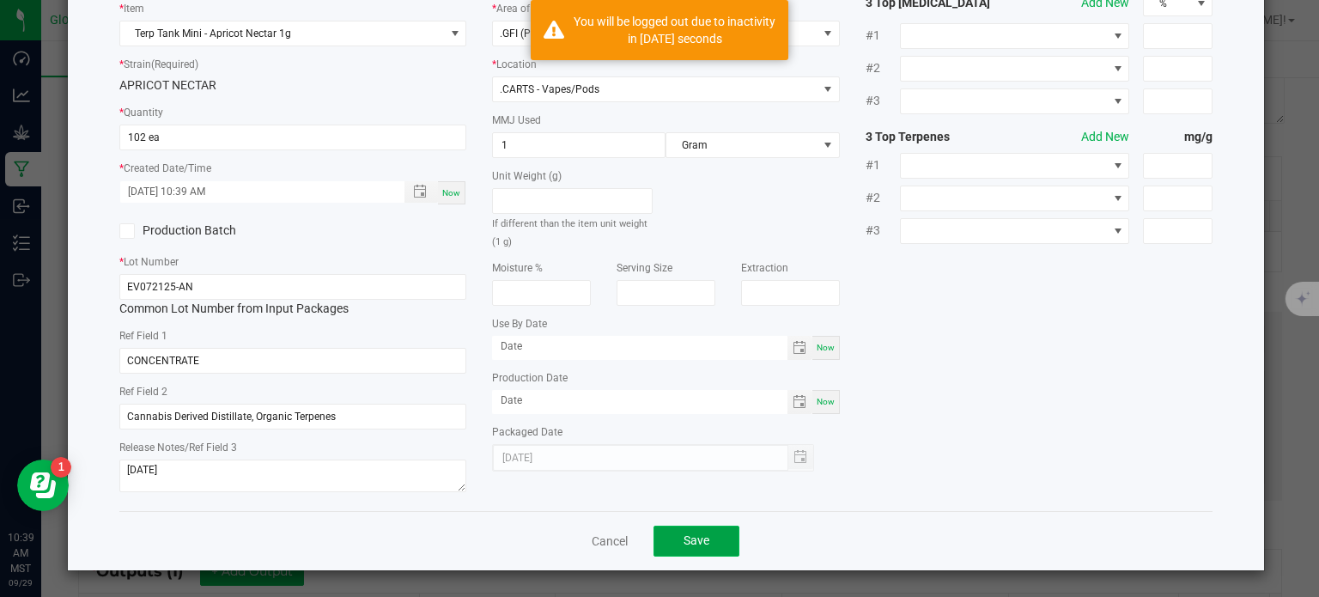
click at [704, 538] on button "Save" at bounding box center [697, 541] width 86 height 31
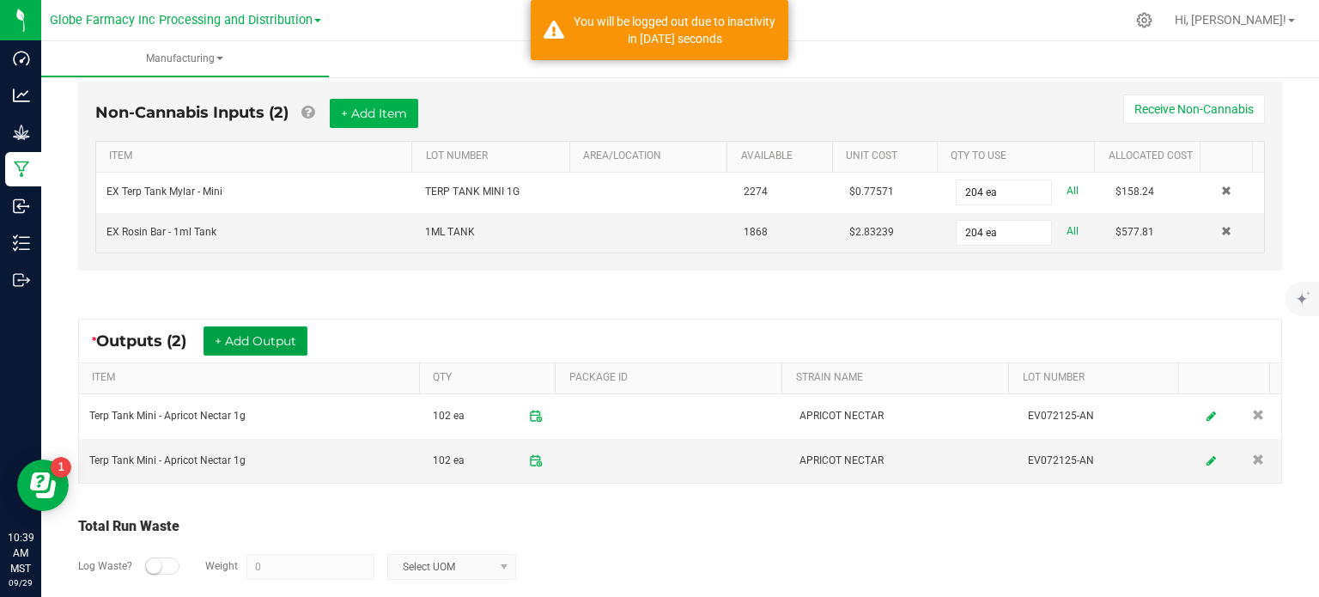
scroll to position [515, 0]
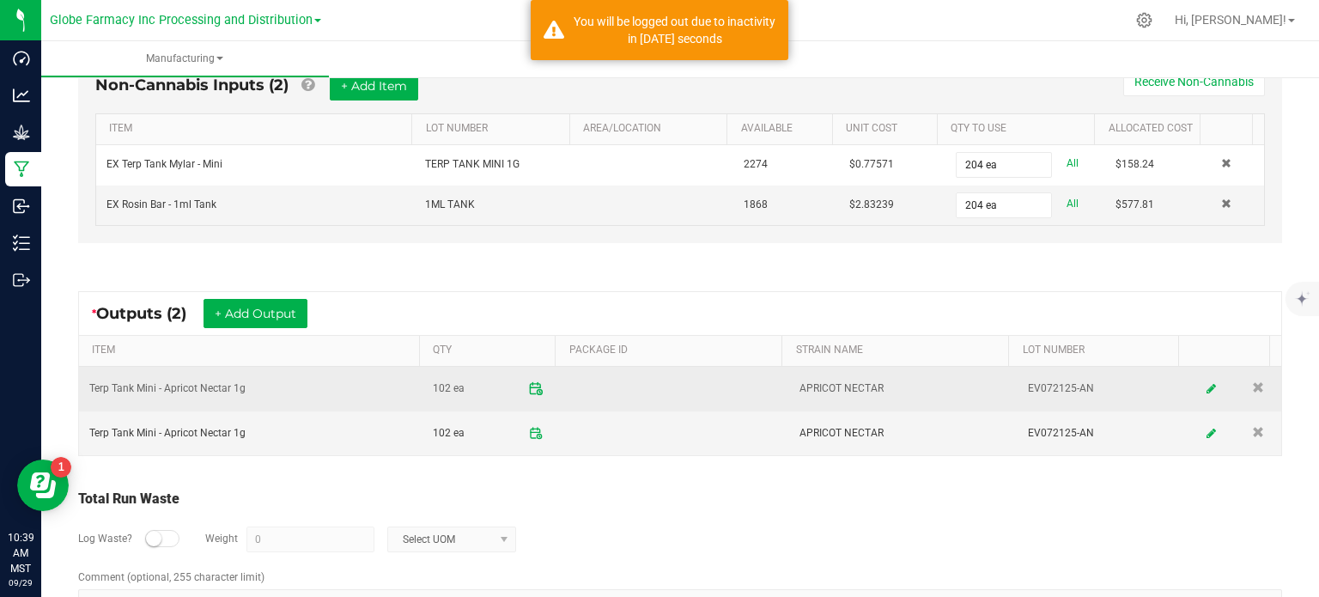
click at [528, 381] on icon at bounding box center [535, 388] width 15 height 15
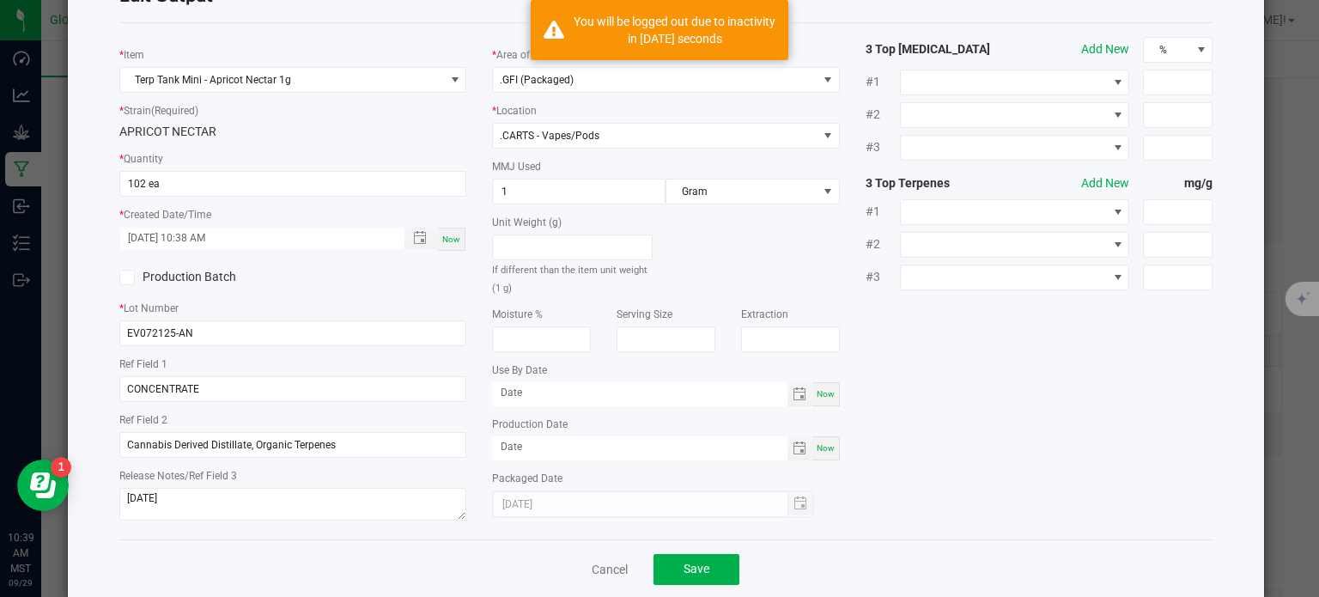
scroll to position [96, 0]
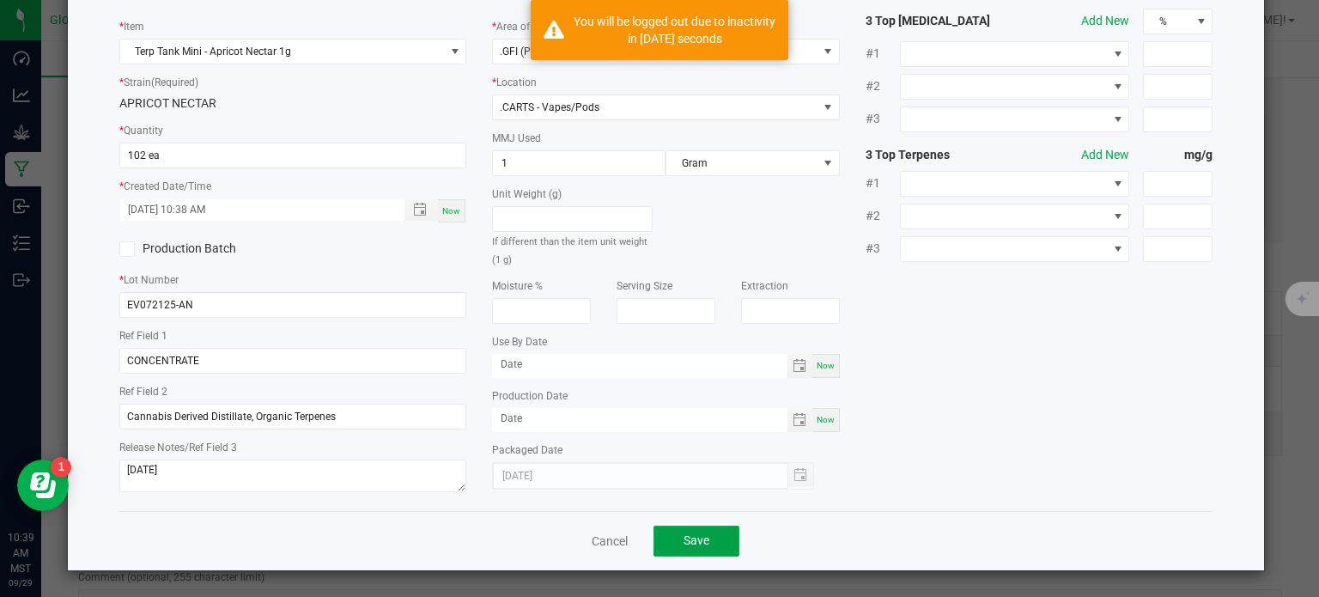
click at [684, 541] on span "Save" at bounding box center [697, 540] width 26 height 14
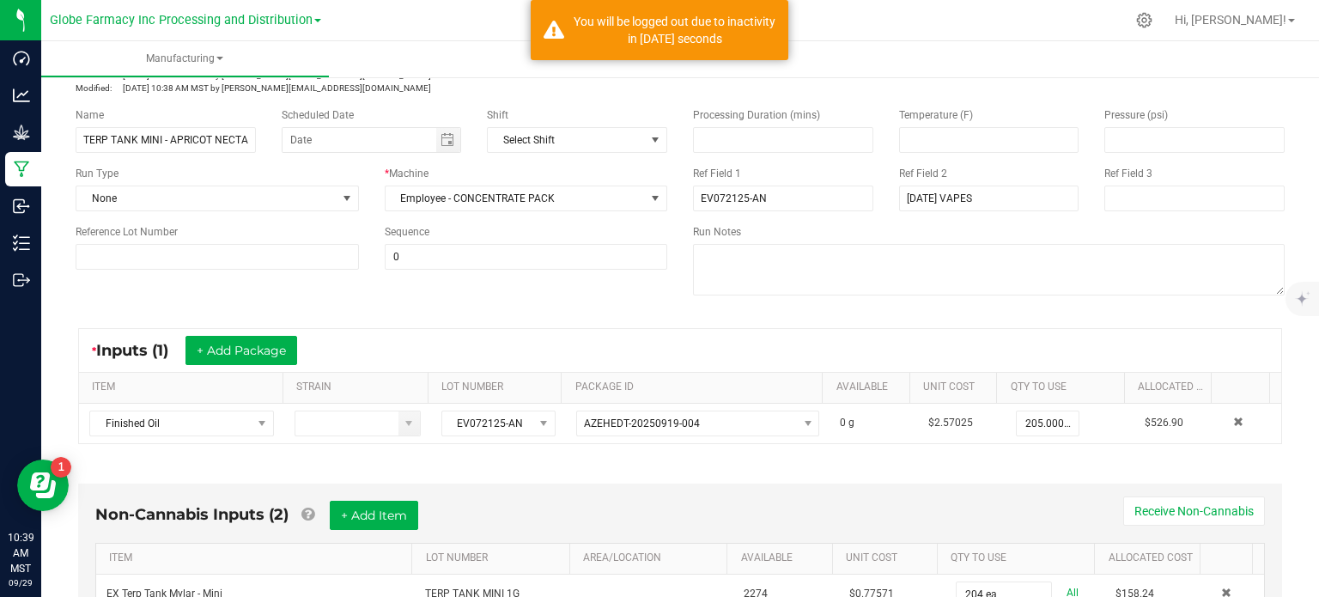
scroll to position [0, 0]
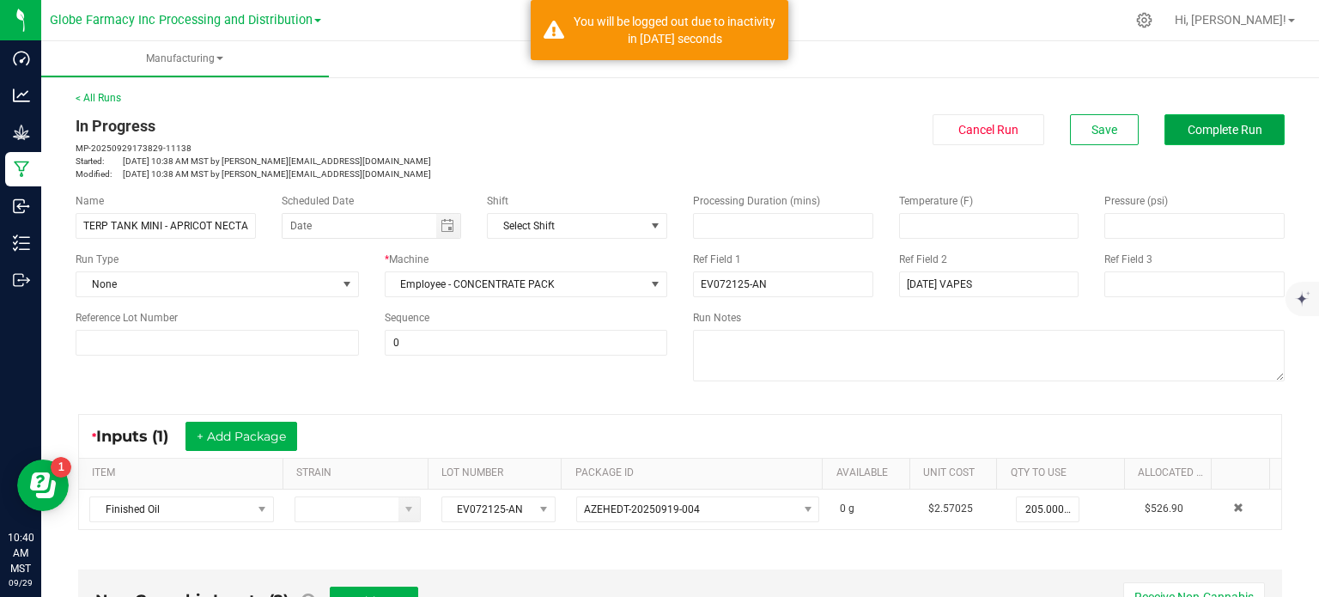
click at [1238, 137] on button "Complete Run" at bounding box center [1225, 129] width 120 height 31
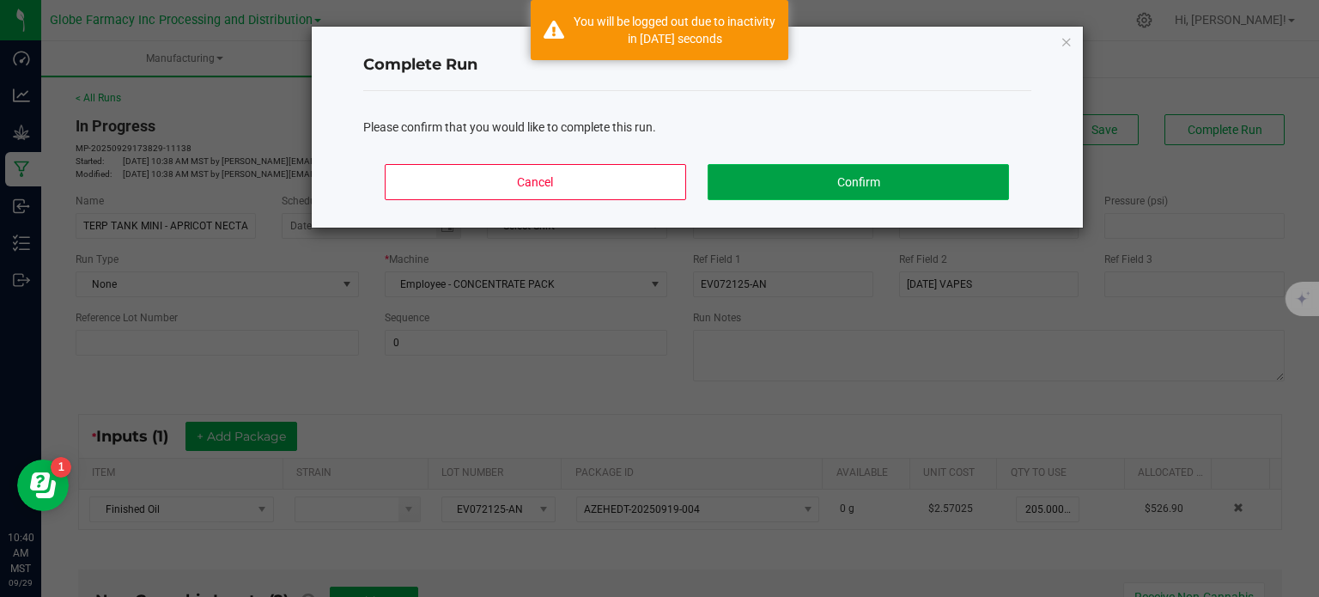
click at [952, 188] on button "Confirm" at bounding box center [858, 182] width 301 height 36
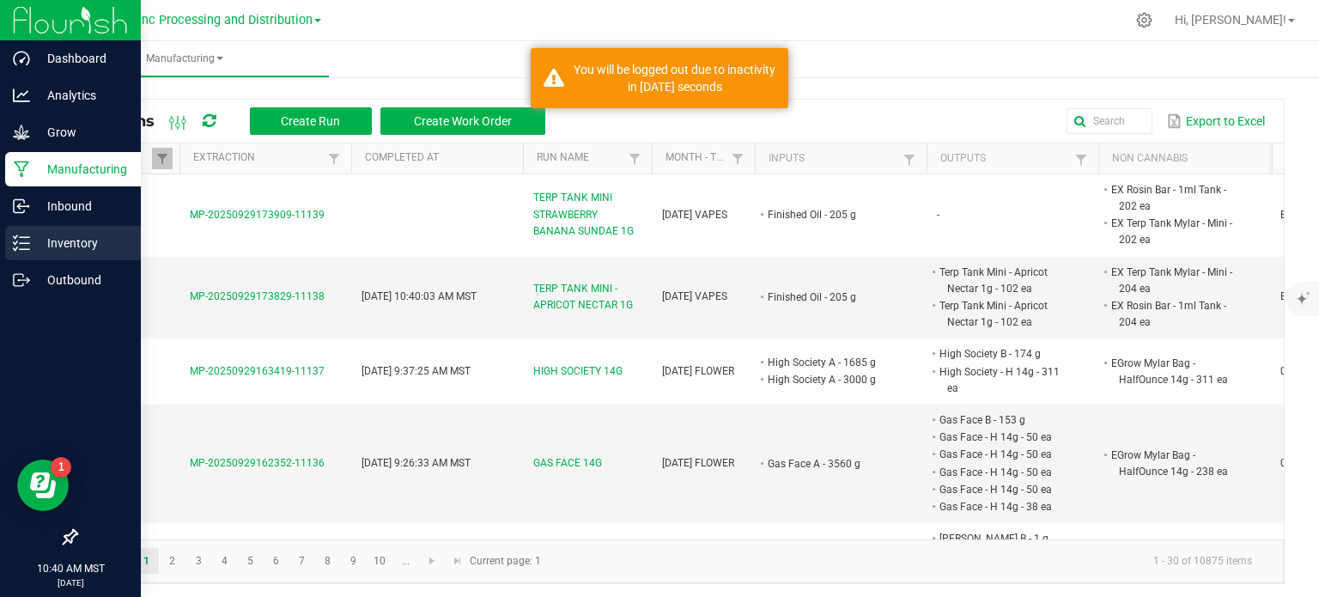
click at [23, 240] on icon at bounding box center [21, 243] width 17 height 17
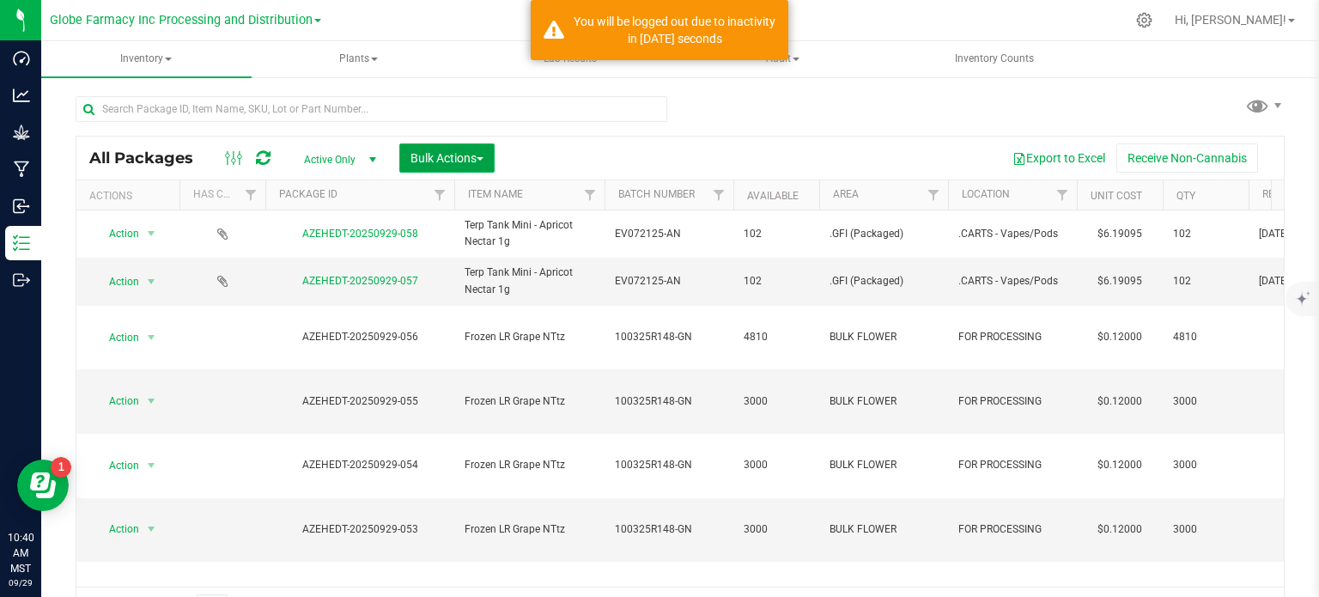
click at [466, 161] on span "Bulk Actions" at bounding box center [447, 158] width 73 height 14
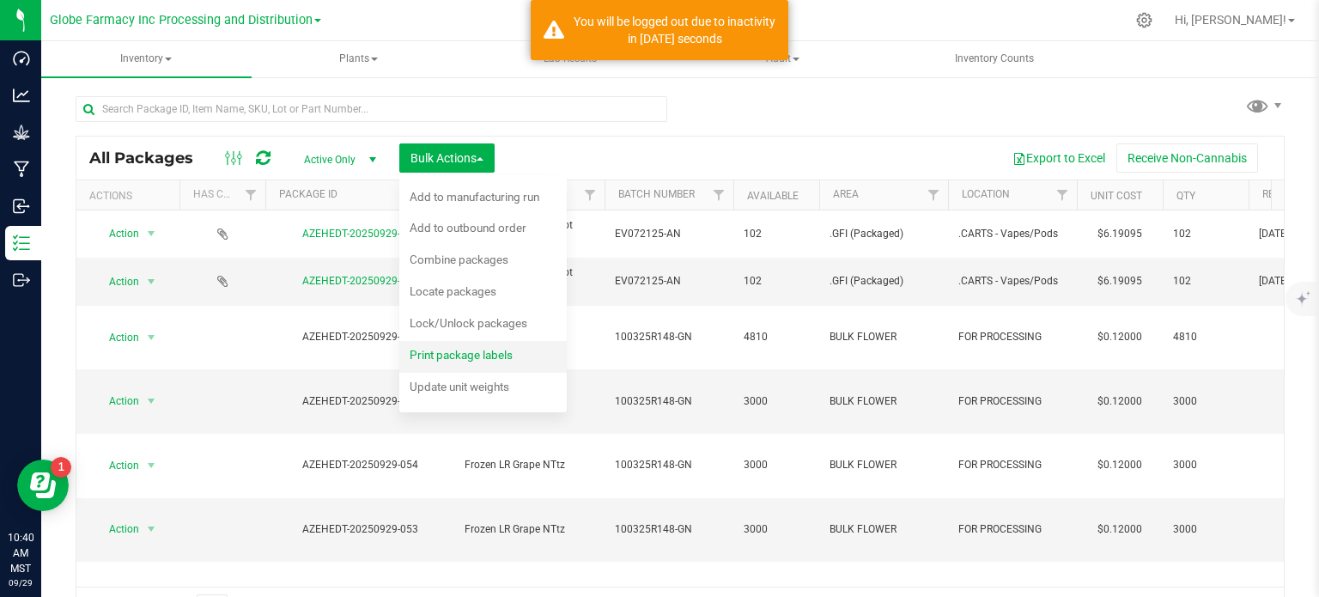
click at [490, 360] on span "Print package labels" at bounding box center [461, 355] width 103 height 14
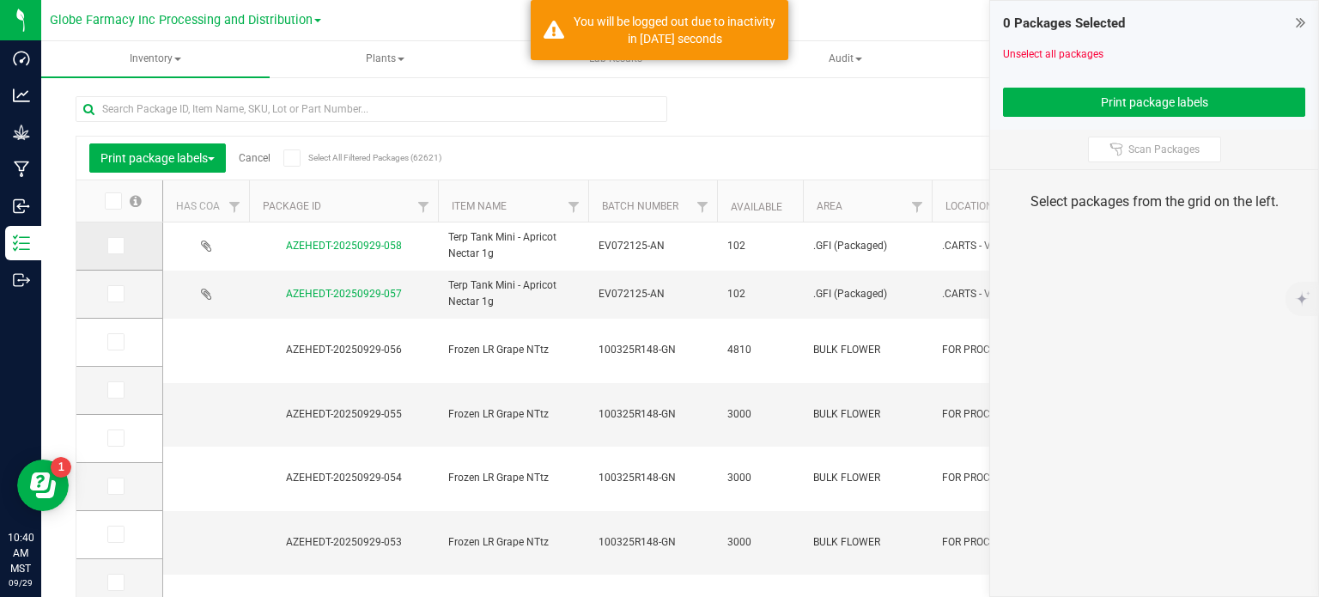
click at [115, 246] on icon at bounding box center [114, 246] width 11 height 0
click at [0, 0] on input "checkbox" at bounding box center [0, 0] width 0 height 0
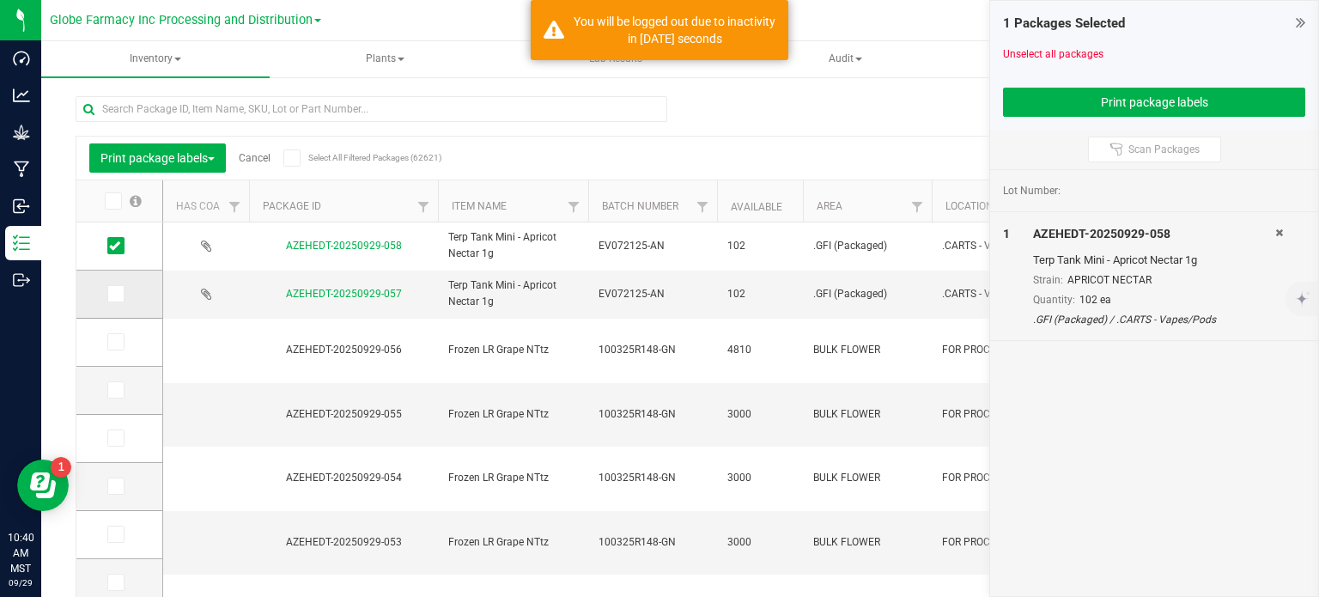
click at [117, 294] on icon at bounding box center [114, 294] width 11 height 0
click at [0, 0] on input "checkbox" at bounding box center [0, 0] width 0 height 0
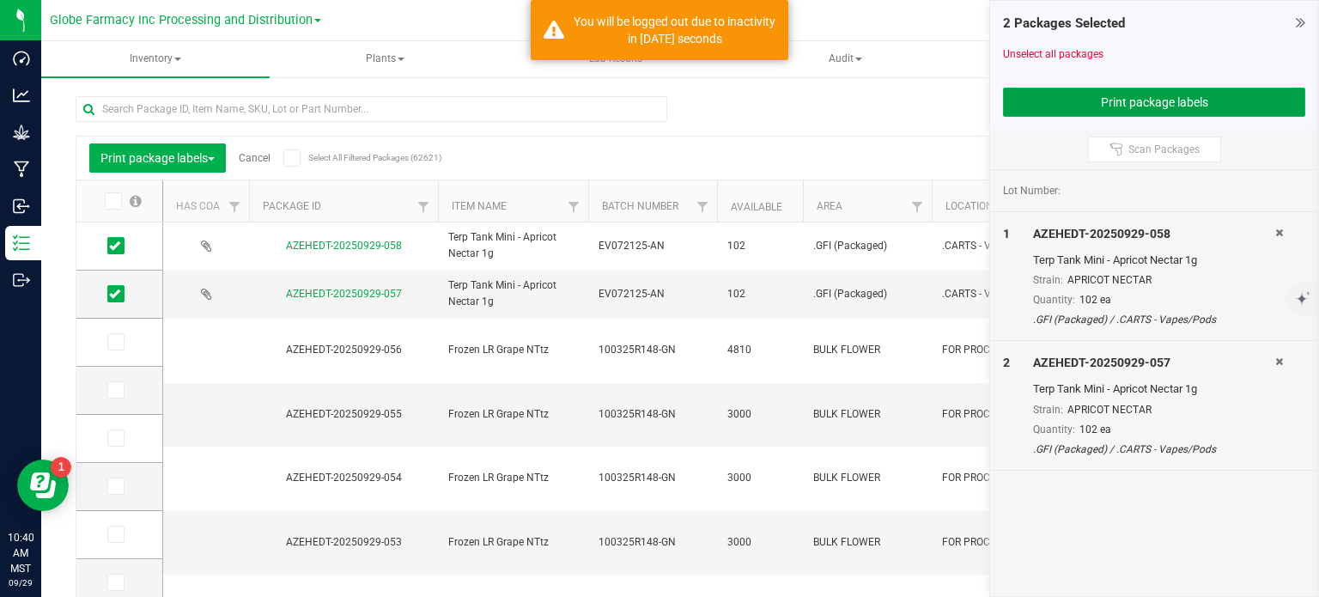
drag, startPoint x: 1131, startPoint y: 95, endPoint x: 1115, endPoint y: 96, distance: 15.5
click at [1131, 95] on button "Print package labels" at bounding box center [1154, 102] width 302 height 29
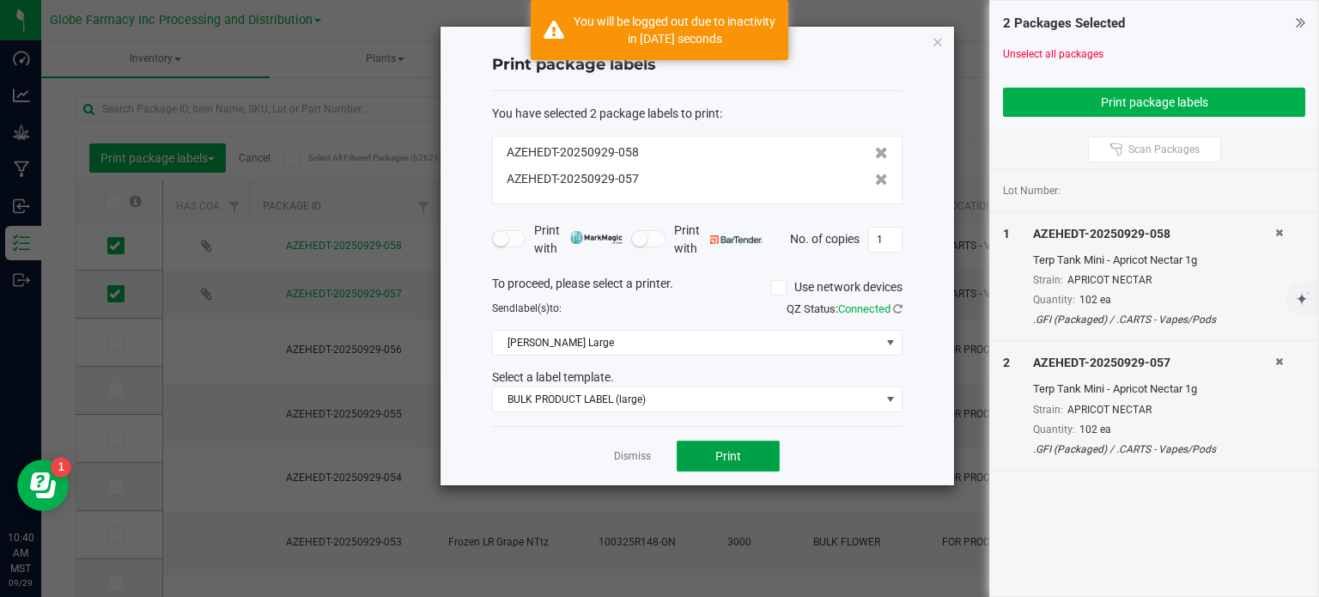
click at [729, 449] on span "Print" at bounding box center [729, 456] width 26 height 14
click at [672, 337] on div at bounding box center [698, 256] width 514 height 459
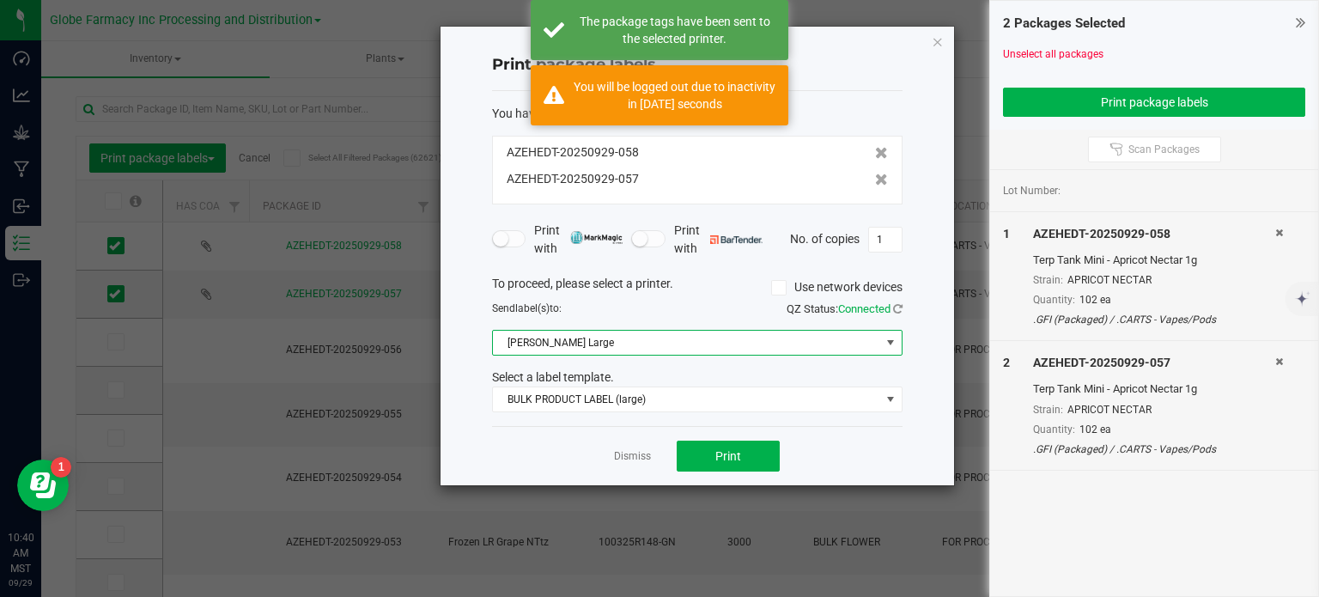
click at [608, 344] on span "[PERSON_NAME] Large" at bounding box center [686, 343] width 387 height 24
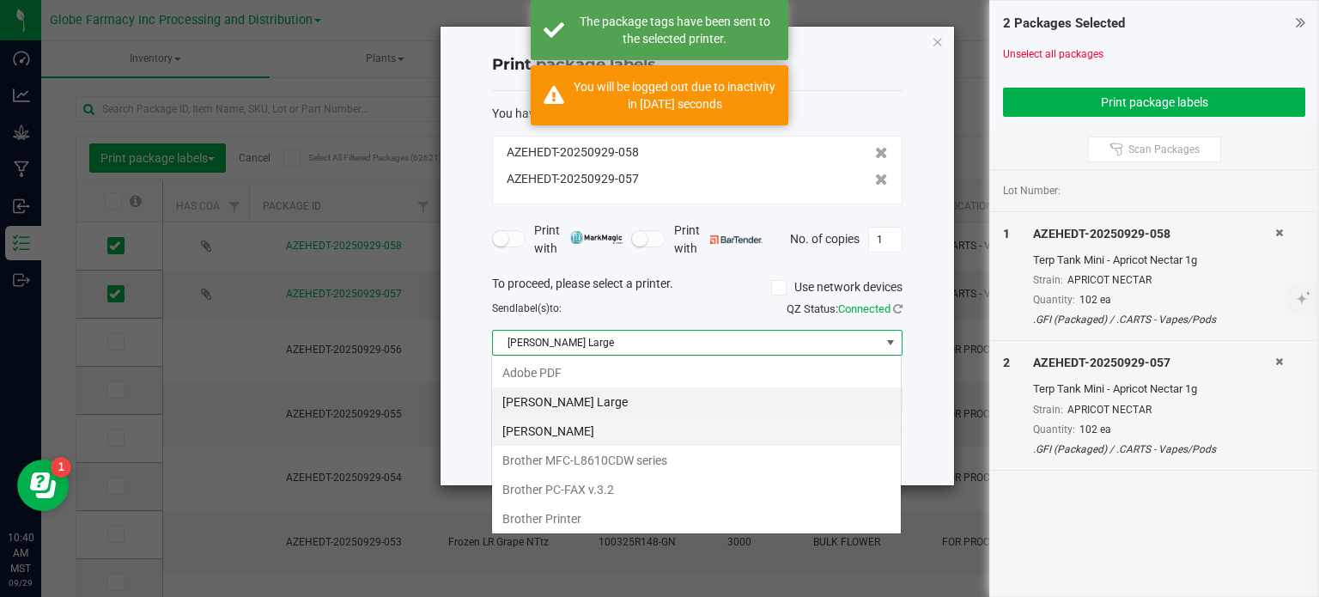
scroll to position [25, 411]
click at [605, 429] on Small "[PERSON_NAME]" at bounding box center [696, 431] width 409 height 29
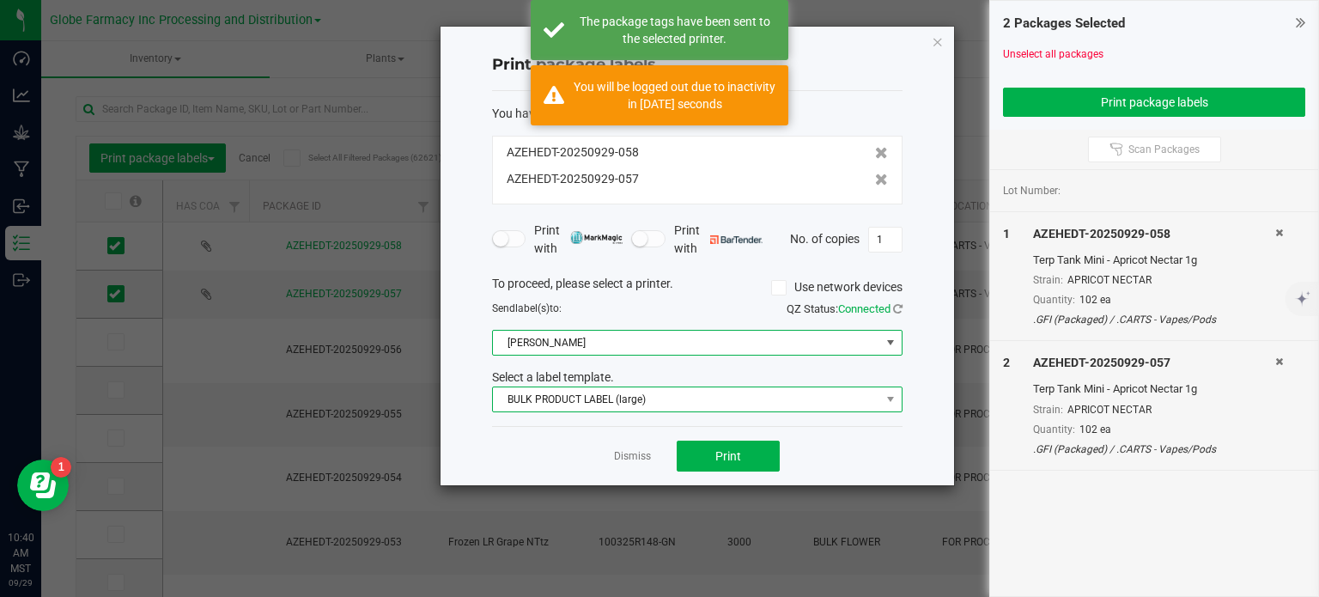
drag, startPoint x: 605, startPoint y: 401, endPoint x: 610, endPoint y: 393, distance: 9.3
click at [606, 401] on span "BULK PRODUCT LABEL (large)" at bounding box center [686, 399] width 387 height 24
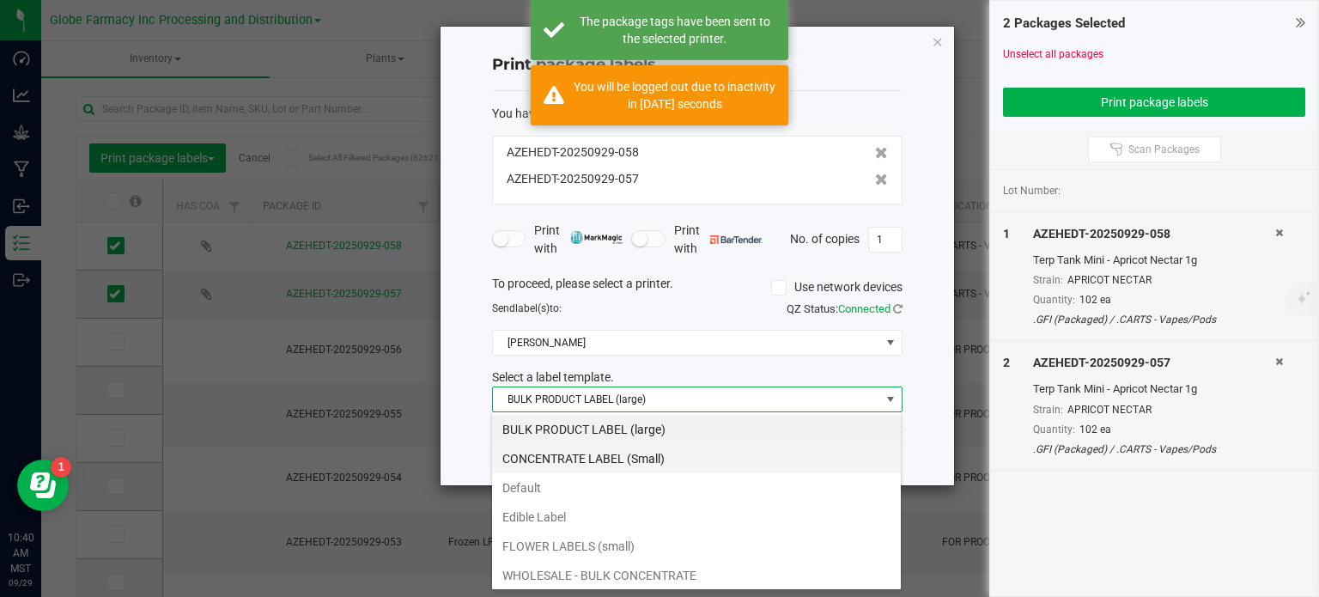
click at [597, 458] on li "CONCENTRATE LABEL (Small)" at bounding box center [696, 458] width 409 height 29
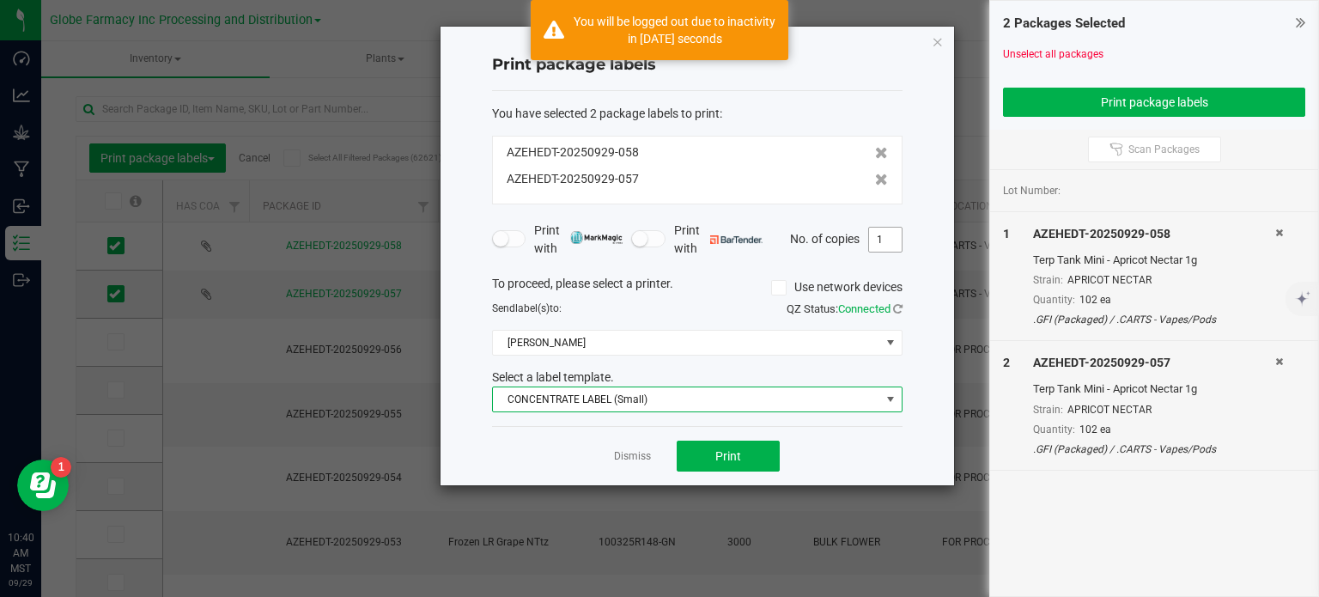
click at [893, 243] on input "1" at bounding box center [885, 240] width 33 height 24
type input "102"
click at [714, 462] on button "Print" at bounding box center [728, 456] width 103 height 31
click at [938, 44] on icon "button" at bounding box center [938, 41] width 12 height 21
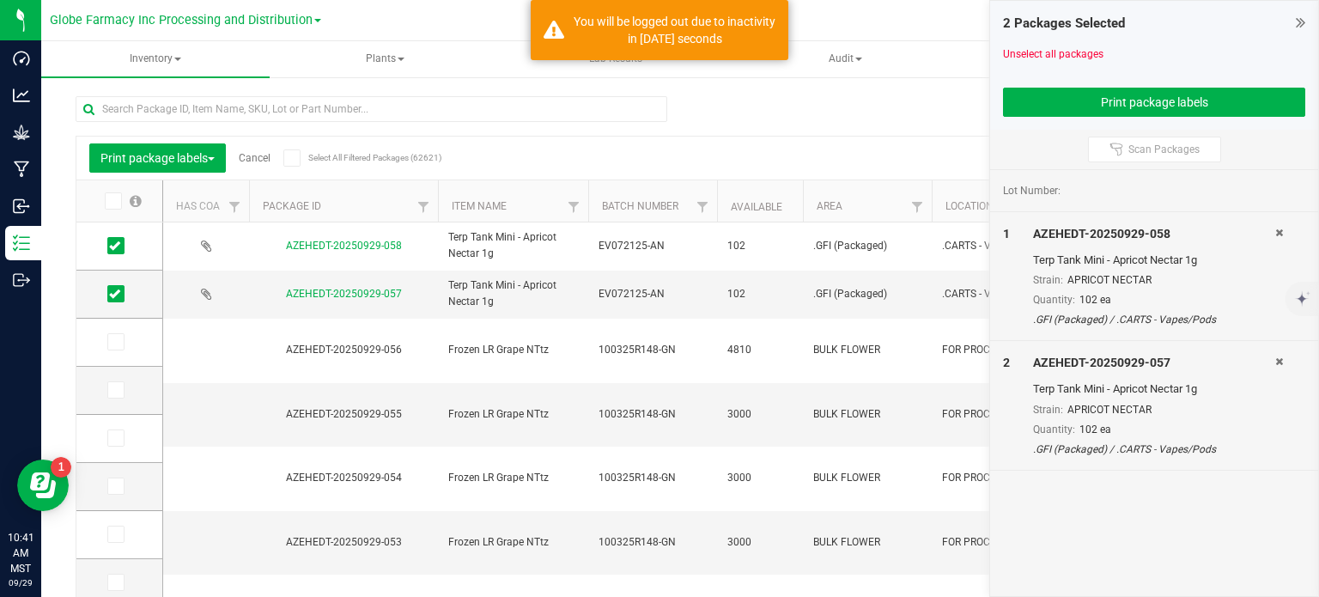
click at [251, 162] on link "Cancel" at bounding box center [255, 158] width 32 height 12
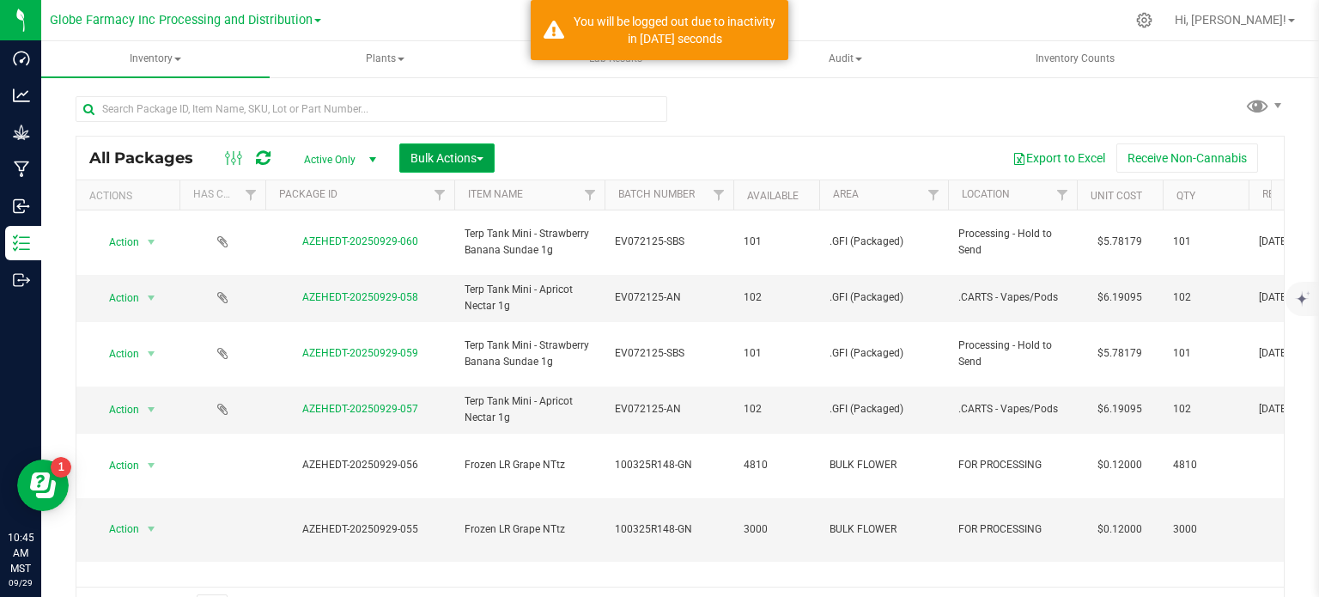
click at [446, 152] on span "Bulk Actions" at bounding box center [447, 158] width 73 height 14
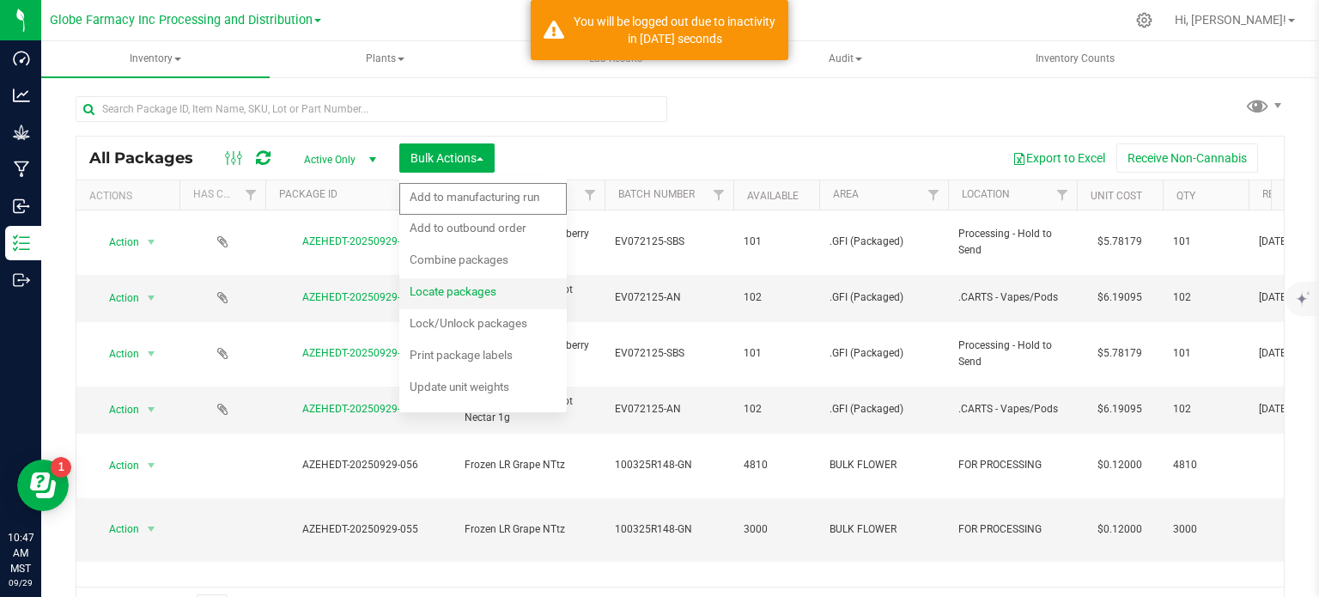
click at [482, 298] on span "Locate packages" at bounding box center [453, 291] width 87 height 14
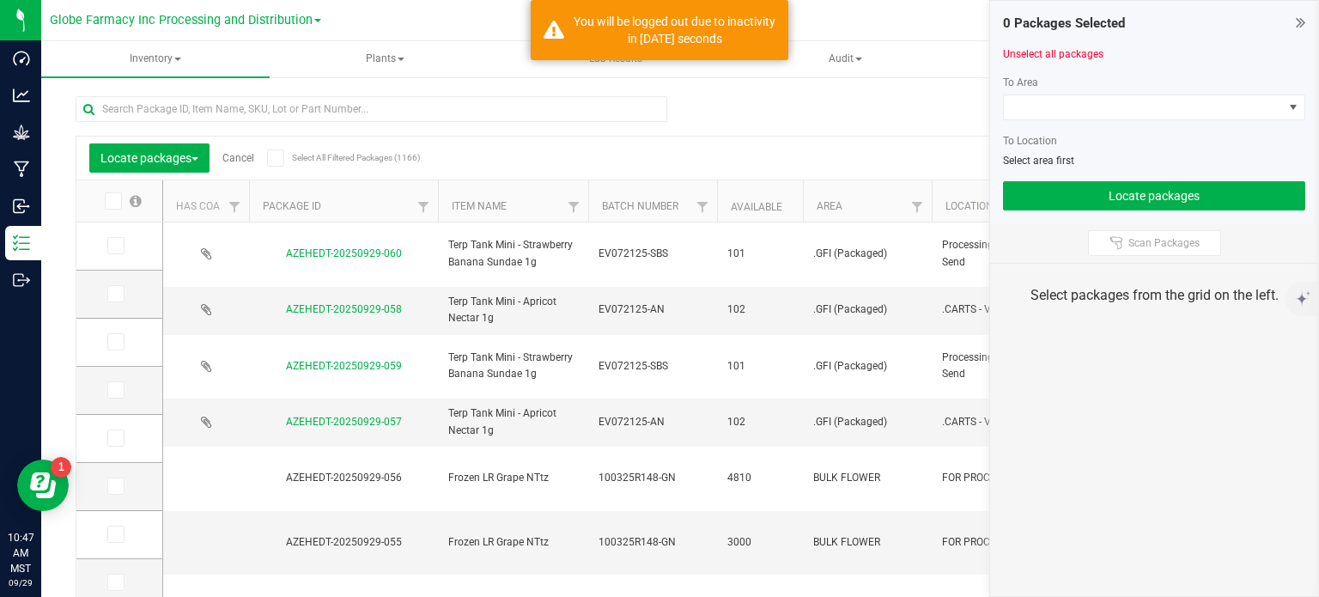
click at [1301, 23] on icon at bounding box center [1300, 22] width 9 height 17
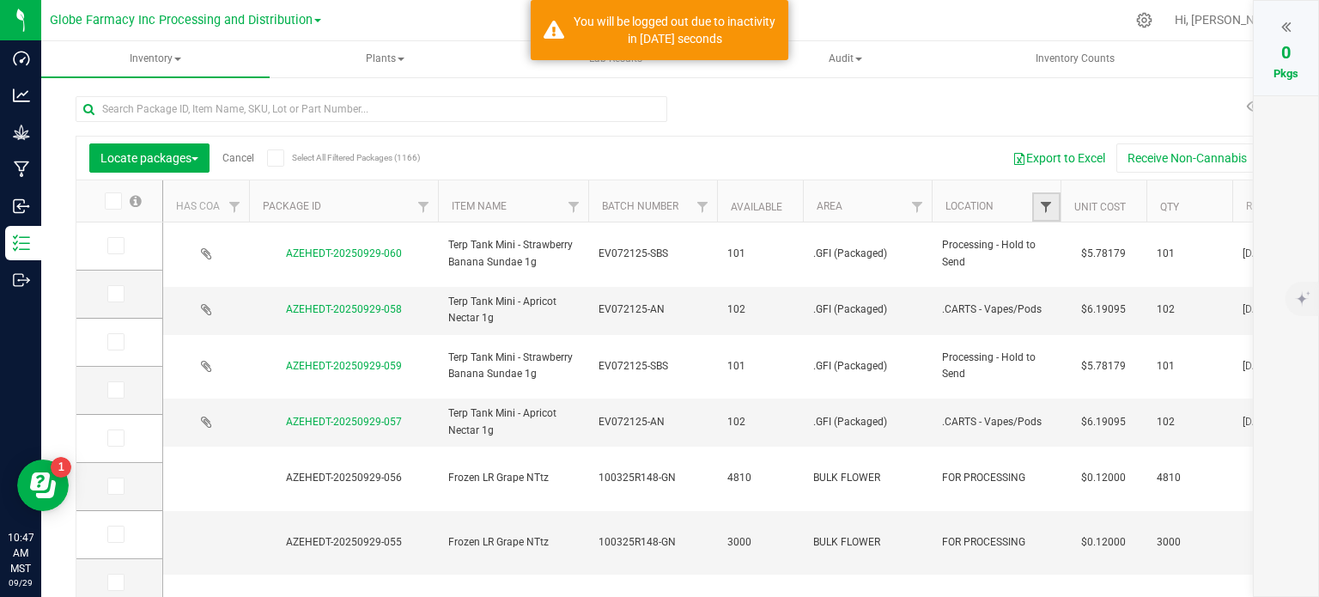
click at [1044, 208] on span "Filter" at bounding box center [1046, 207] width 14 height 14
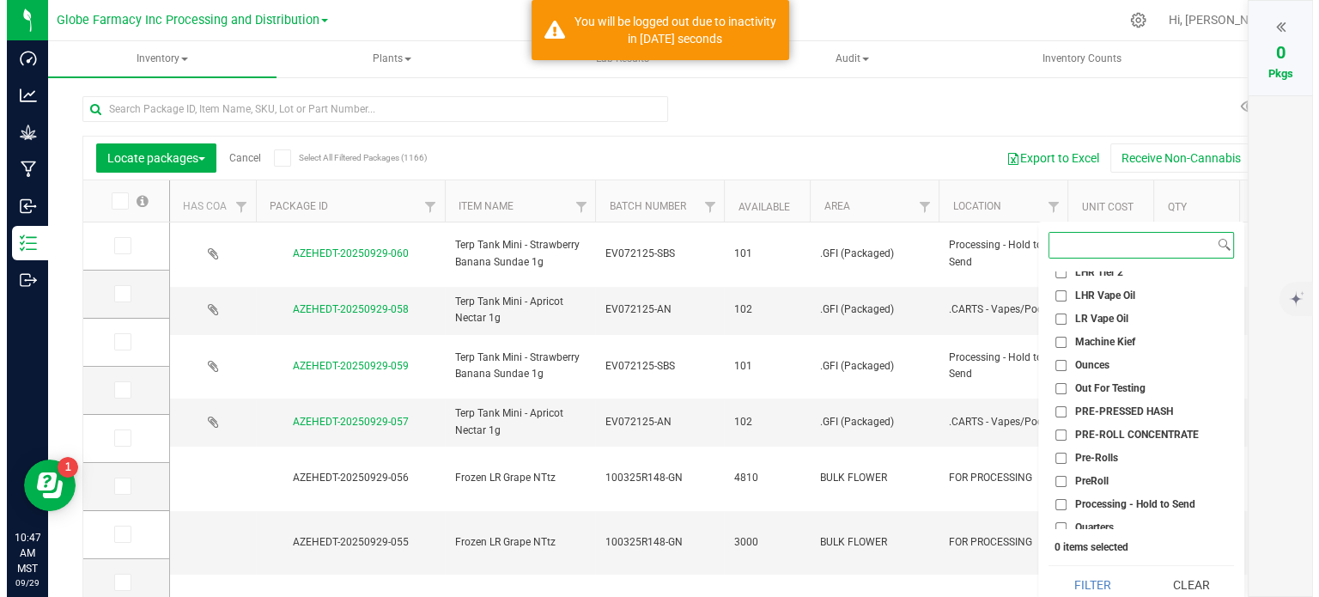
scroll to position [945, 0]
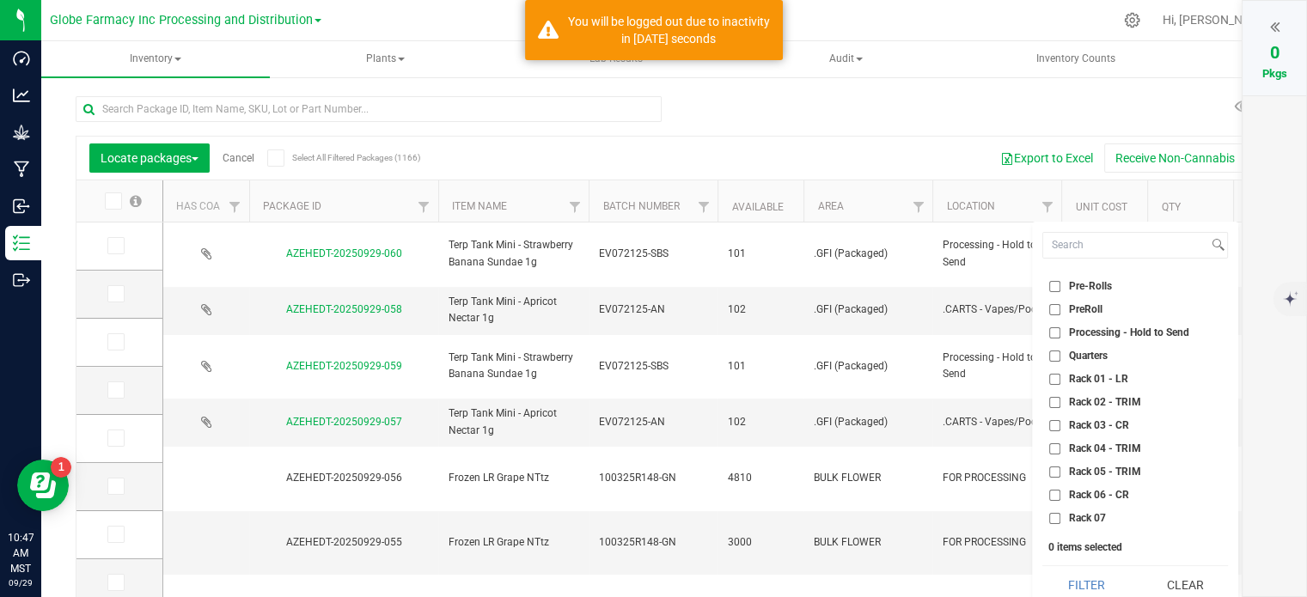
click at [1050, 334] on input "Processing - Hold to Send" at bounding box center [1054, 332] width 11 height 11
checkbox input "true"
click at [1082, 574] on button "Filter" at bounding box center [1085, 585] width 87 height 38
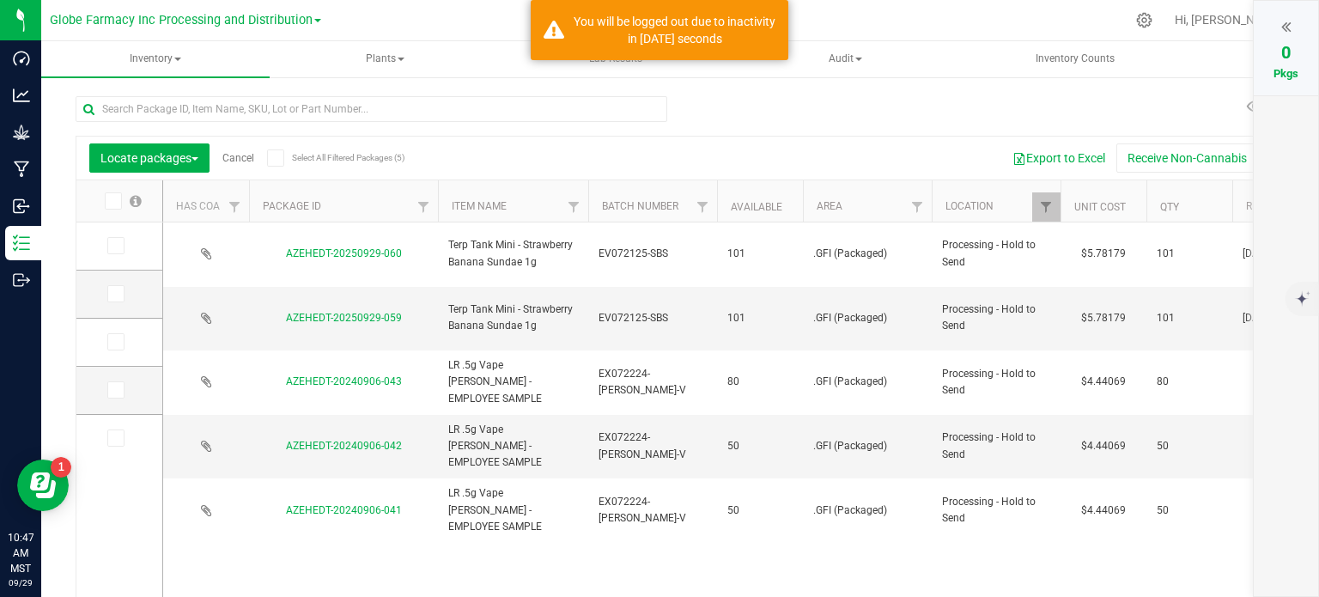
click at [246, 162] on link "Cancel" at bounding box center [238, 158] width 32 height 12
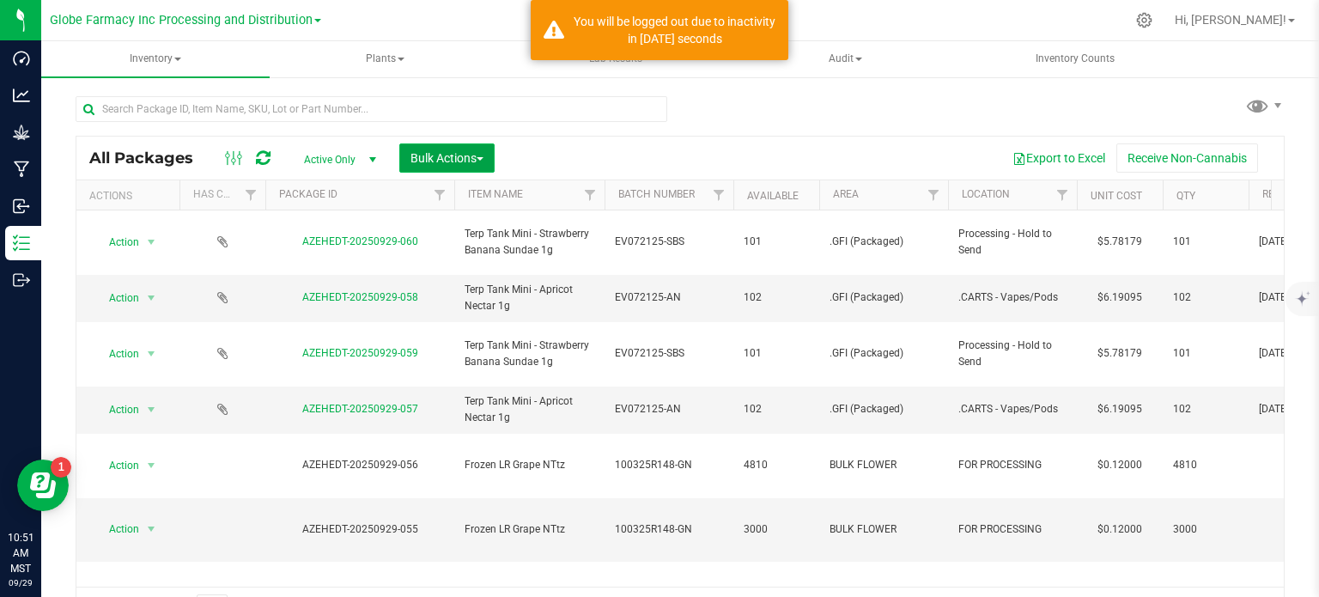
click at [433, 155] on span "Bulk Actions" at bounding box center [447, 158] width 73 height 14
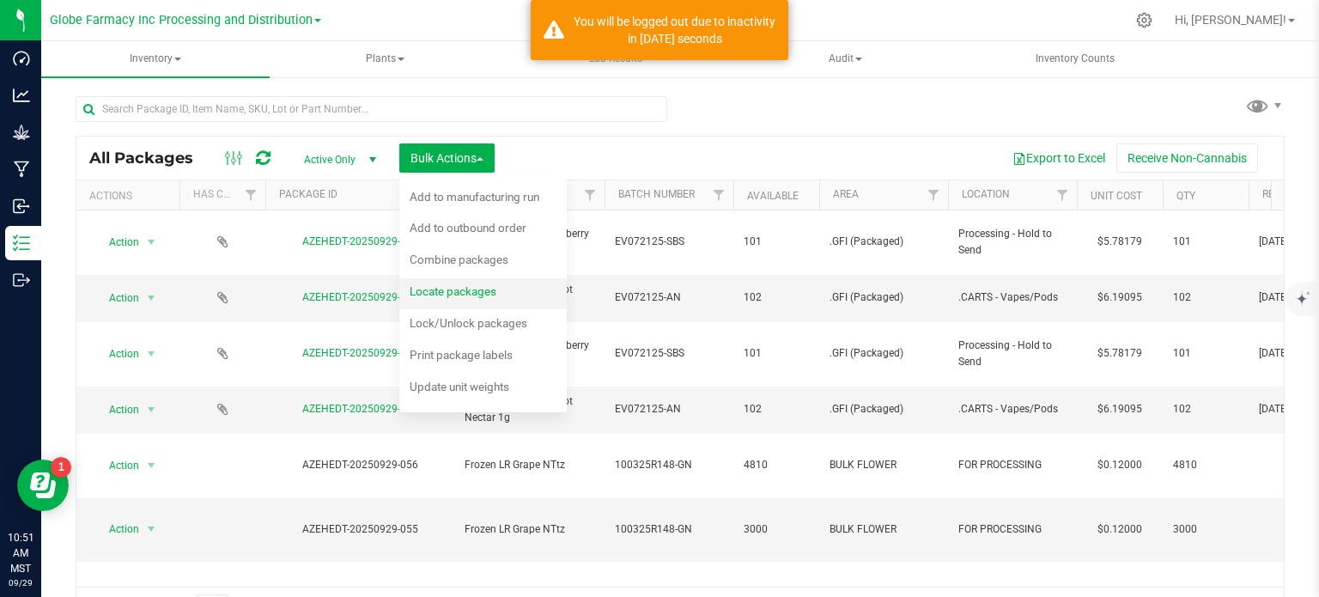
click at [457, 300] on div "Locate packages" at bounding box center [465, 293] width 110 height 27
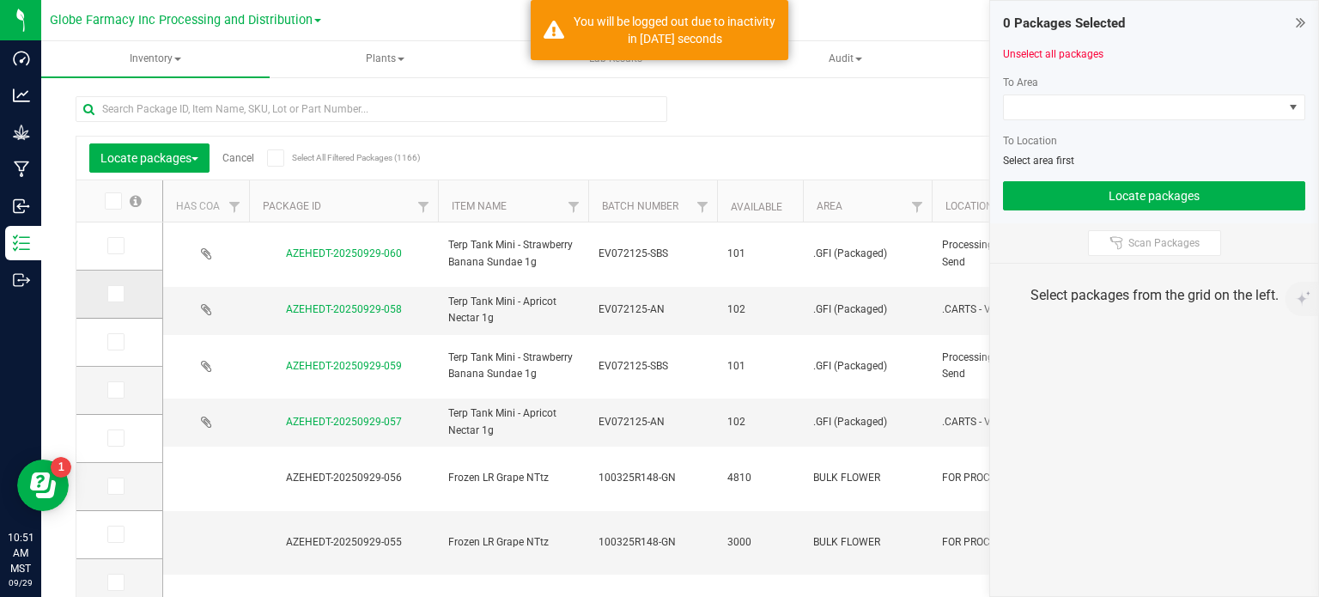
click at [119, 294] on icon at bounding box center [114, 294] width 11 height 0
click at [0, 0] on input "checkbox" at bounding box center [0, 0] width 0 height 0
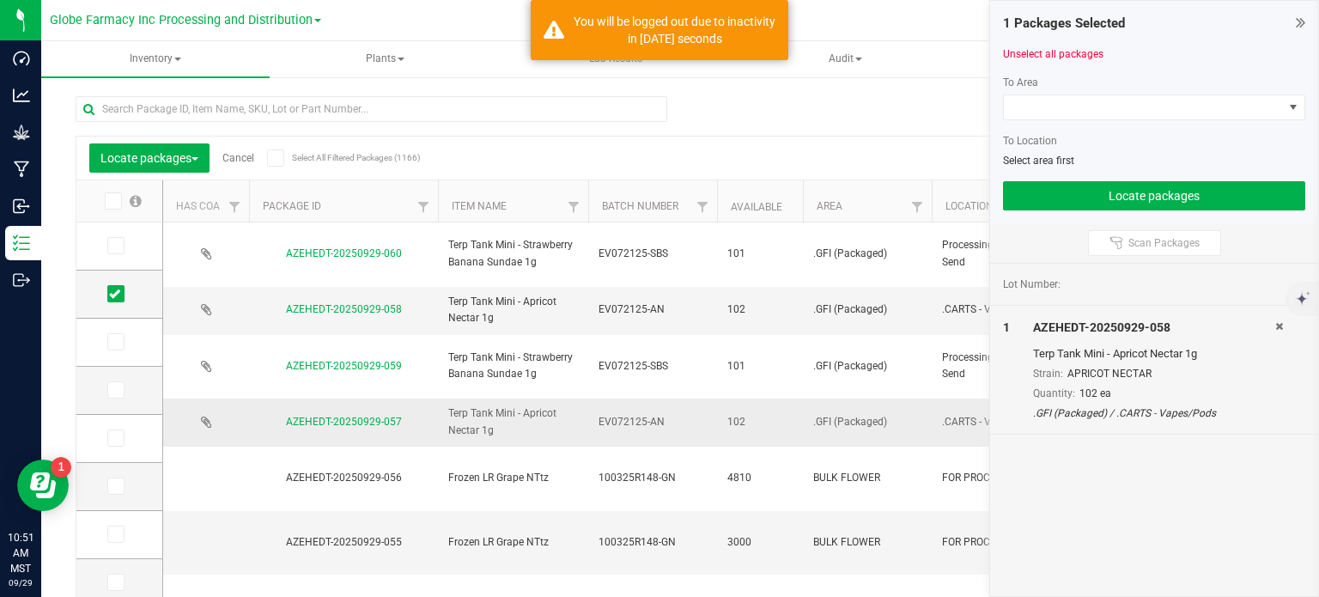
click at [108, 389] on span at bounding box center [115, 389] width 17 height 17
click at [0, 0] on input "checkbox" at bounding box center [0, 0] width 0 height 0
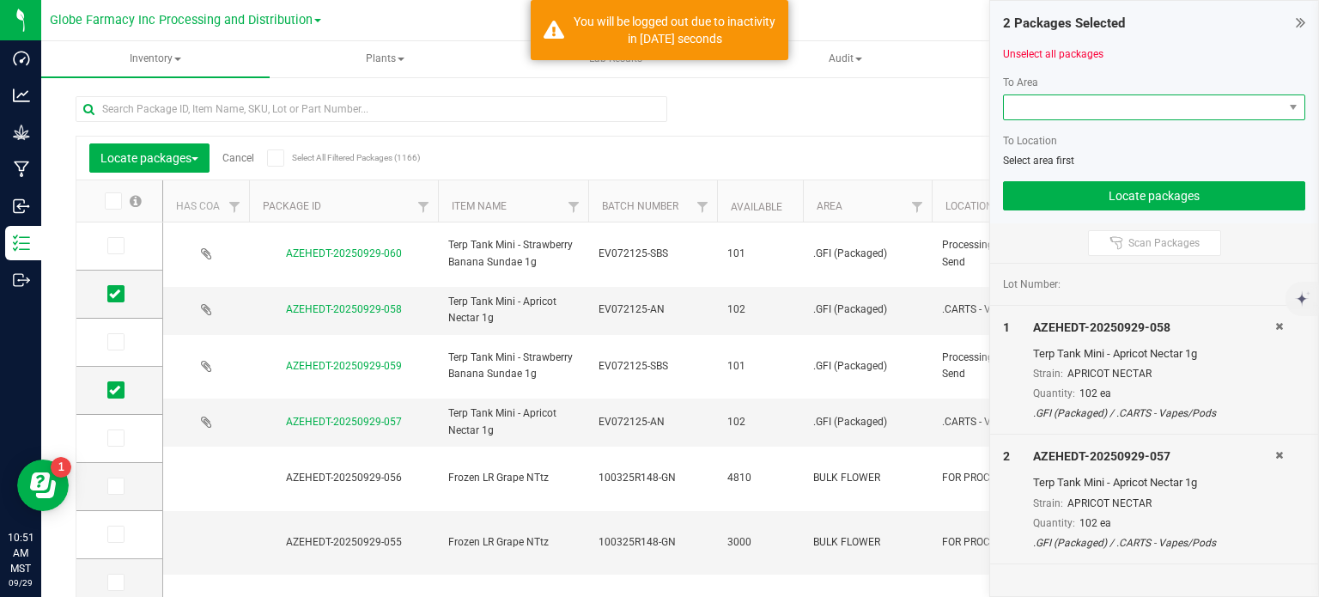
click at [1020, 95] on span at bounding box center [1143, 107] width 279 height 24
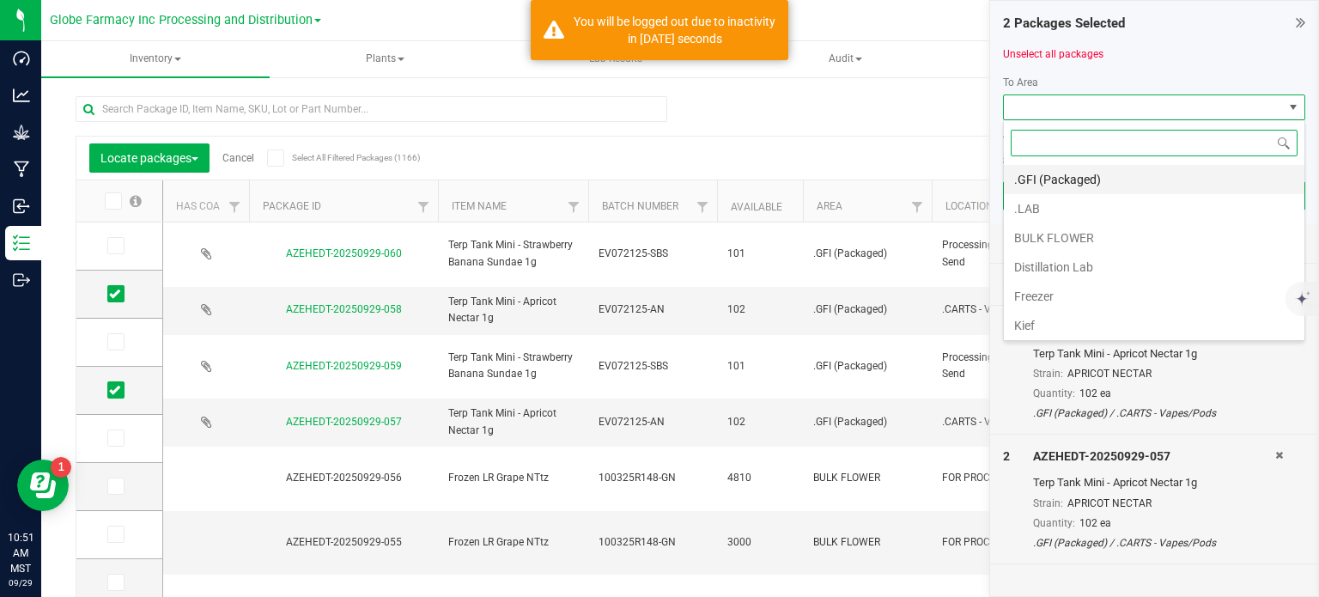
click at [1082, 174] on li ".GFI (Packaged)" at bounding box center [1154, 179] width 301 height 29
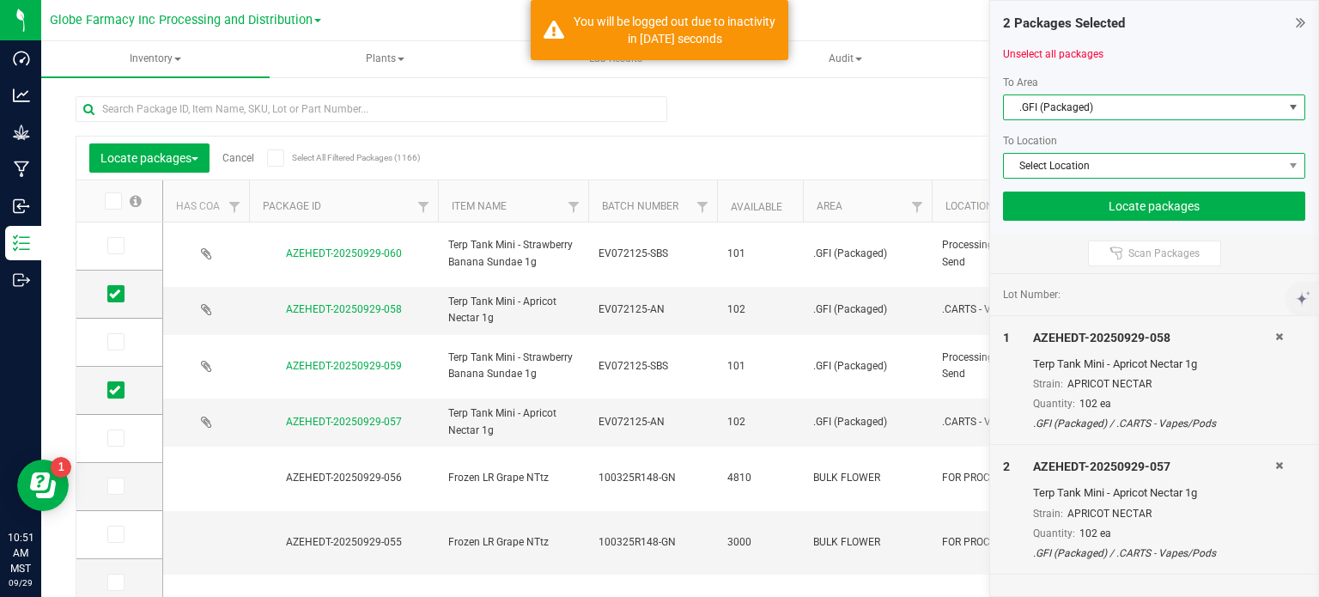
click at [1074, 155] on span "Select Location" at bounding box center [1143, 166] width 279 height 24
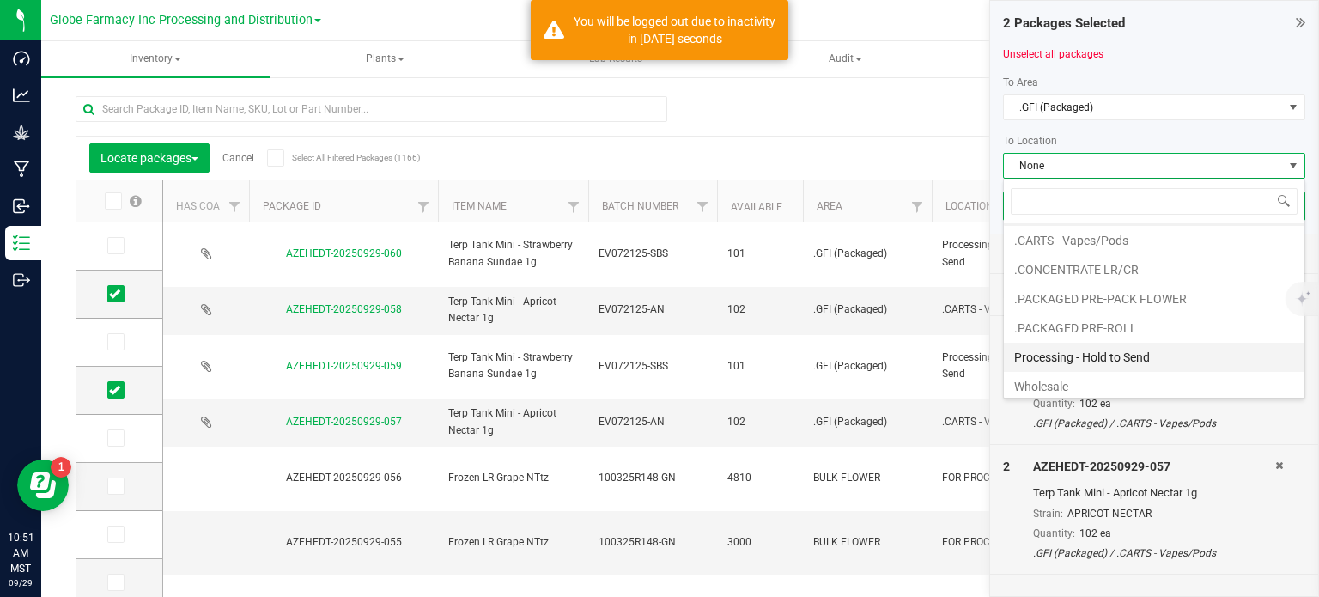
scroll to position [30, 0]
click at [1110, 350] on li "Processing - Hold to Send" at bounding box center [1154, 353] width 301 height 29
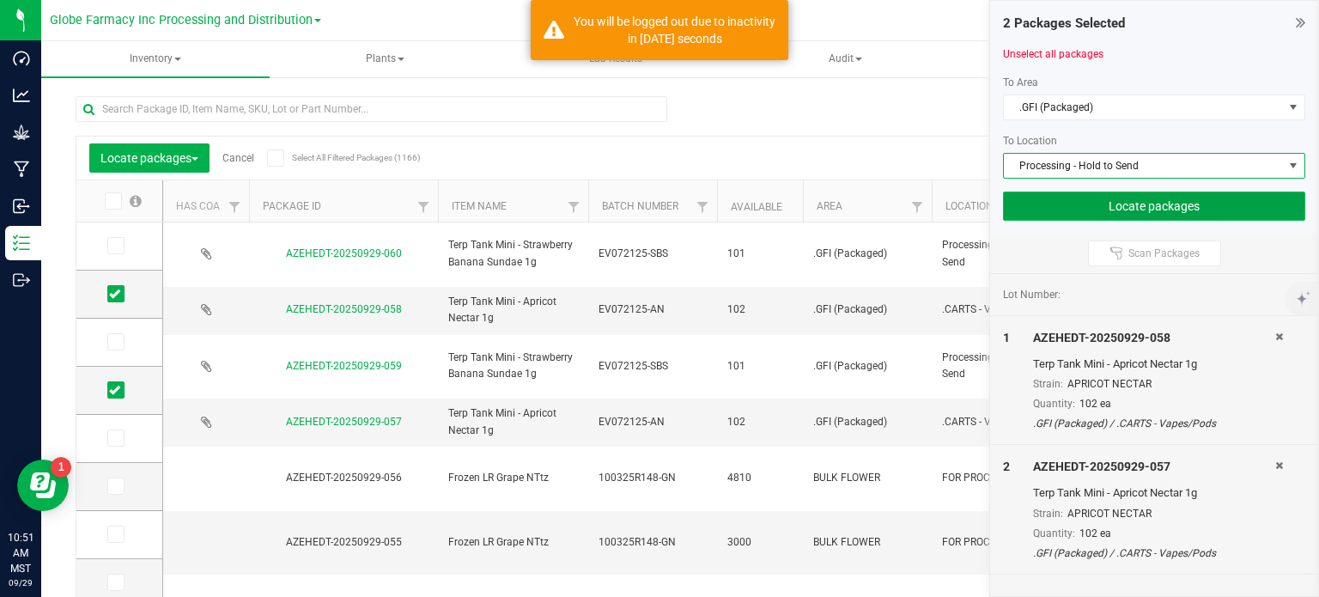
click at [1093, 204] on button "Locate packages" at bounding box center [1154, 206] width 302 height 29
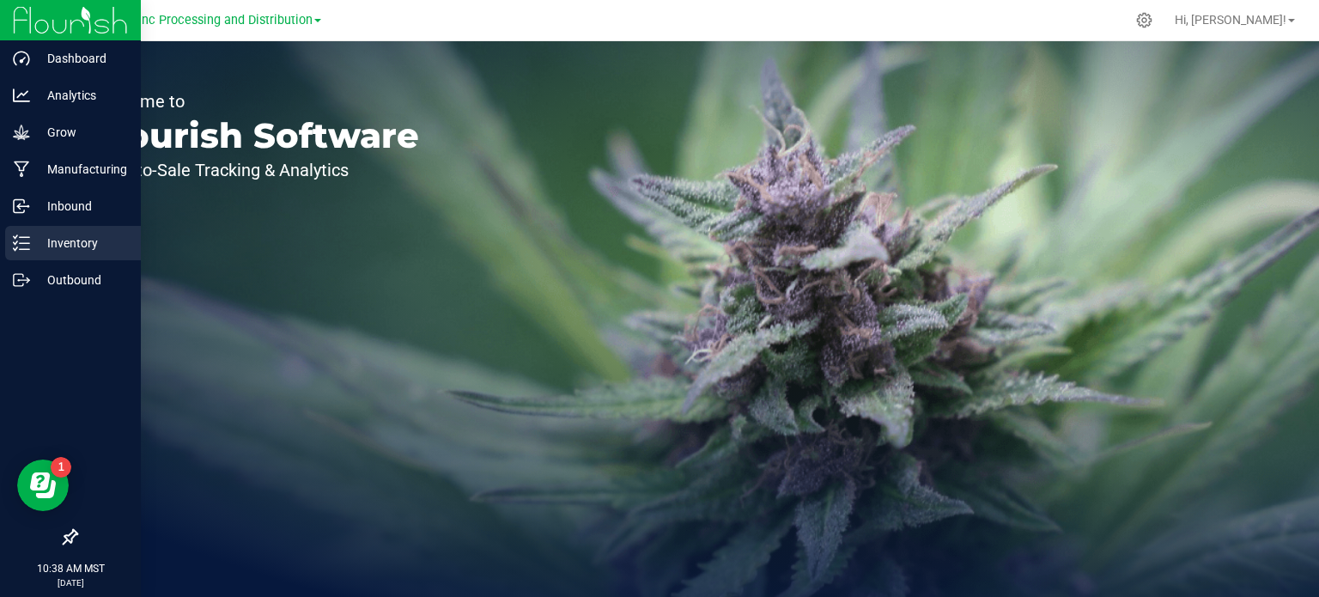
click at [21, 240] on icon at bounding box center [21, 243] width 17 height 17
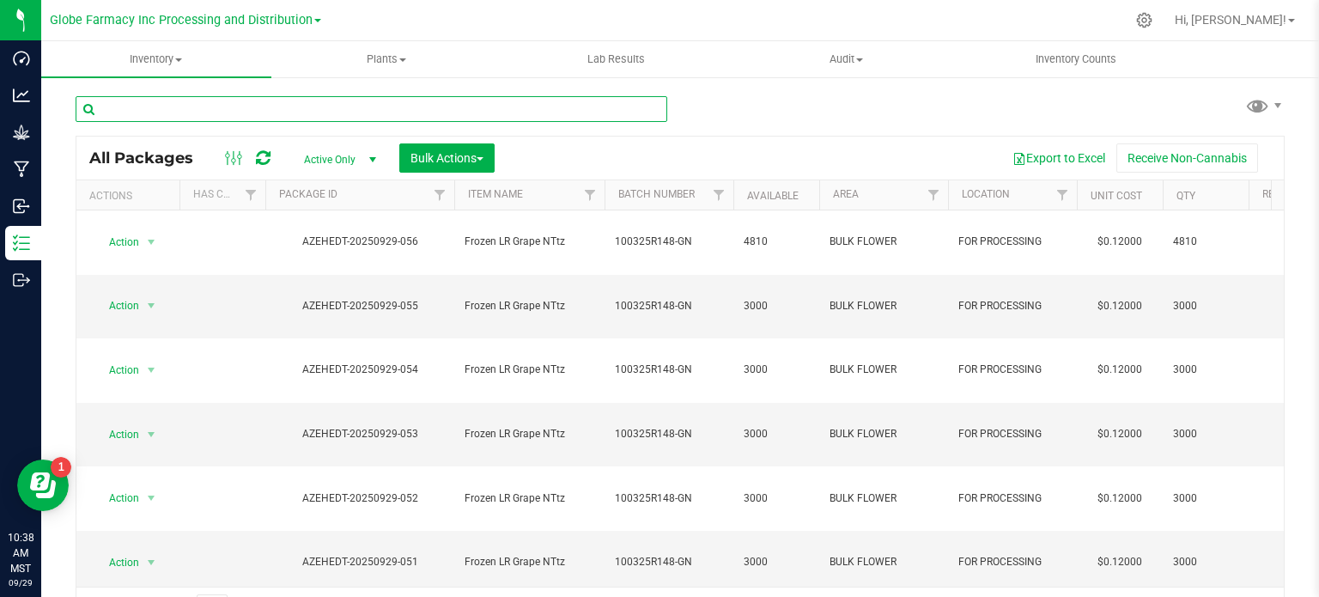
click at [234, 106] on input "text" at bounding box center [372, 109] width 592 height 26
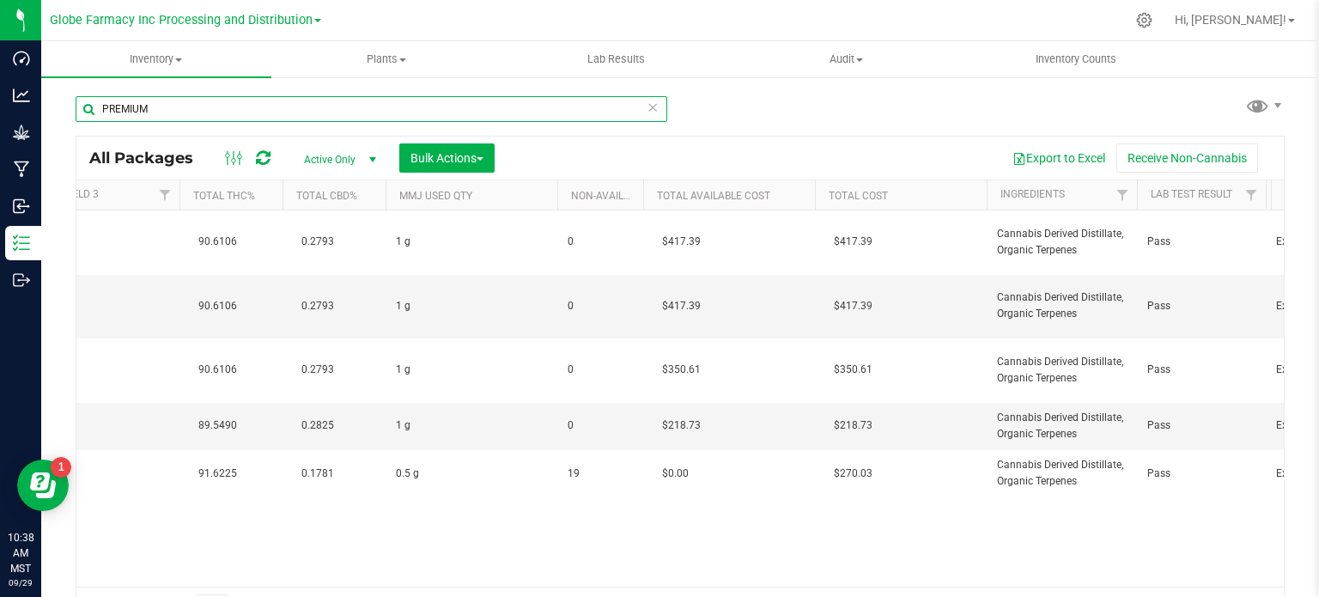
scroll to position [0, 1248]
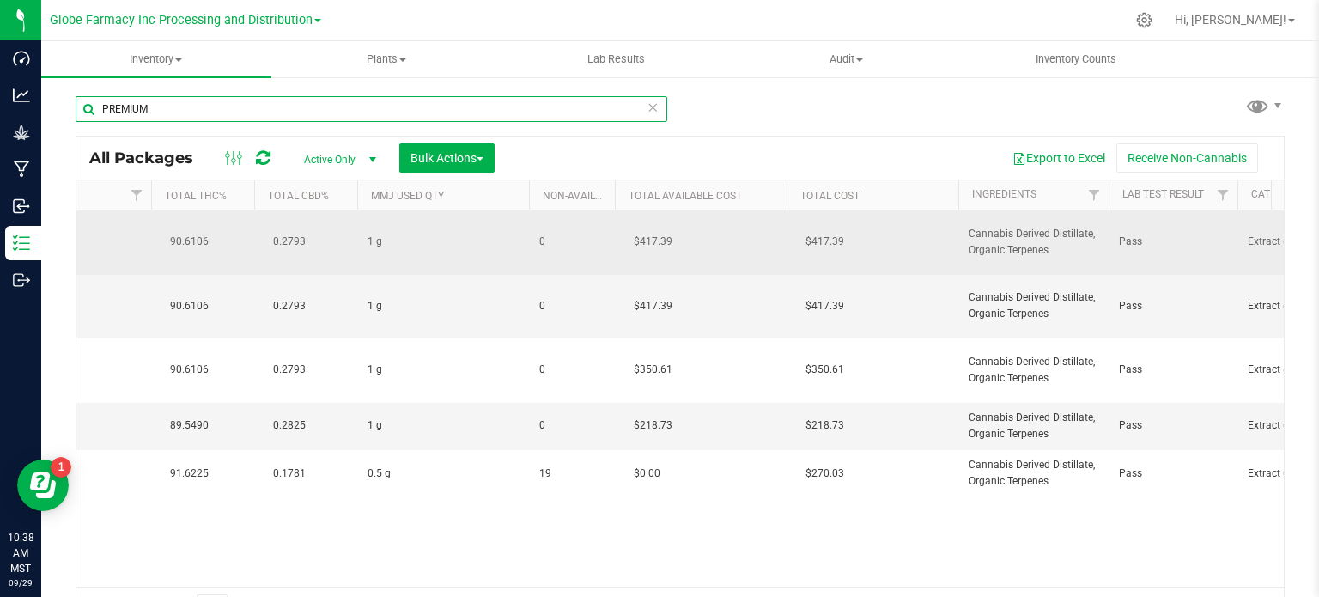
type input "PREMIUM"
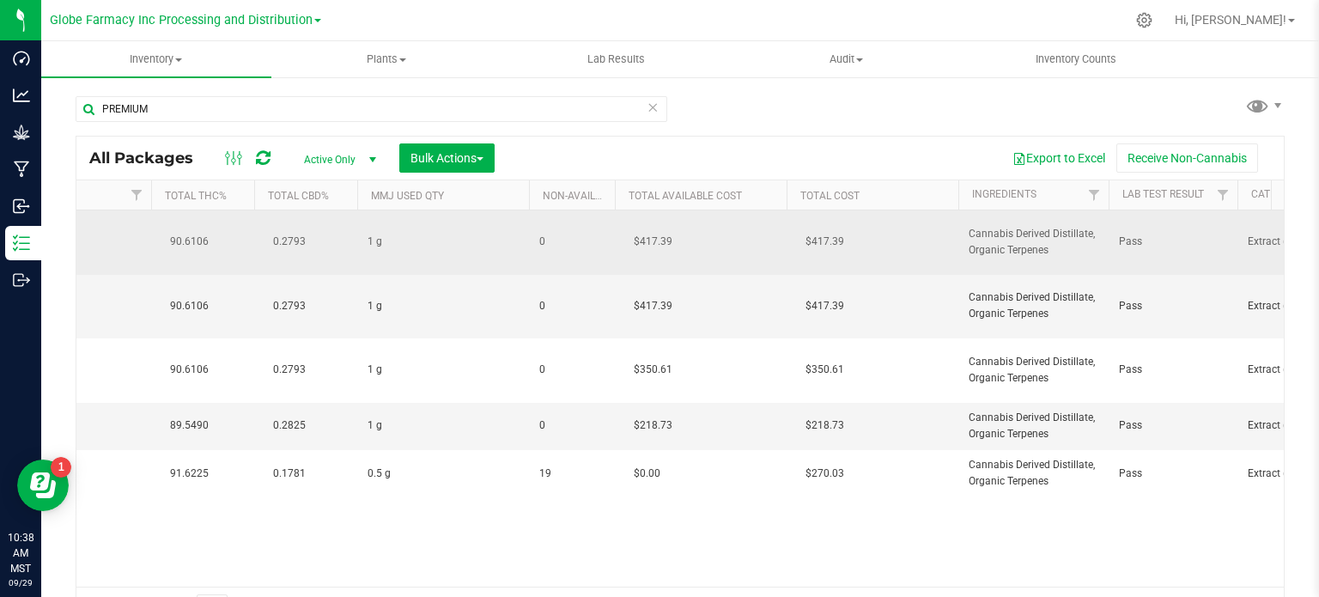
click at [1017, 238] on span "Cannabis Derived Distillate, Organic Terpenes" at bounding box center [1034, 242] width 130 height 33
click at [1017, 238] on input "Cannabis Derived Distillate, Organic Terpenes" at bounding box center [1030, 242] width 144 height 27
